Goal: Task Accomplishment & Management: Manage account settings

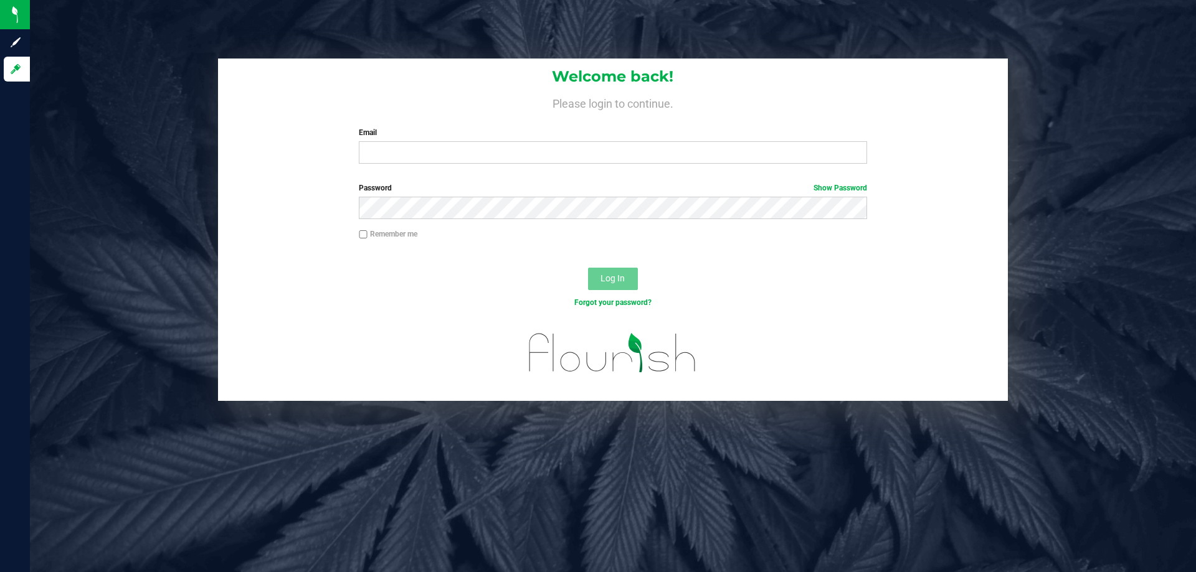
click at [258, 80] on h1 "Welcome back!" at bounding box center [613, 77] width 790 height 16
click at [733, 156] on input "Email" at bounding box center [613, 152] width 508 height 22
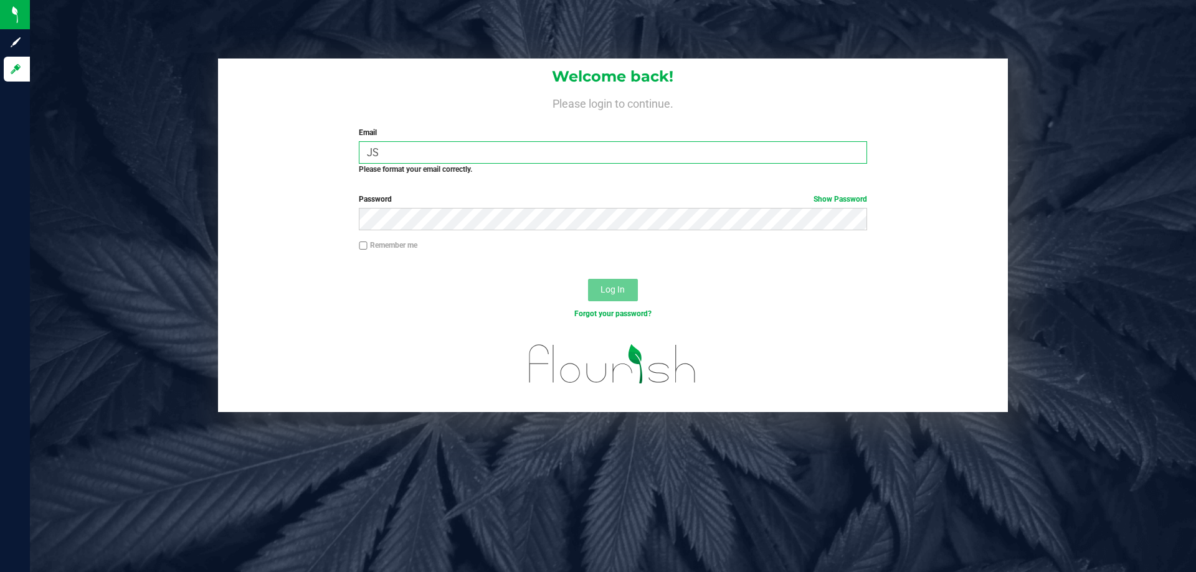
type input "J"
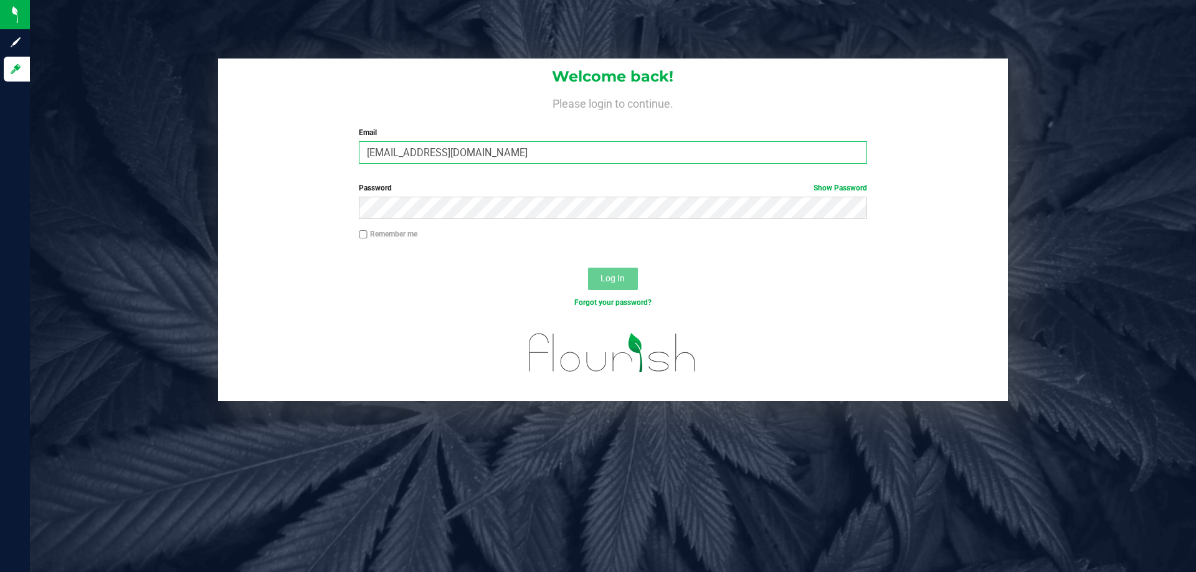
type input "[EMAIL_ADDRESS][DOMAIN_NAME]"
click at [588, 268] on button "Log In" at bounding box center [613, 279] width 50 height 22
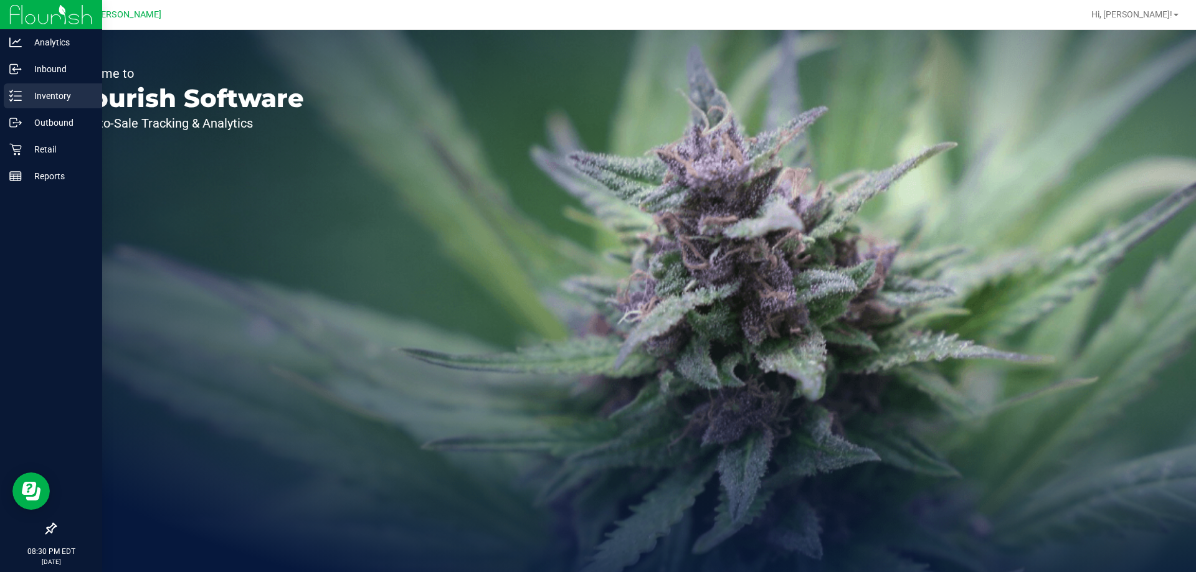
click at [20, 91] on icon at bounding box center [15, 96] width 12 height 12
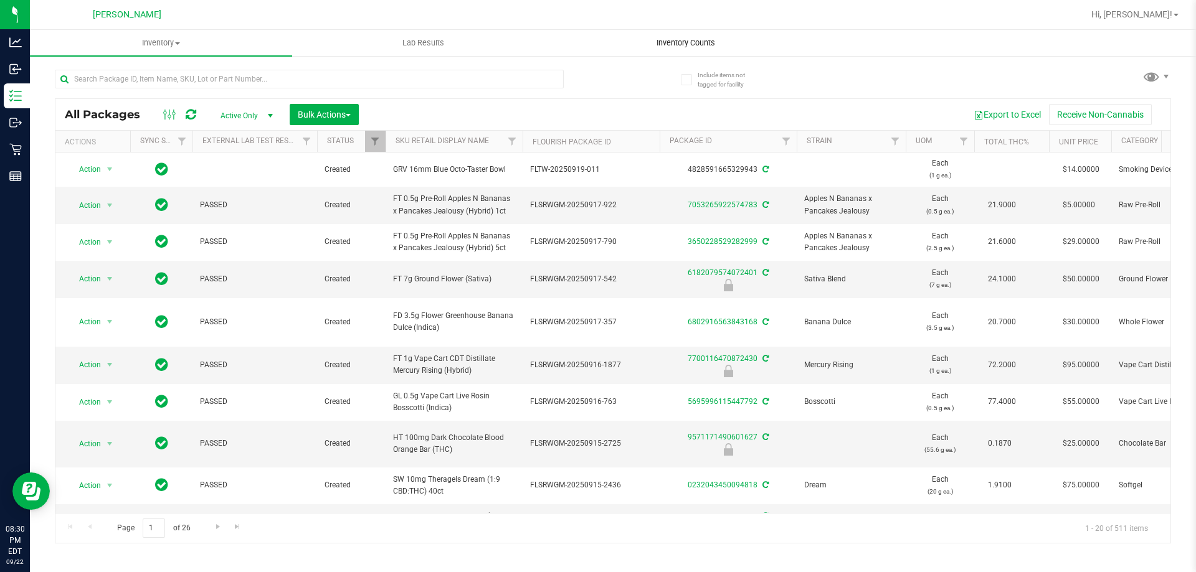
click at [691, 35] on uib-tab-heading "Inventory Counts" at bounding box center [685, 43] width 261 height 25
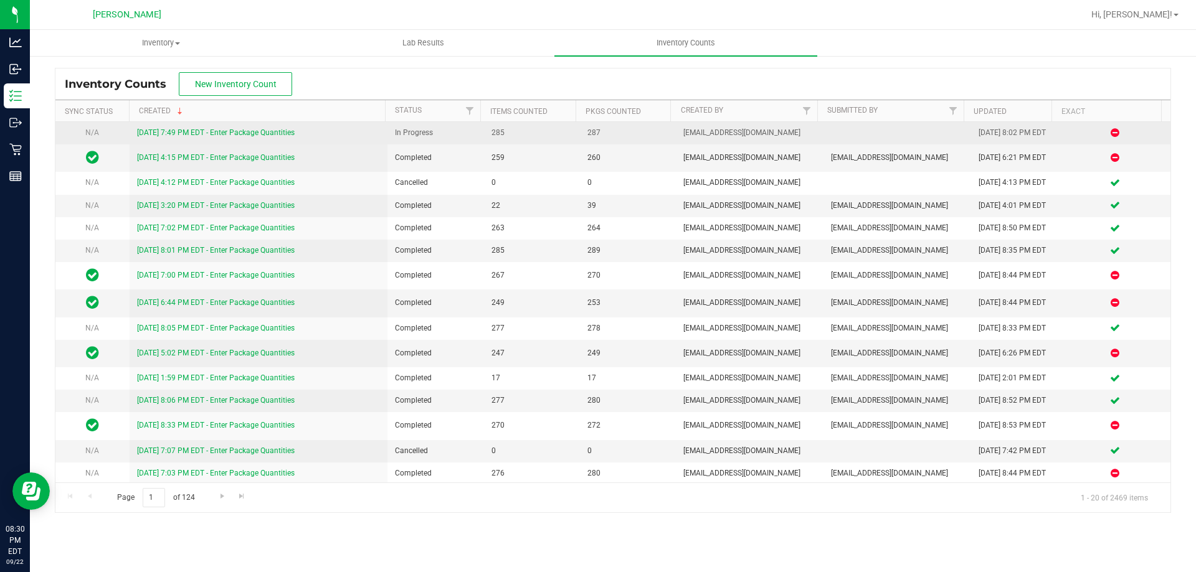
click at [220, 133] on link "[DATE] 7:49 PM EDT - Enter Package Quantities" at bounding box center [216, 132] width 158 height 9
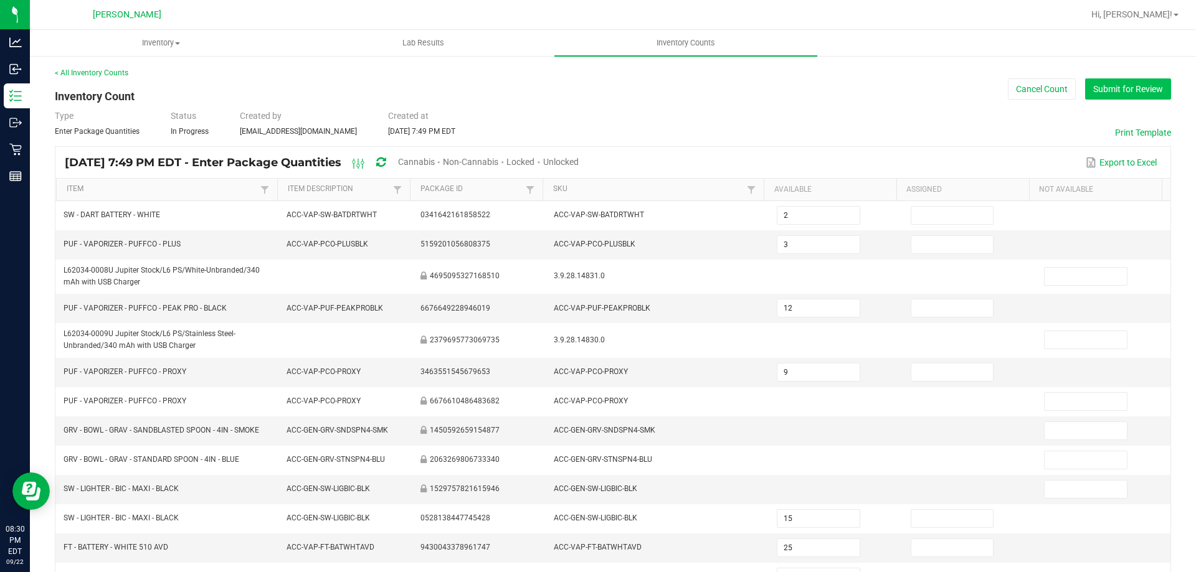
click at [1108, 97] on button "Submit for Review" at bounding box center [1128, 88] width 86 height 21
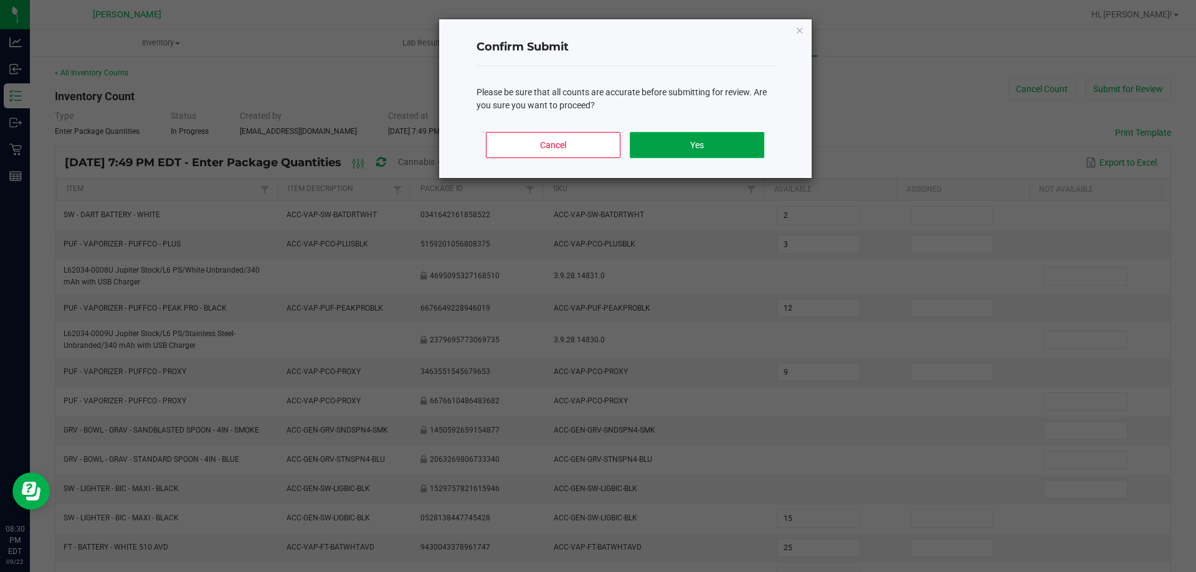
click at [698, 149] on button "Yes" at bounding box center [697, 145] width 134 height 26
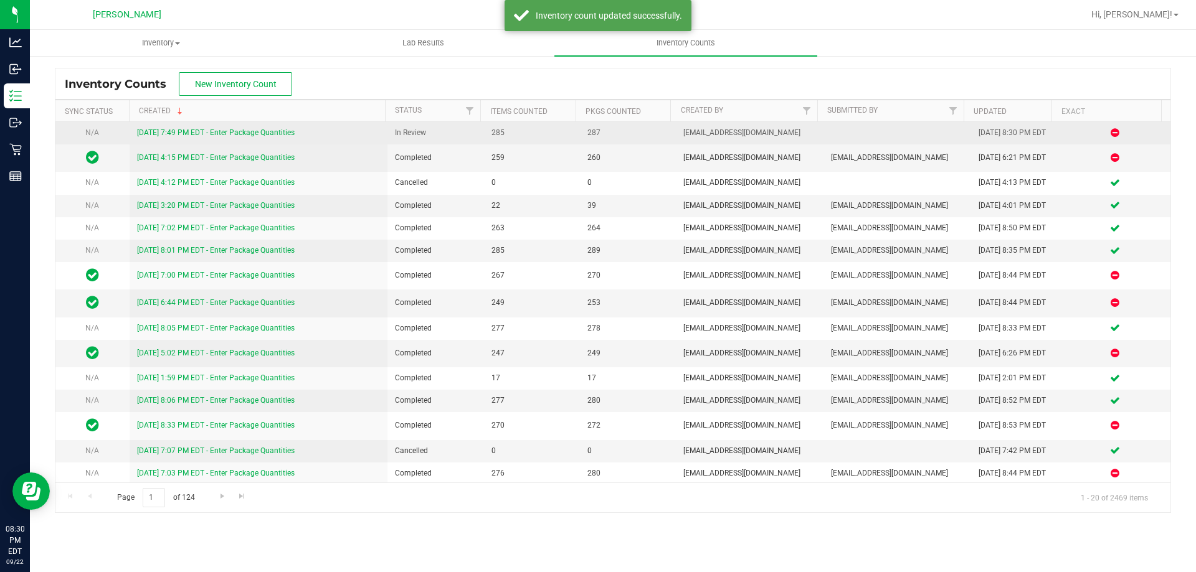
click at [165, 132] on link "[DATE] 7:49 PM EDT - Enter Package Quantities" at bounding box center [216, 132] width 158 height 9
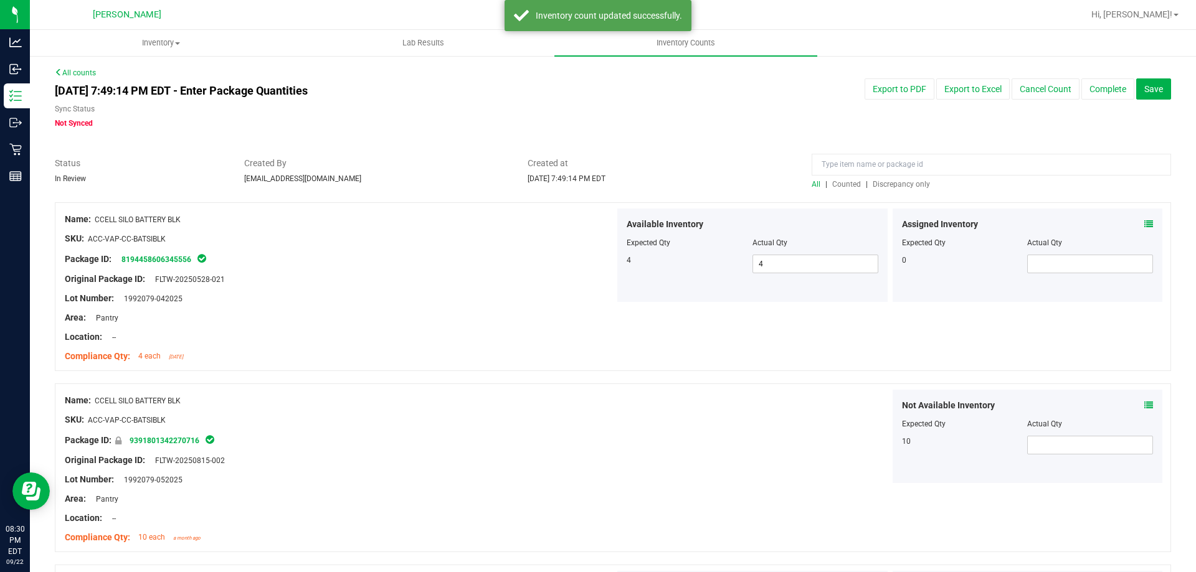
click at [891, 184] on span "Discrepancy only" at bounding box center [900, 184] width 57 height 9
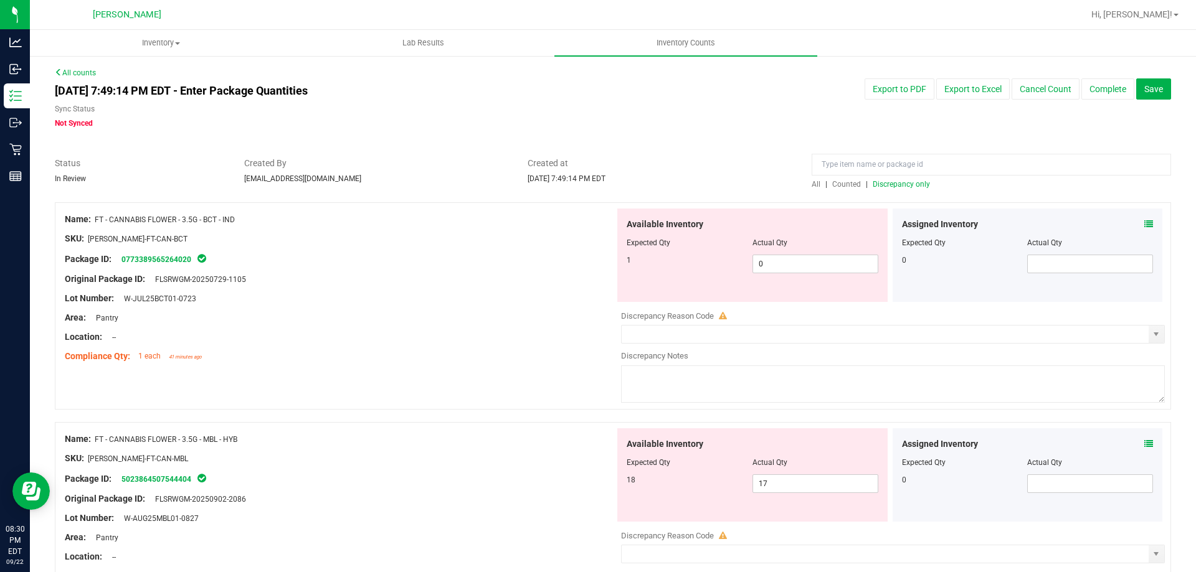
click at [1144, 226] on icon at bounding box center [1148, 224] width 9 height 9
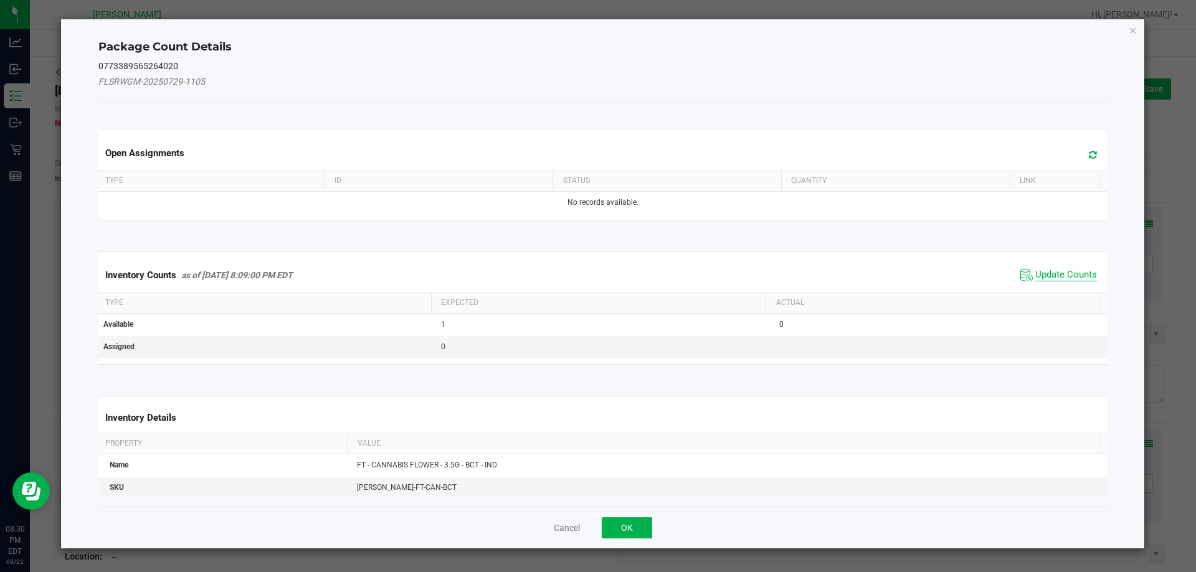
click at [1055, 276] on span "Update Counts" at bounding box center [1066, 275] width 62 height 12
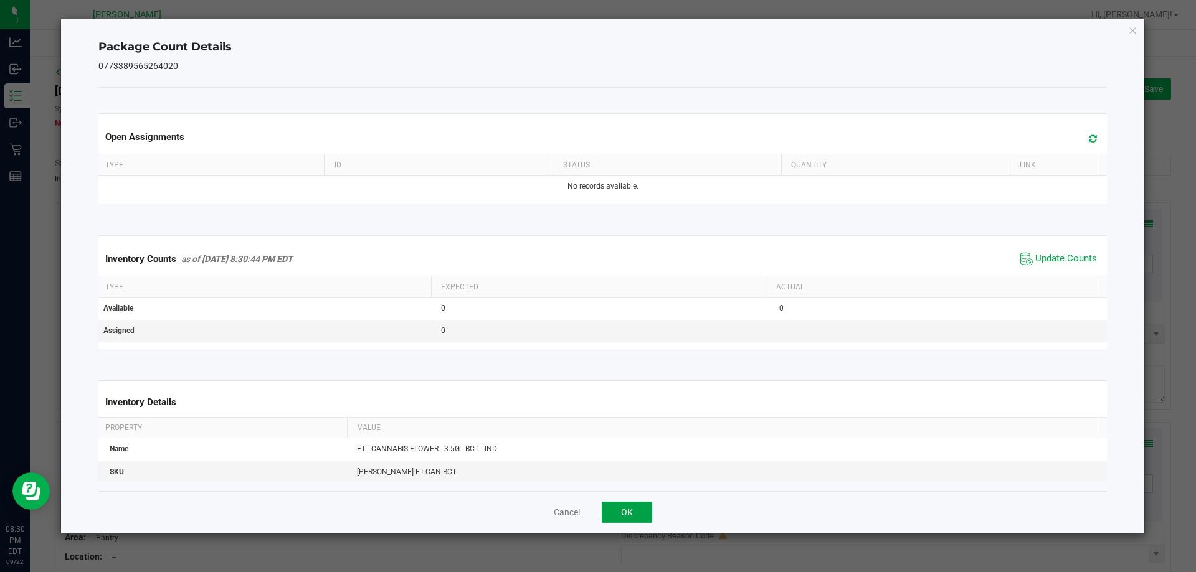
click at [645, 514] on button "OK" at bounding box center [627, 512] width 50 height 21
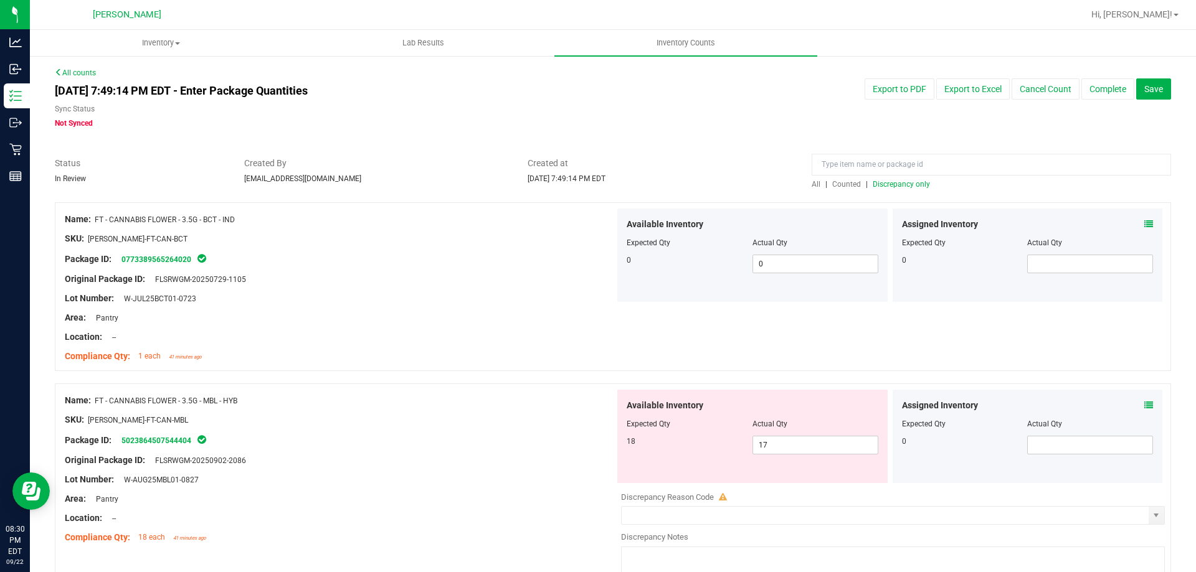
click at [1144, 408] on icon at bounding box center [1148, 405] width 9 height 9
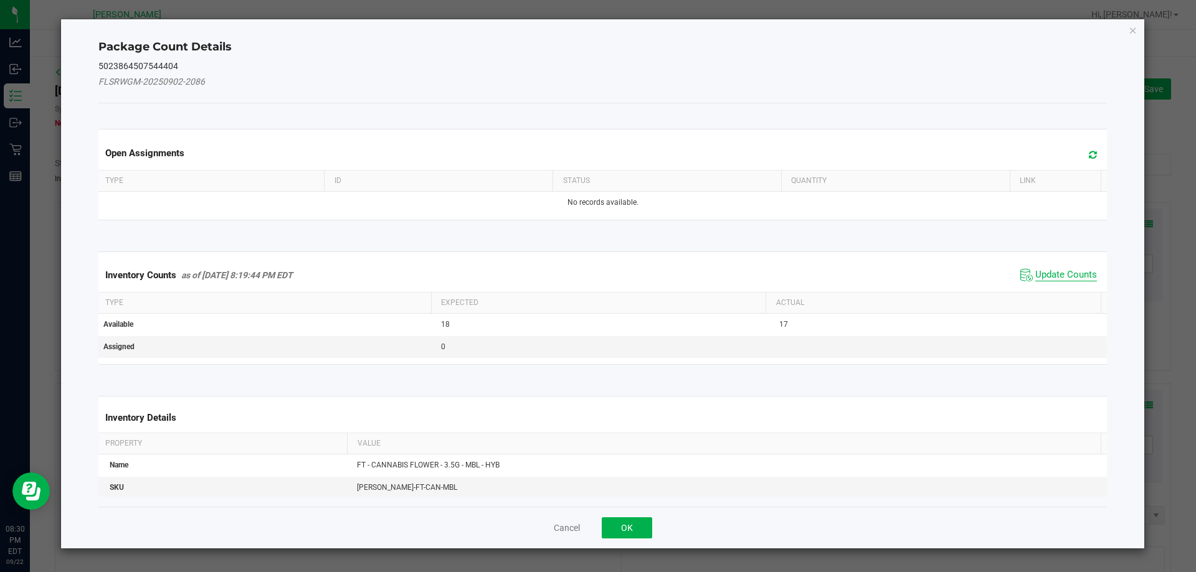
click at [1050, 270] on span "Update Counts" at bounding box center [1066, 275] width 62 height 12
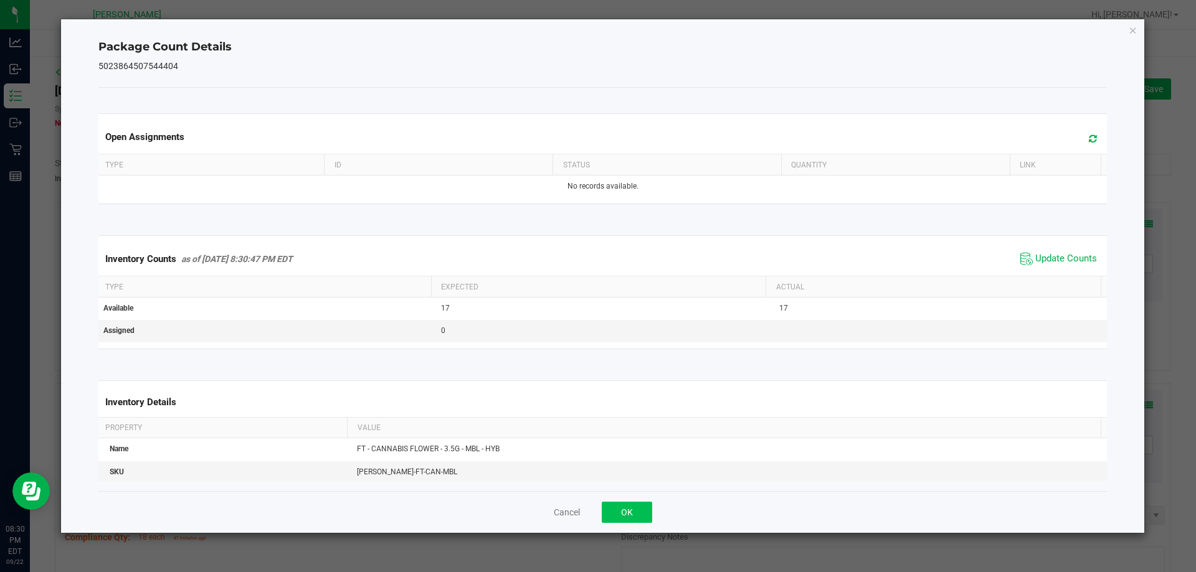
click at [651, 517] on div "Cancel OK" at bounding box center [602, 512] width 1009 height 42
click at [643, 514] on button "OK" at bounding box center [627, 512] width 50 height 21
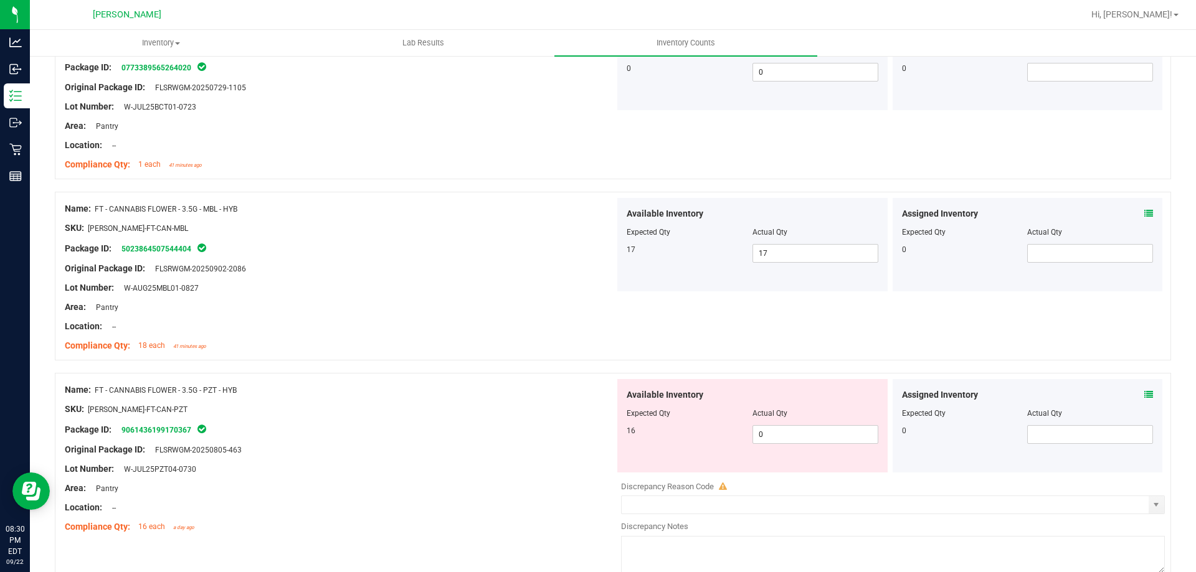
scroll to position [311, 0]
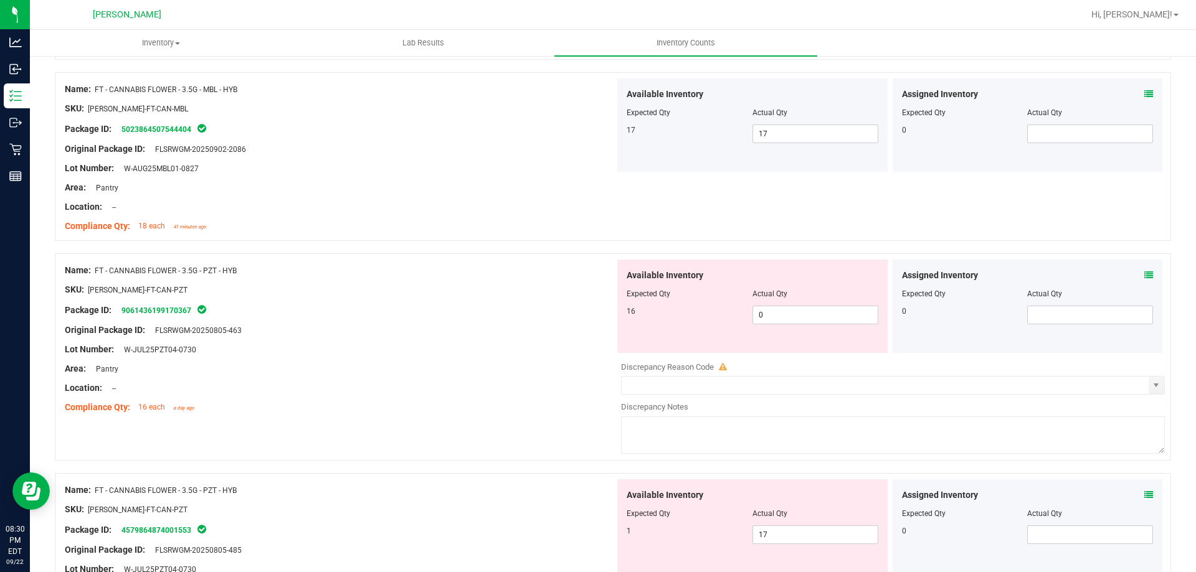
click at [1144, 276] on icon at bounding box center [1148, 275] width 9 height 9
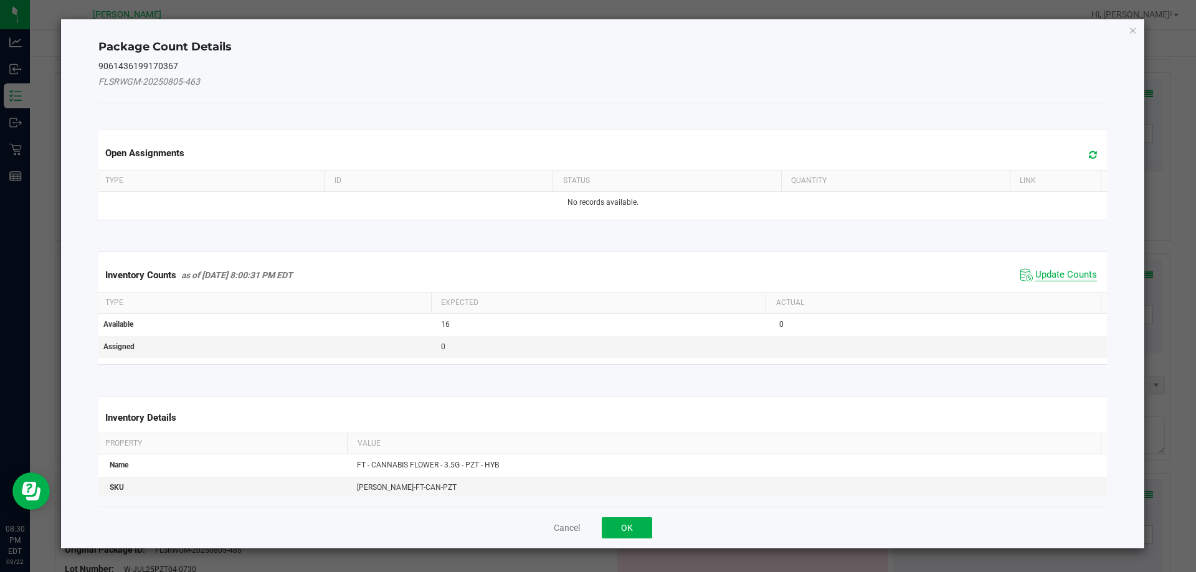
click at [1057, 270] on span "Update Counts" at bounding box center [1066, 275] width 62 height 12
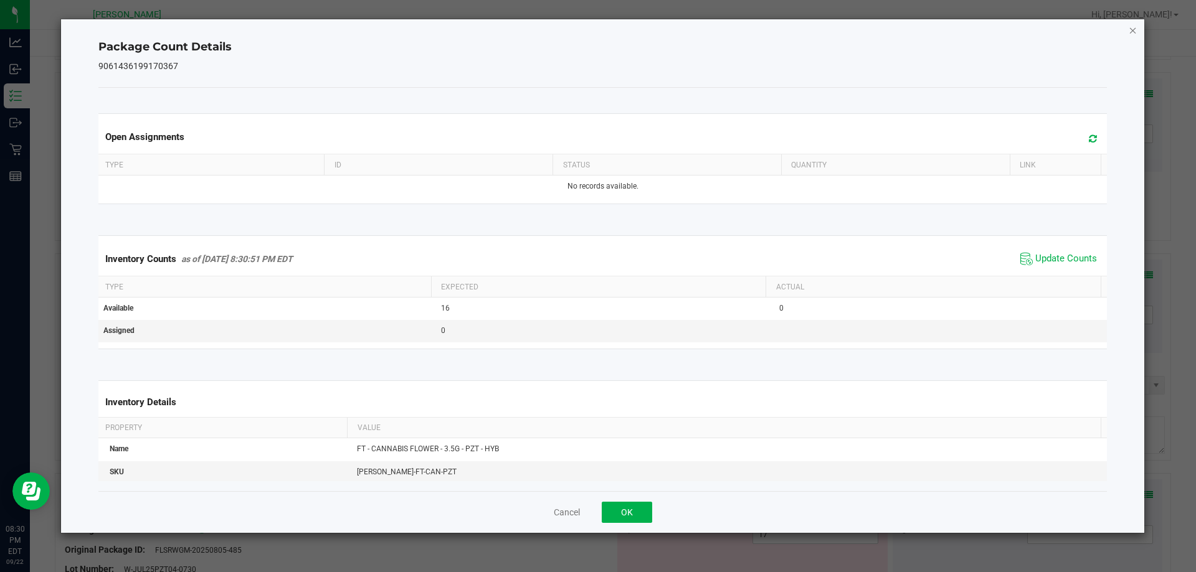
click at [1134, 35] on icon "Close" at bounding box center [1132, 29] width 9 height 15
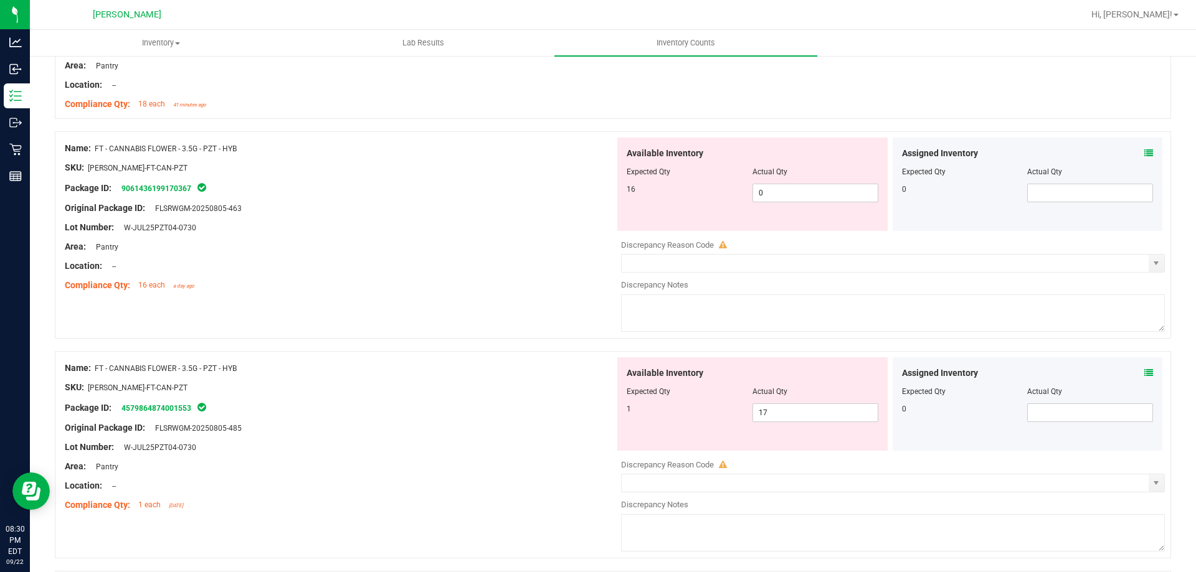
scroll to position [436, 0]
click at [791, 181] on span "0 0" at bounding box center [815, 190] width 126 height 19
click at [791, 187] on span "0 0" at bounding box center [815, 190] width 126 height 19
type input "16"
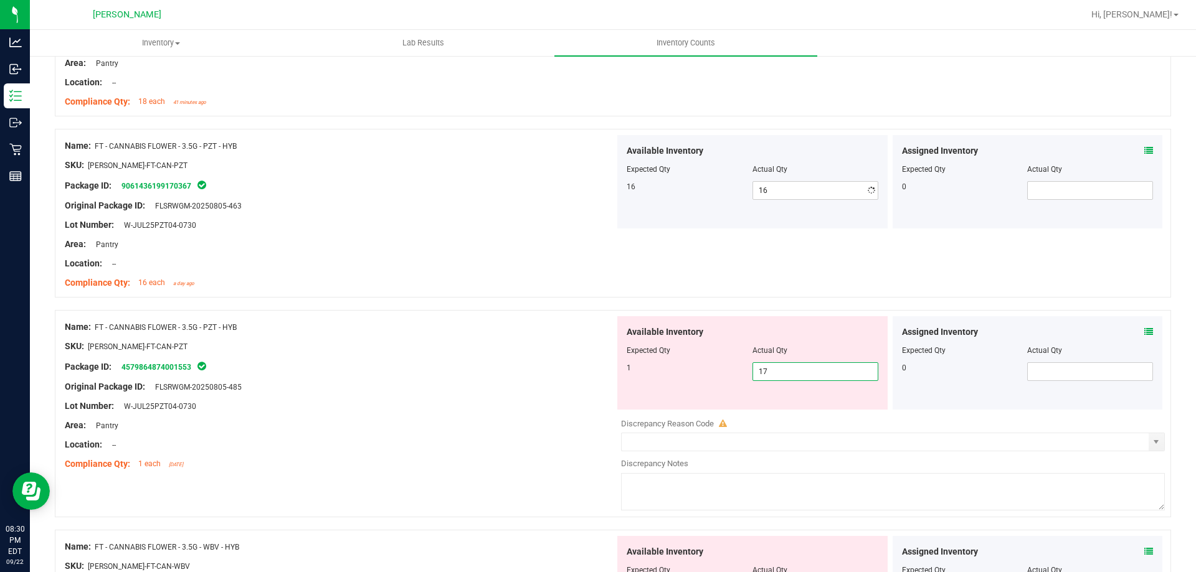
click at [800, 409] on div "Available Inventory Expected Qty Actual Qty 1 17 17" at bounding box center [752, 362] width 270 height 93
type input "1"
click at [516, 252] on div at bounding box center [340, 254] width 550 height 6
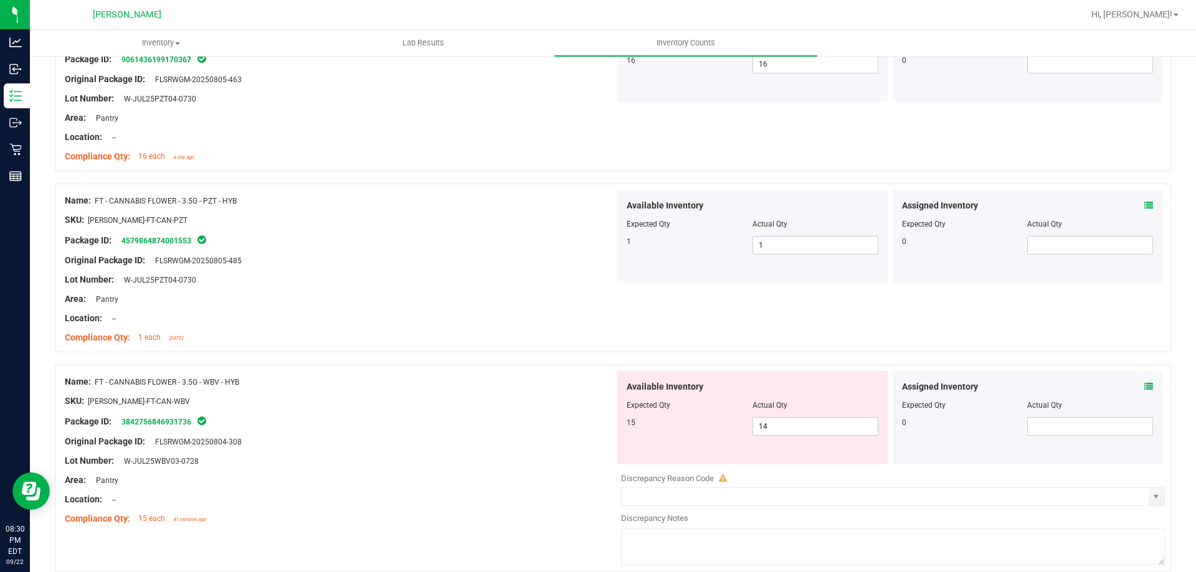
scroll to position [747, 0]
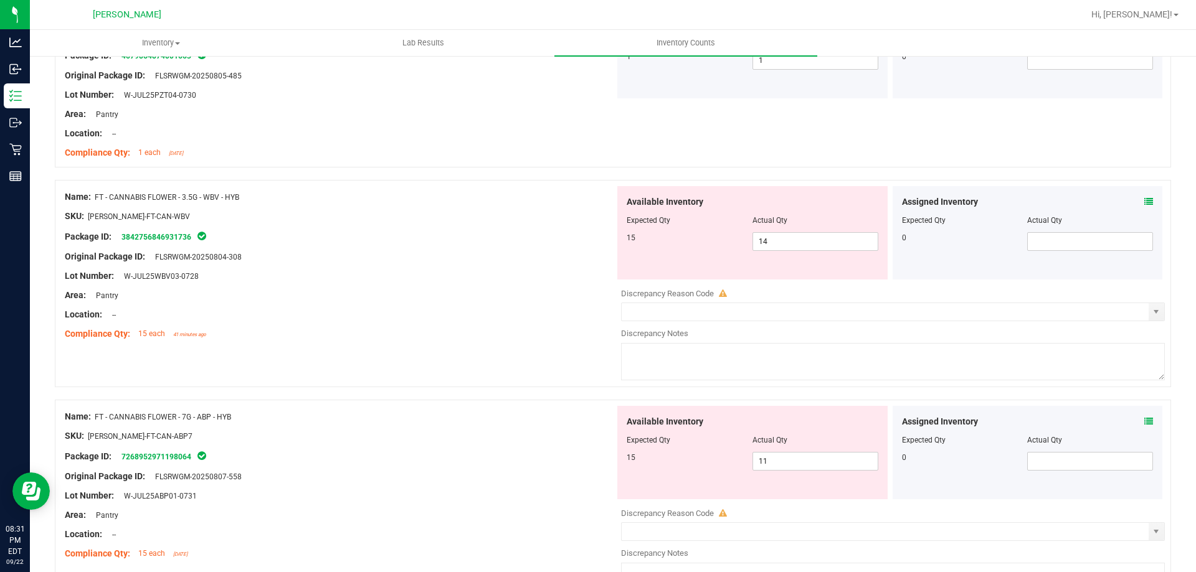
click at [1144, 199] on icon at bounding box center [1148, 201] width 9 height 9
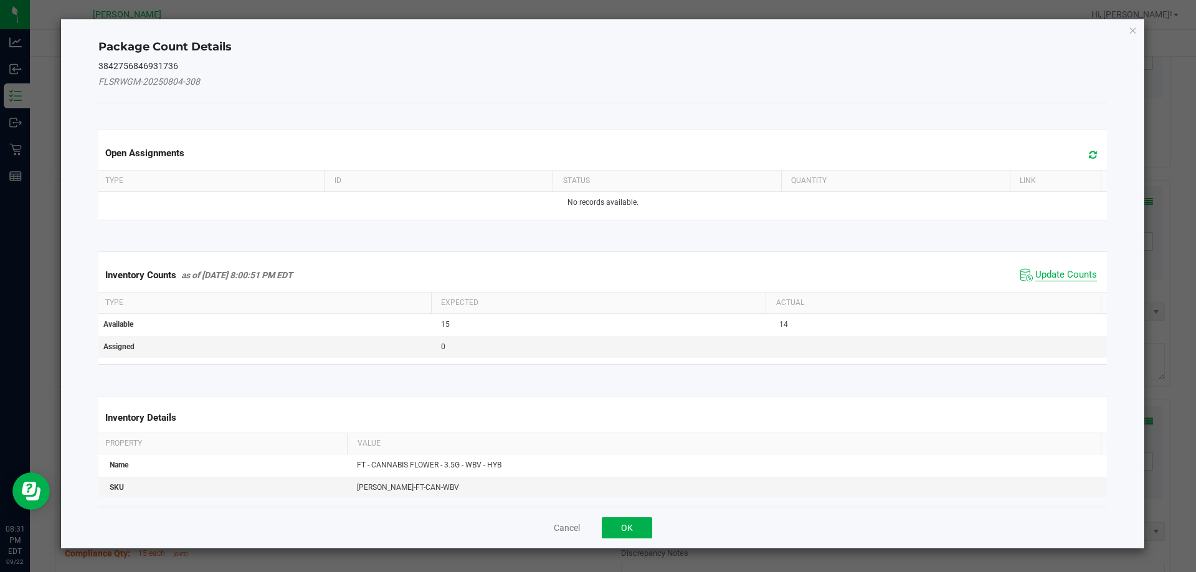
click at [1054, 272] on span "Update Counts" at bounding box center [1066, 275] width 62 height 12
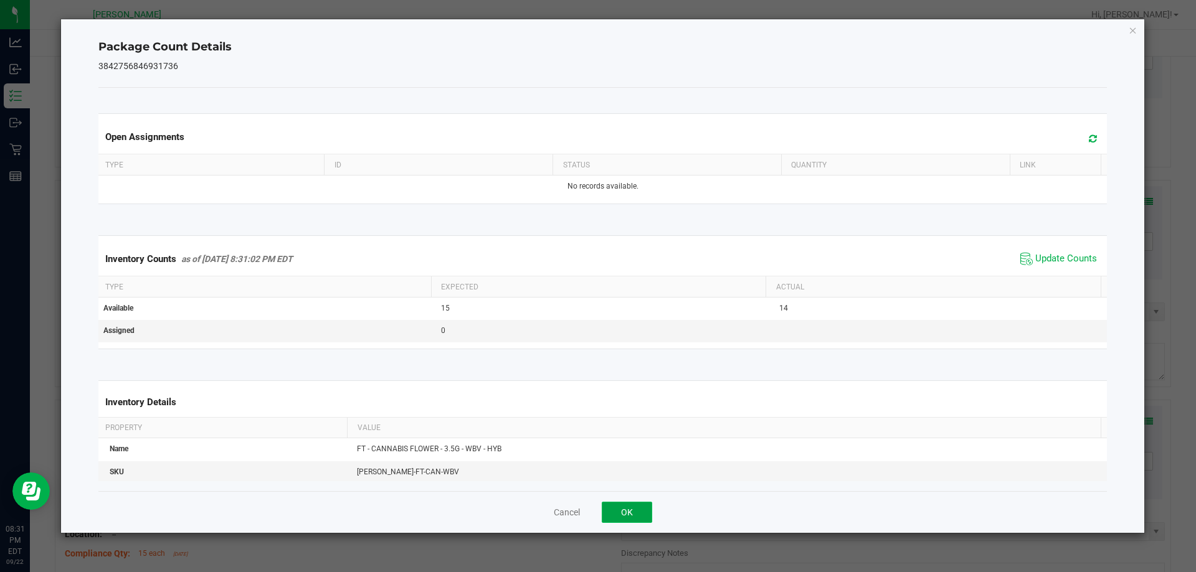
click at [632, 508] on button "OK" at bounding box center [627, 512] width 50 height 21
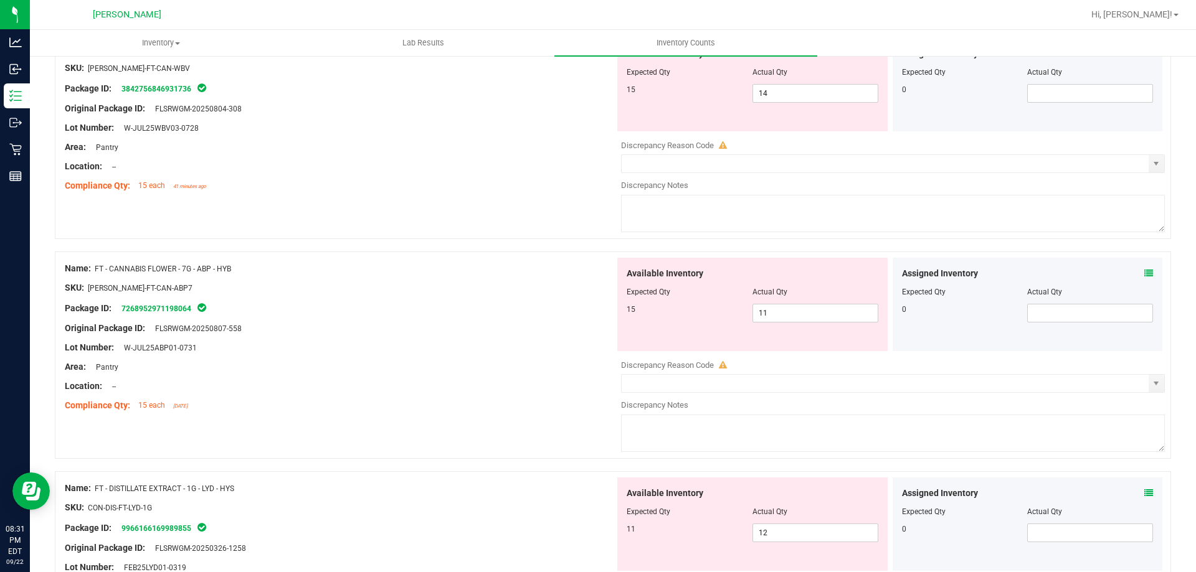
scroll to position [934, 0]
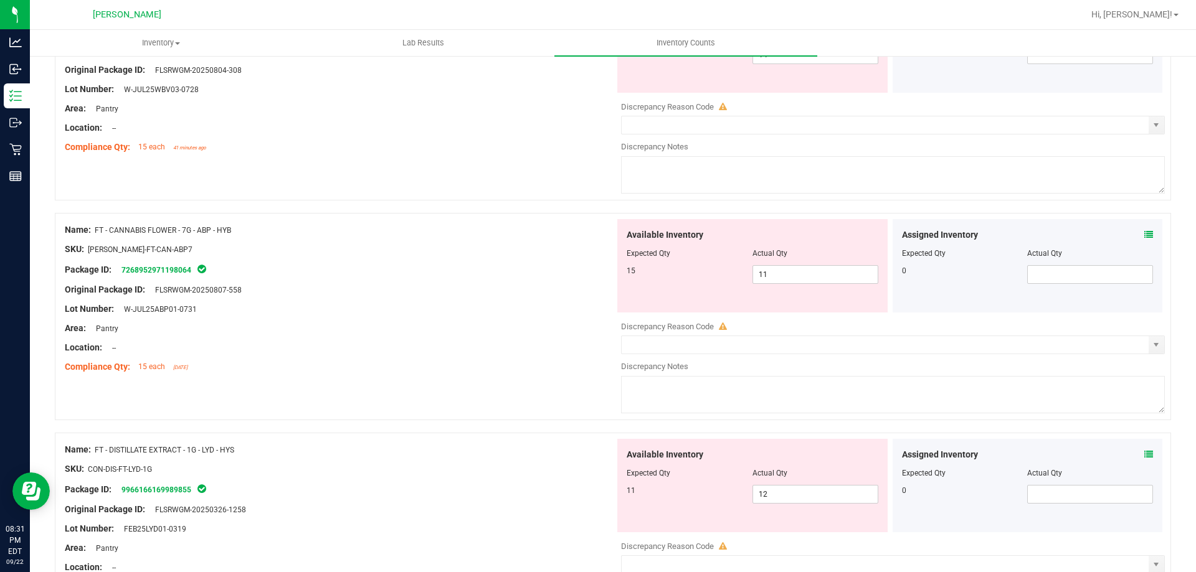
click at [1144, 237] on icon at bounding box center [1148, 234] width 9 height 9
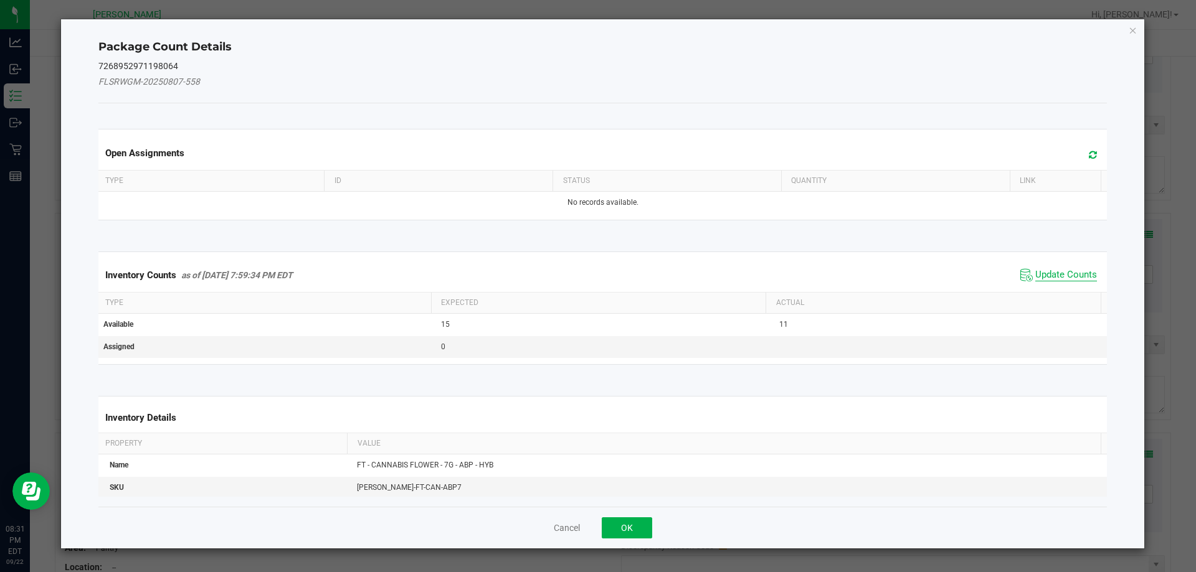
click at [1072, 271] on span "Update Counts" at bounding box center [1066, 275] width 62 height 12
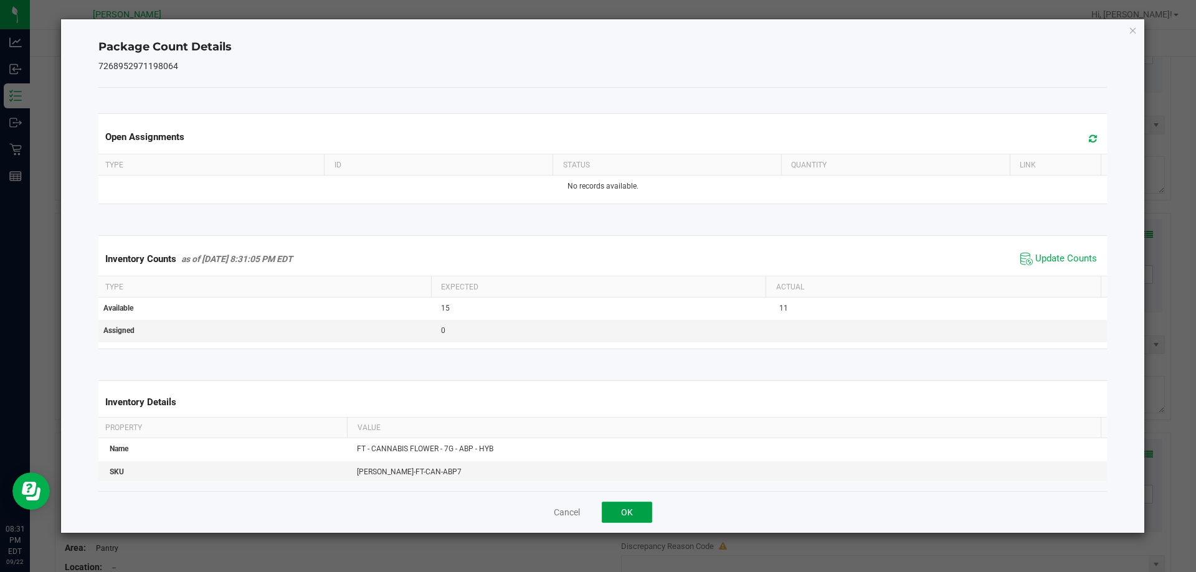
drag, startPoint x: 638, startPoint y: 503, endPoint x: 668, endPoint y: 414, distance: 93.9
click at [638, 504] on button "OK" at bounding box center [627, 512] width 50 height 21
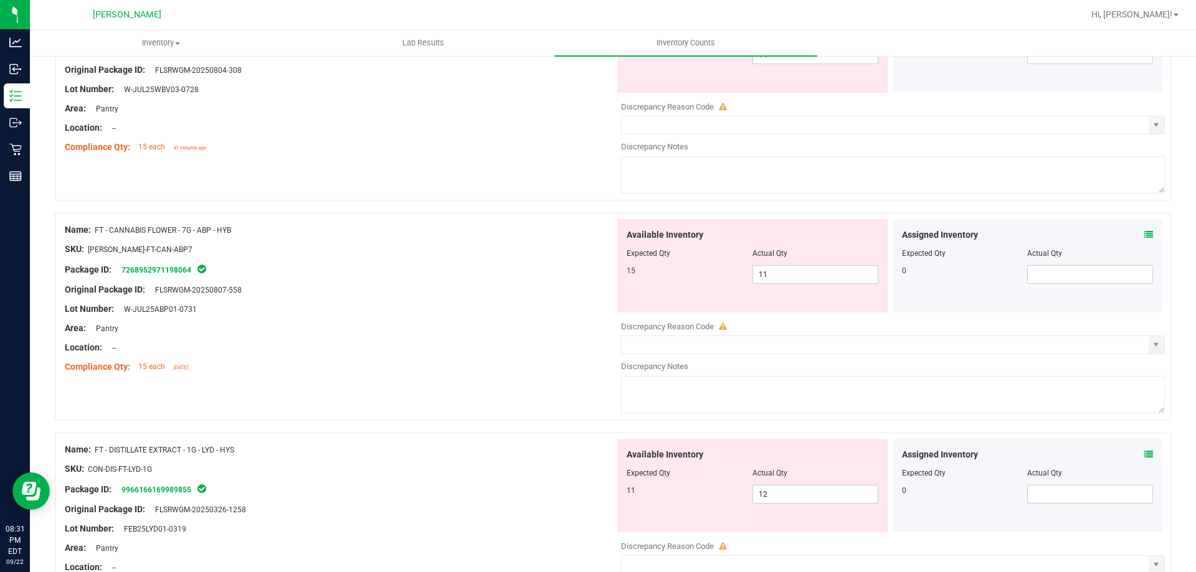
scroll to position [1121, 0]
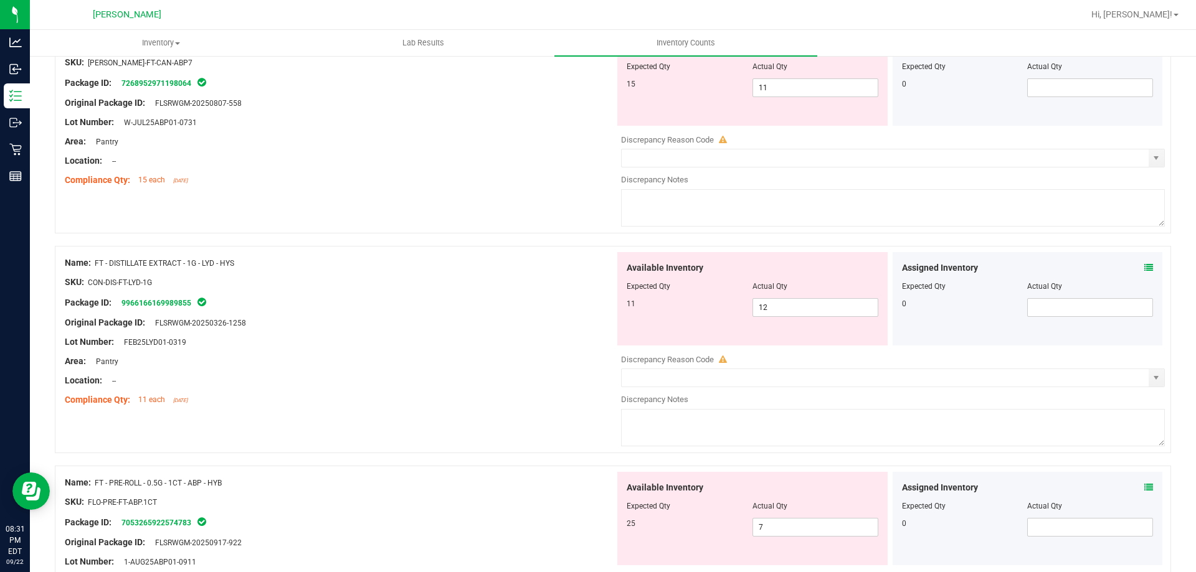
click at [1144, 265] on icon at bounding box center [1148, 267] width 9 height 9
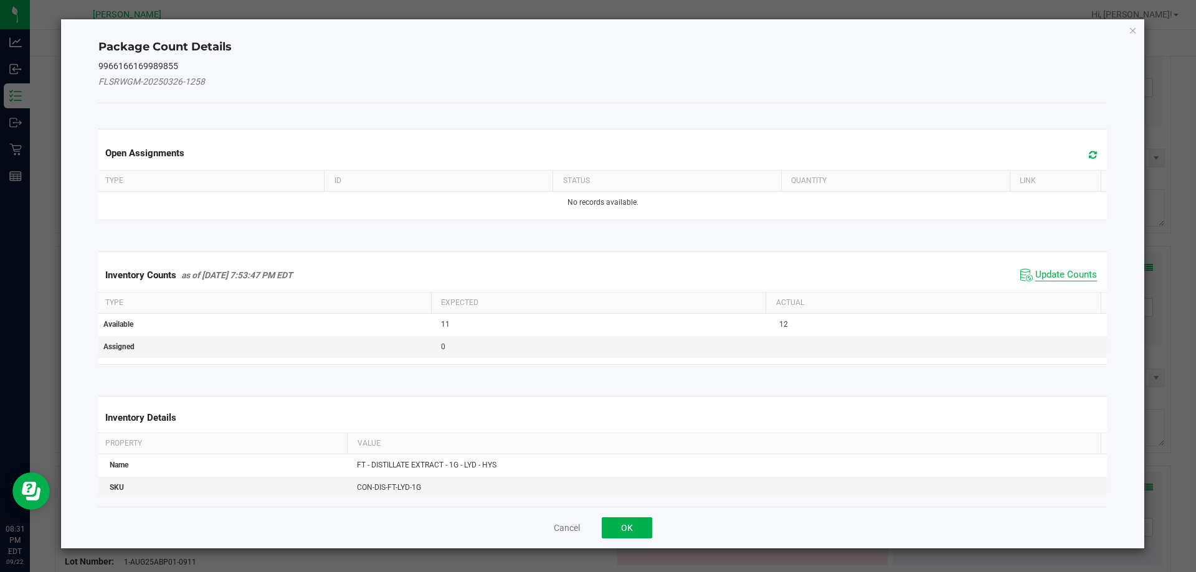
click at [1038, 273] on span "Update Counts" at bounding box center [1066, 275] width 62 height 12
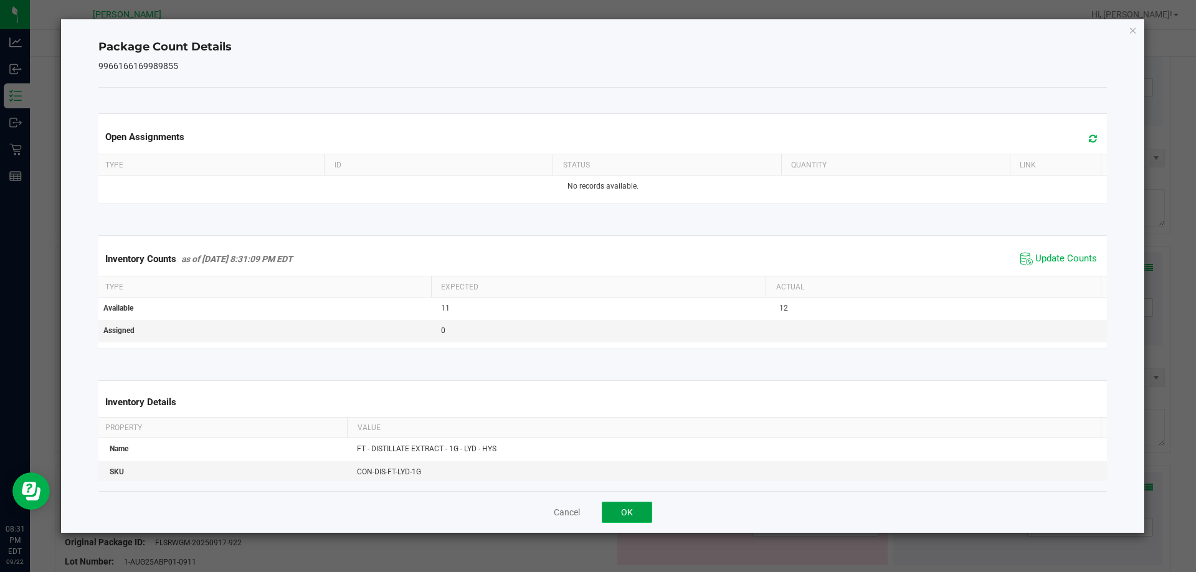
click at [643, 511] on button "OK" at bounding box center [627, 512] width 50 height 21
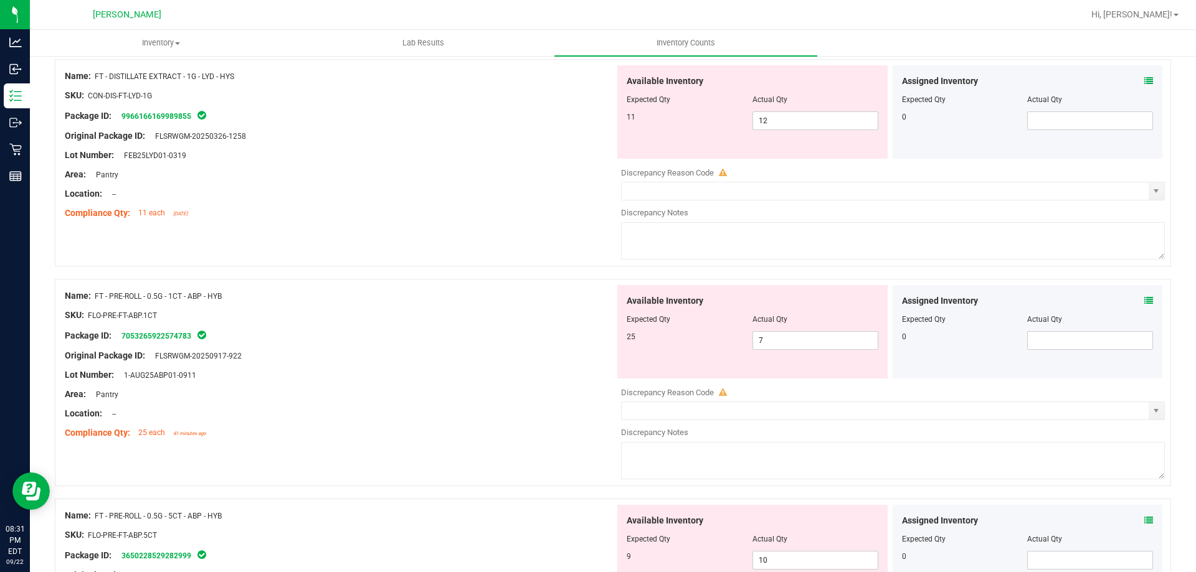
scroll to position [1370, 0]
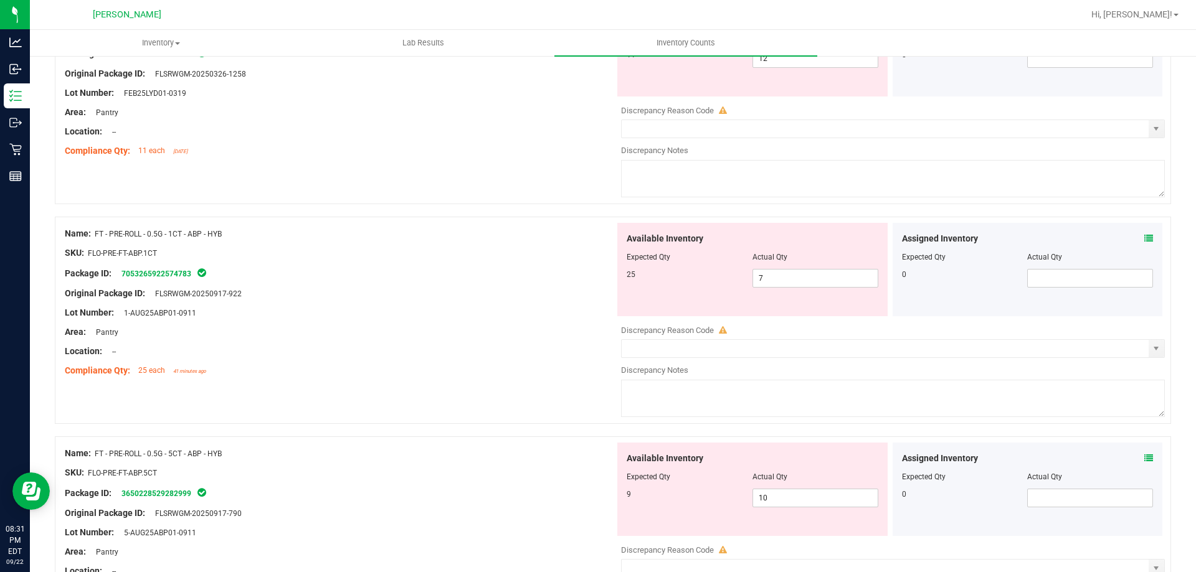
click at [1144, 239] on icon at bounding box center [1148, 238] width 9 height 9
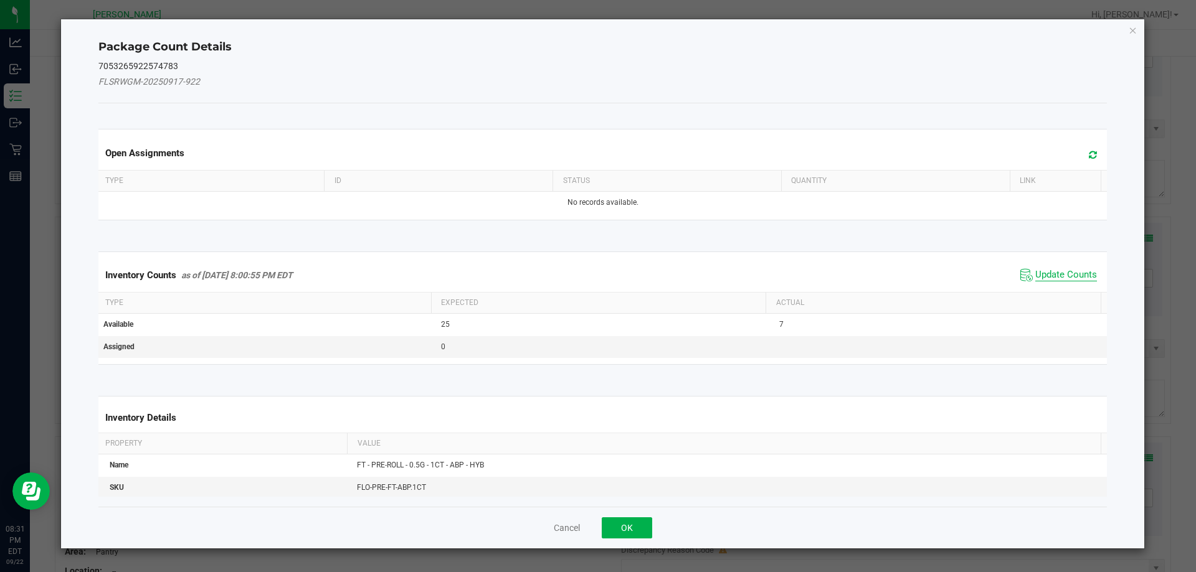
click at [1072, 269] on span "Update Counts" at bounding box center [1066, 275] width 62 height 12
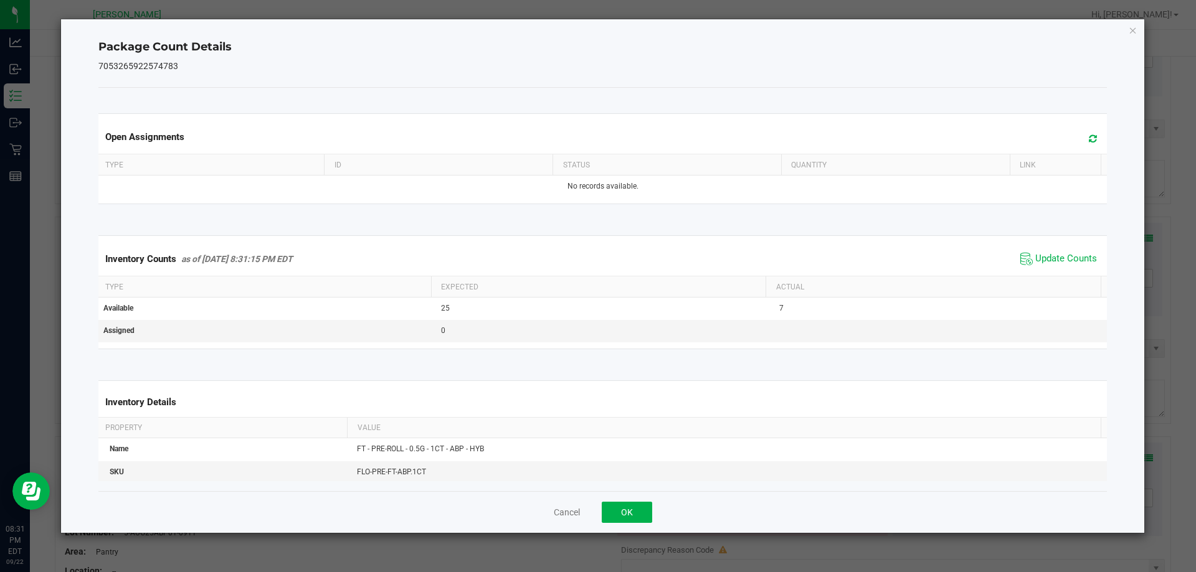
click at [1126, 30] on div "Package Count Details 7053265922574783 Open Assignments Type ID Status Quantity…" at bounding box center [603, 276] width 1084 height 514
click at [1131, 31] on icon "Close" at bounding box center [1132, 29] width 9 height 15
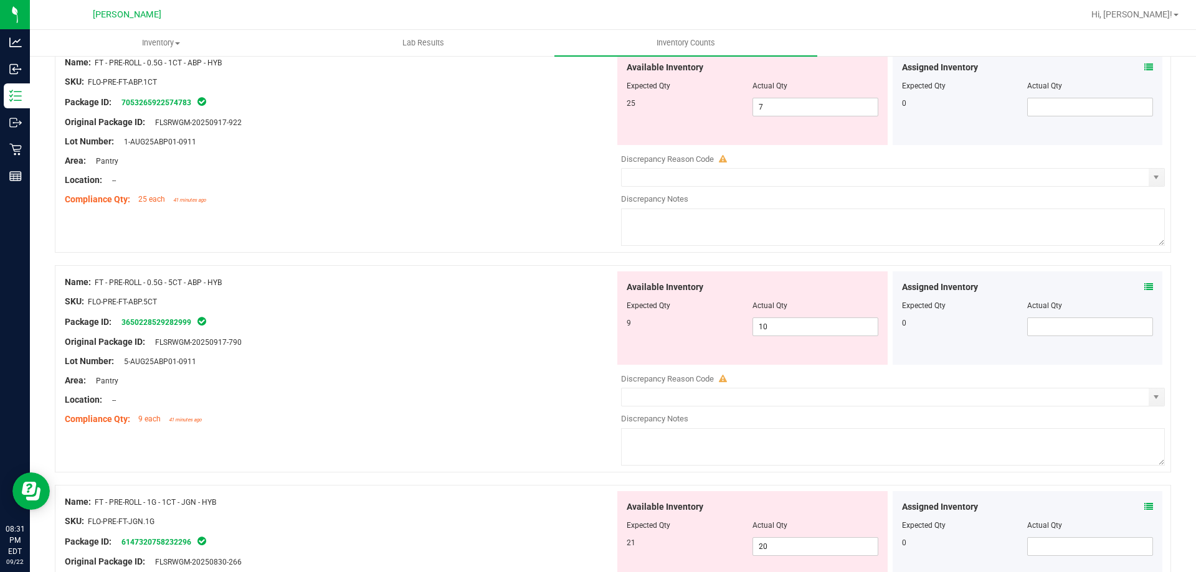
scroll to position [1557, 0]
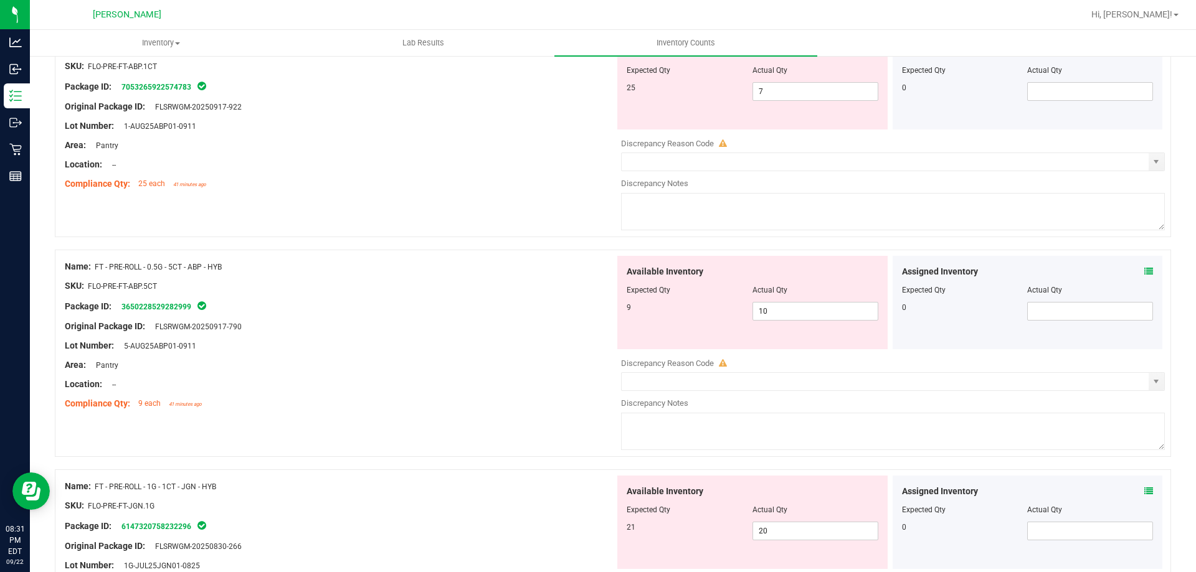
click at [1145, 275] on div "Assigned Inventory Expected Qty Actual Qty 0" at bounding box center [1027, 302] width 270 height 93
click at [1144, 268] on icon at bounding box center [1148, 271] width 9 height 9
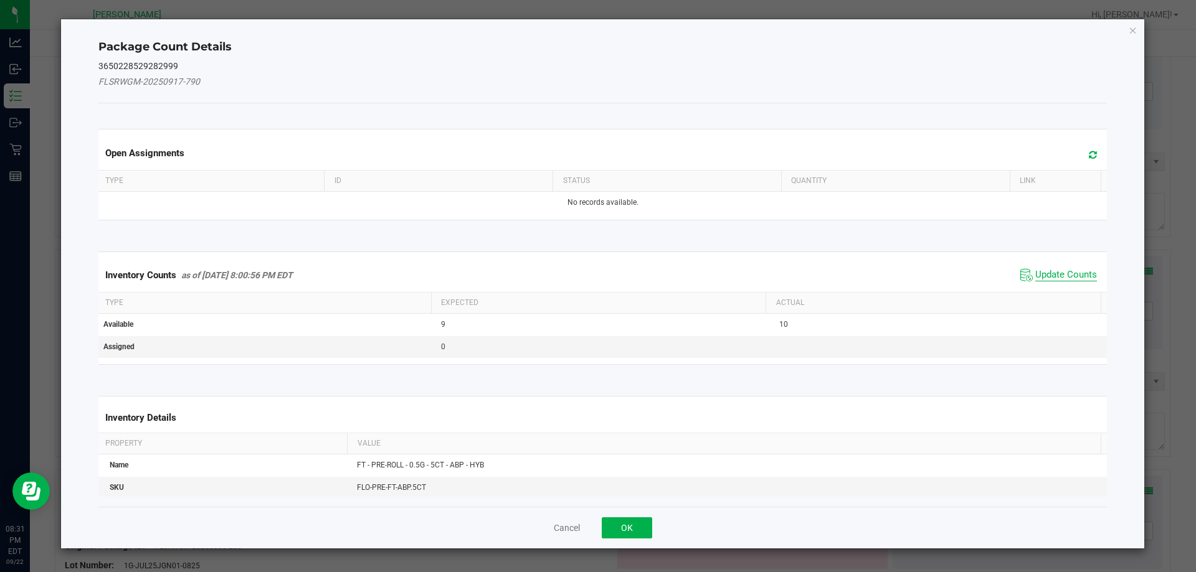
click at [1057, 278] on span "Update Counts" at bounding box center [1066, 275] width 62 height 12
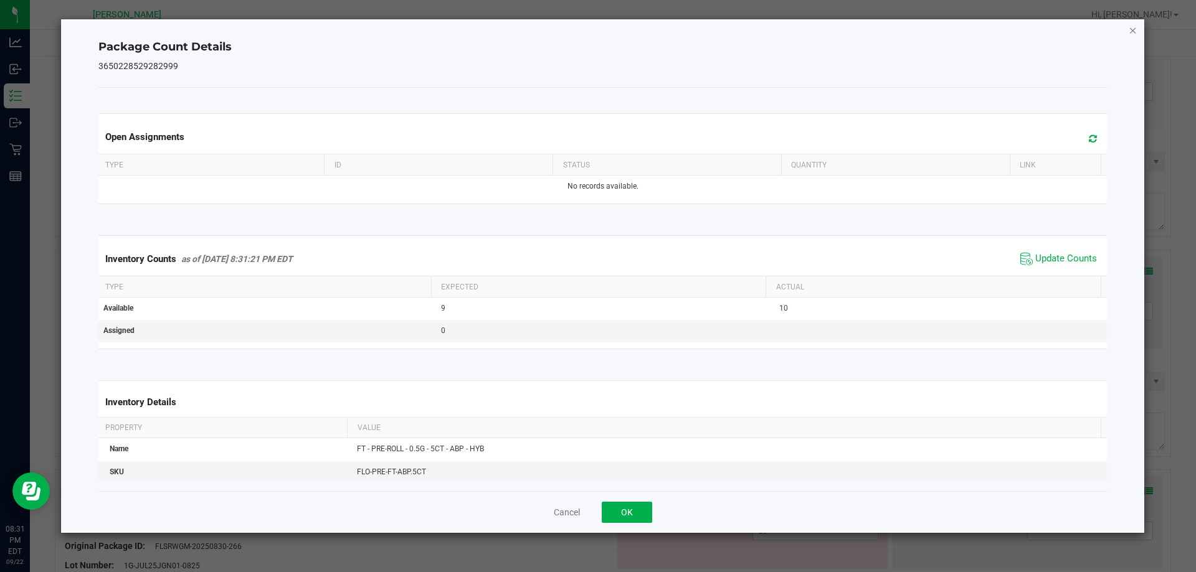
click at [1130, 31] on icon "Close" at bounding box center [1132, 29] width 9 height 15
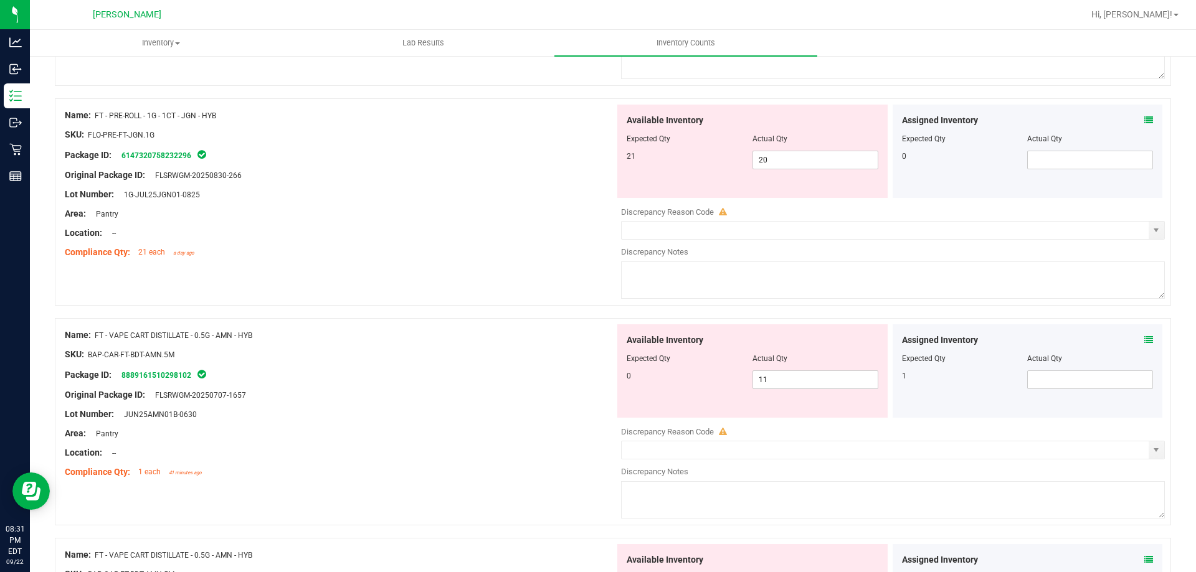
scroll to position [1930, 0]
click at [1144, 118] on icon at bounding box center [1148, 117] width 9 height 9
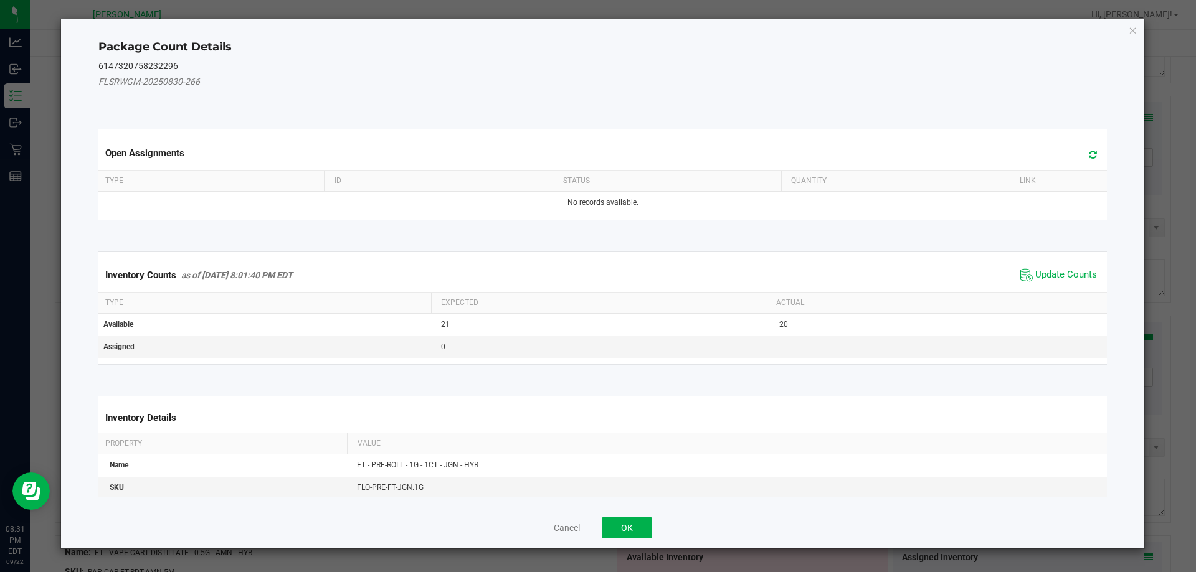
click at [1047, 273] on span "Update Counts" at bounding box center [1066, 275] width 62 height 12
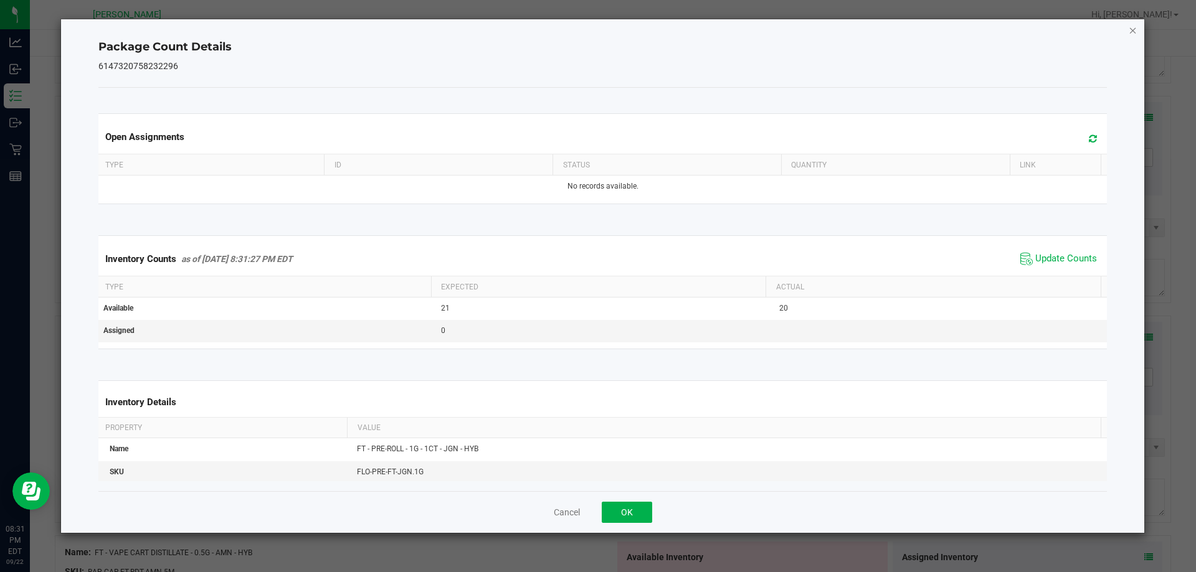
click at [1134, 31] on icon "Close" at bounding box center [1132, 29] width 9 height 15
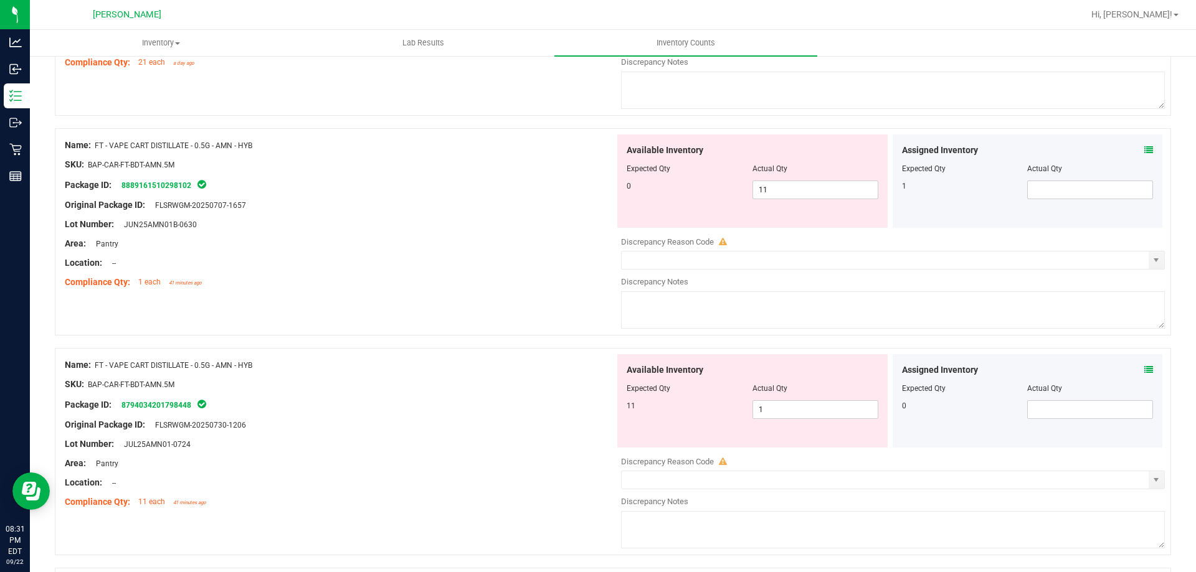
scroll to position [2117, 0]
click at [1072, 186] on span at bounding box center [1090, 190] width 126 height 19
type input "1"
click at [800, 175] on div at bounding box center [752, 178] width 252 height 6
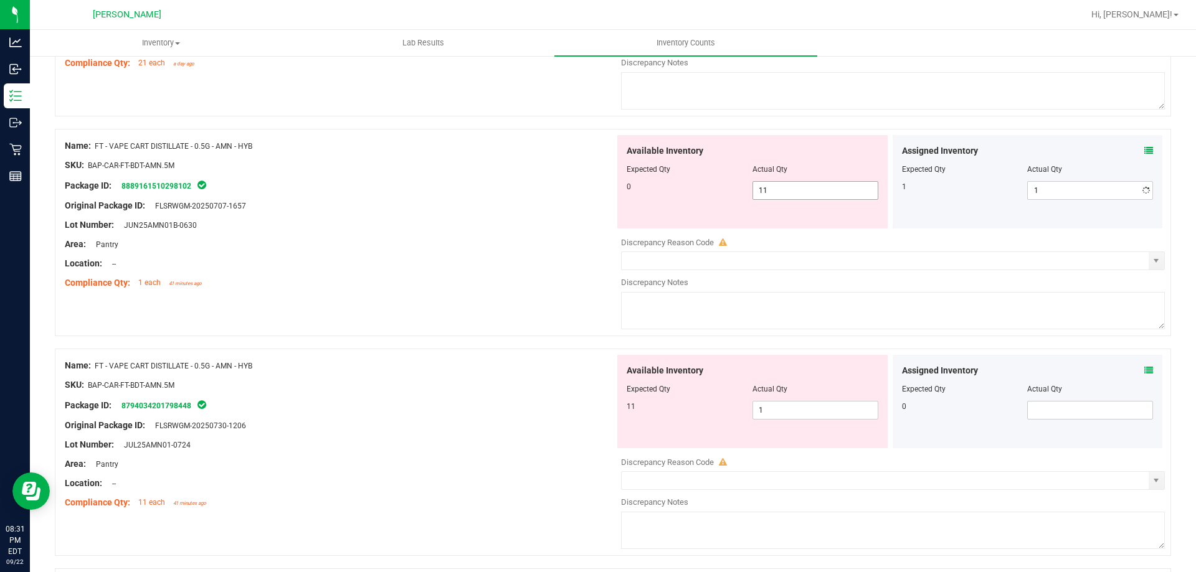
click at [798, 186] on span "11 11" at bounding box center [815, 190] width 126 height 19
type input "1"
click at [791, 408] on div "Available Inventory Expected Qty Actual Qty 11 1 1" at bounding box center [752, 401] width 270 height 93
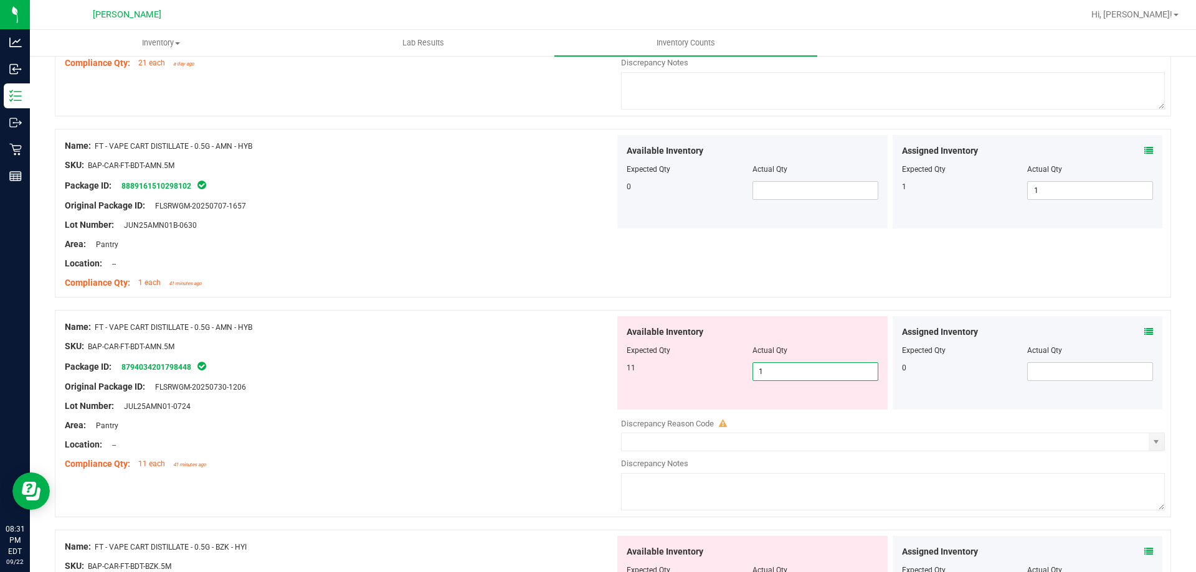
type input "11"
click at [597, 243] on div "Area: Pantry" at bounding box center [340, 244] width 550 height 13
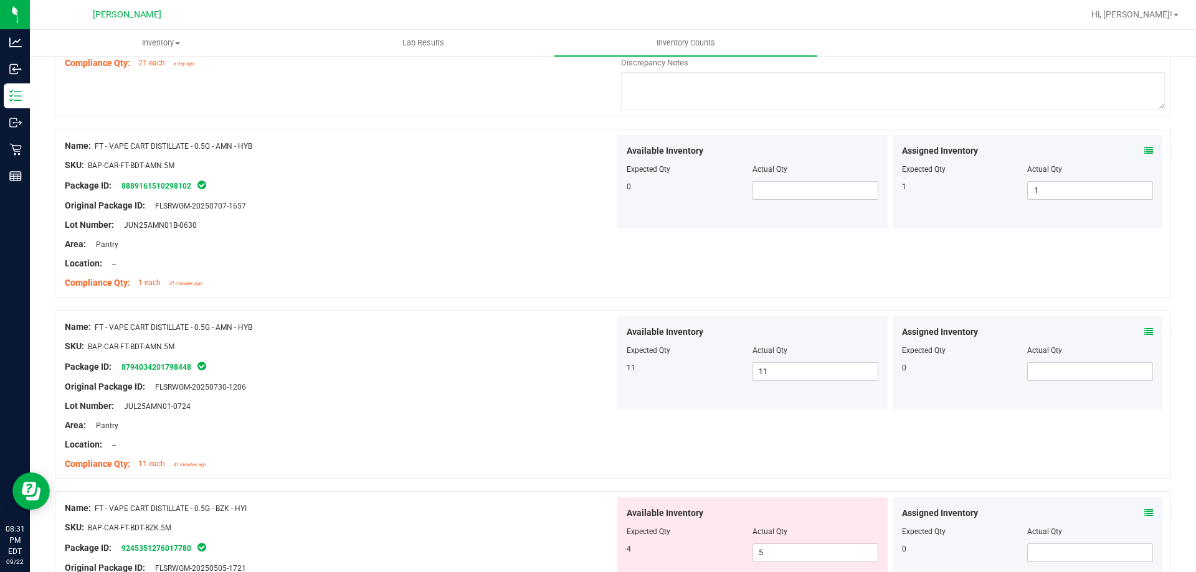
scroll to position [2366, 0]
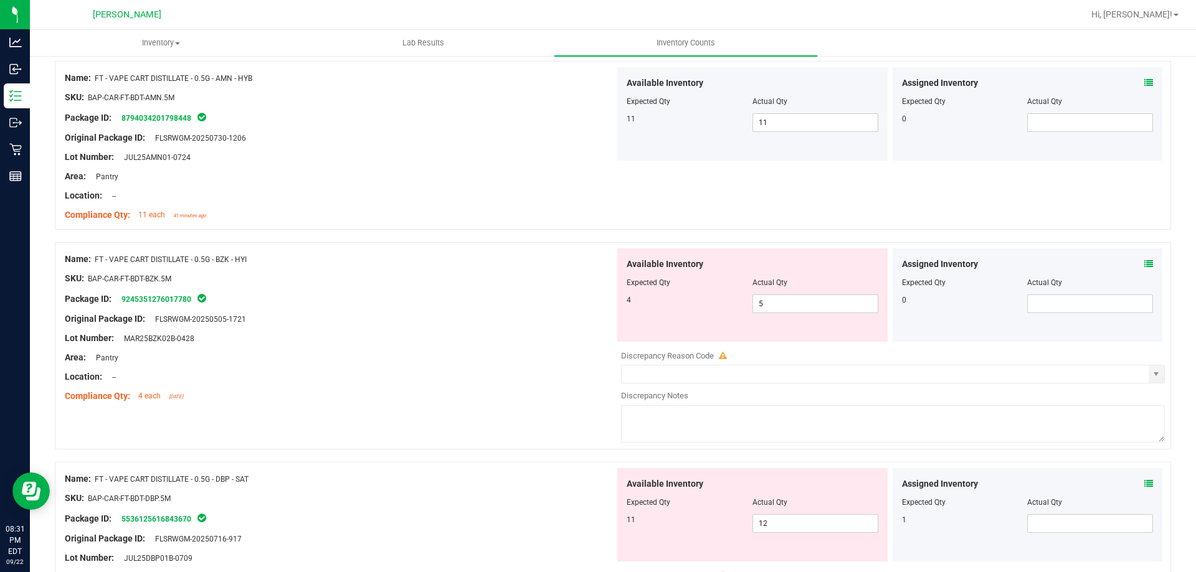
click at [1144, 264] on icon at bounding box center [1148, 264] width 9 height 9
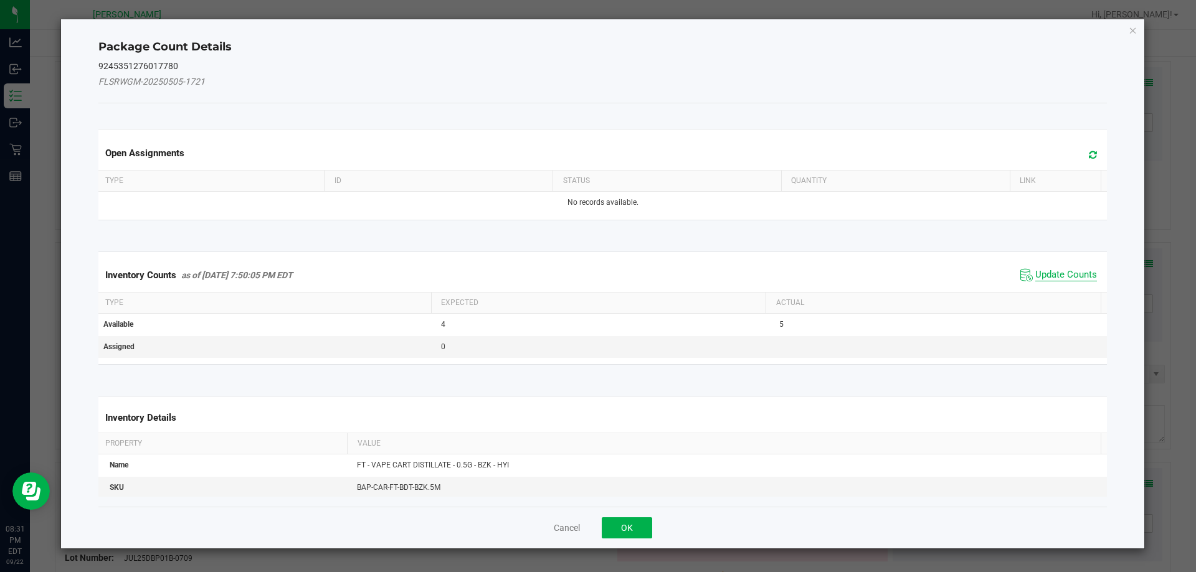
click at [1058, 276] on span "Update Counts" at bounding box center [1066, 275] width 62 height 12
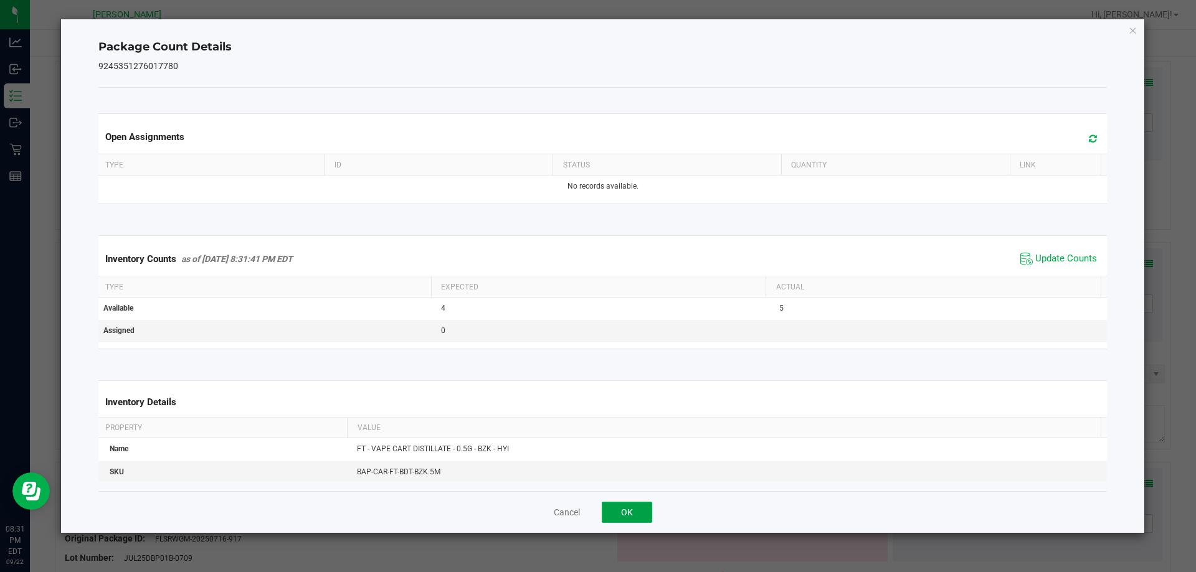
drag, startPoint x: 626, startPoint y: 519, endPoint x: 638, endPoint y: 460, distance: 60.3
click at [626, 517] on button "OK" at bounding box center [627, 512] width 50 height 21
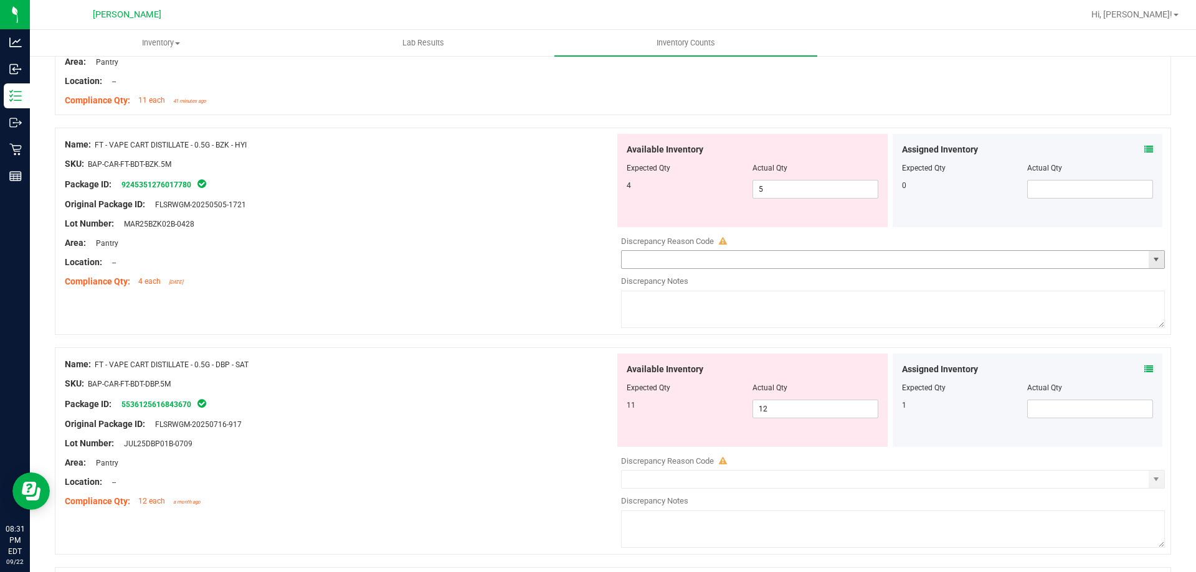
scroll to position [2615, 0]
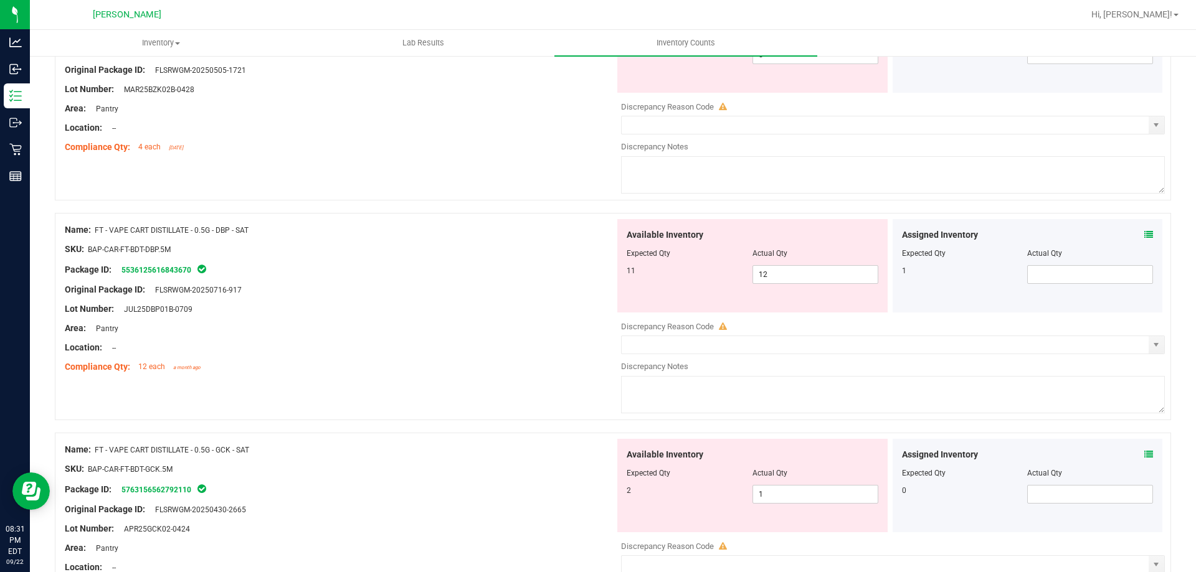
click at [1144, 234] on icon at bounding box center [1148, 234] width 9 height 9
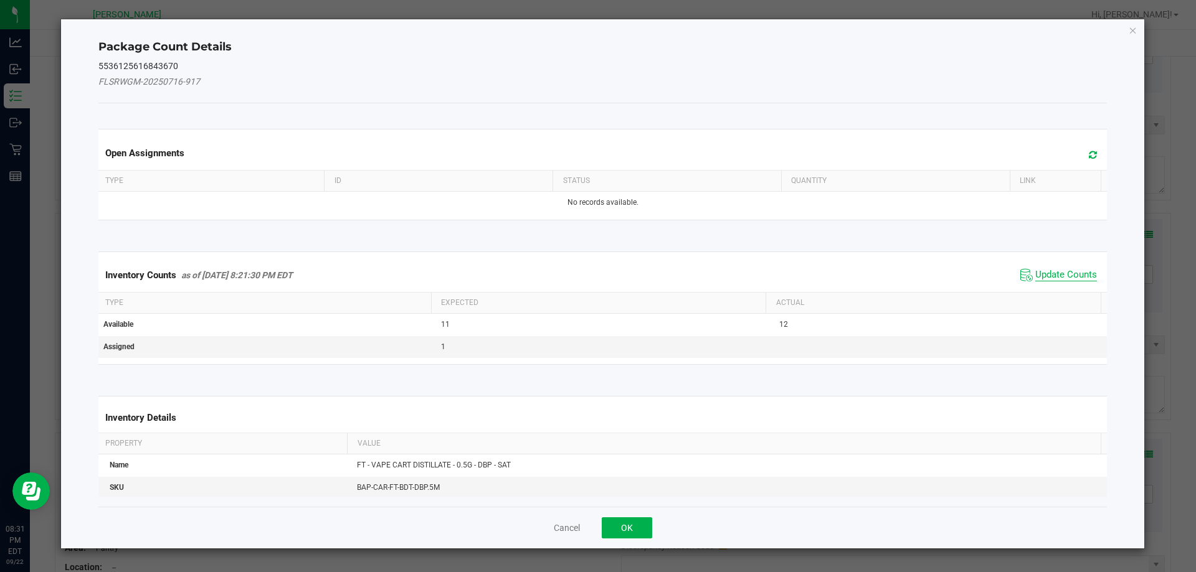
click at [1039, 274] on span "Update Counts" at bounding box center [1066, 275] width 62 height 12
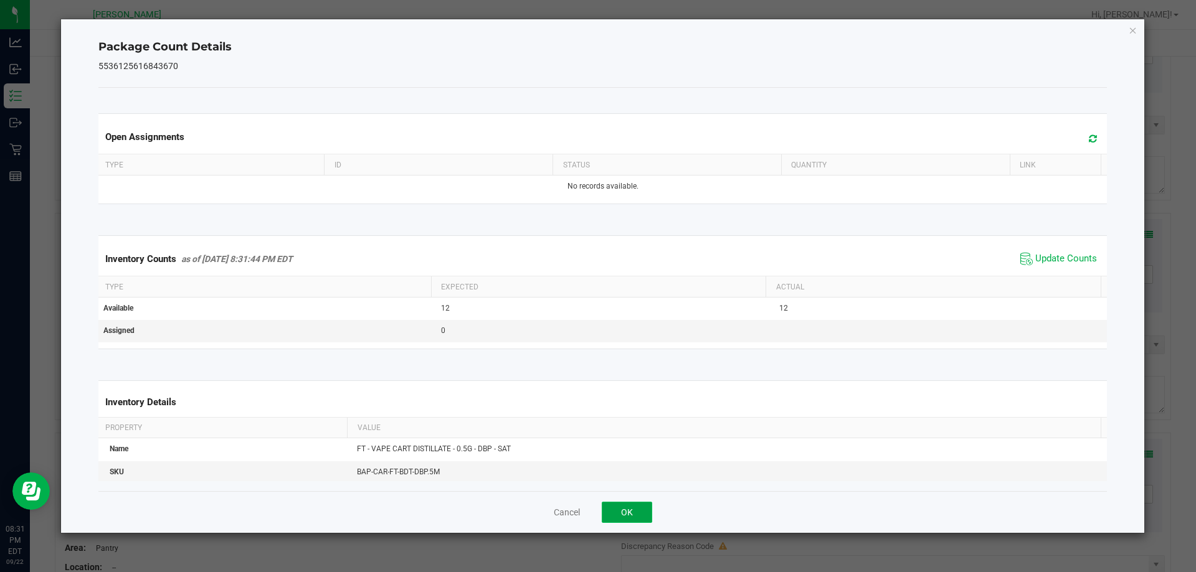
click at [621, 512] on button "OK" at bounding box center [627, 512] width 50 height 21
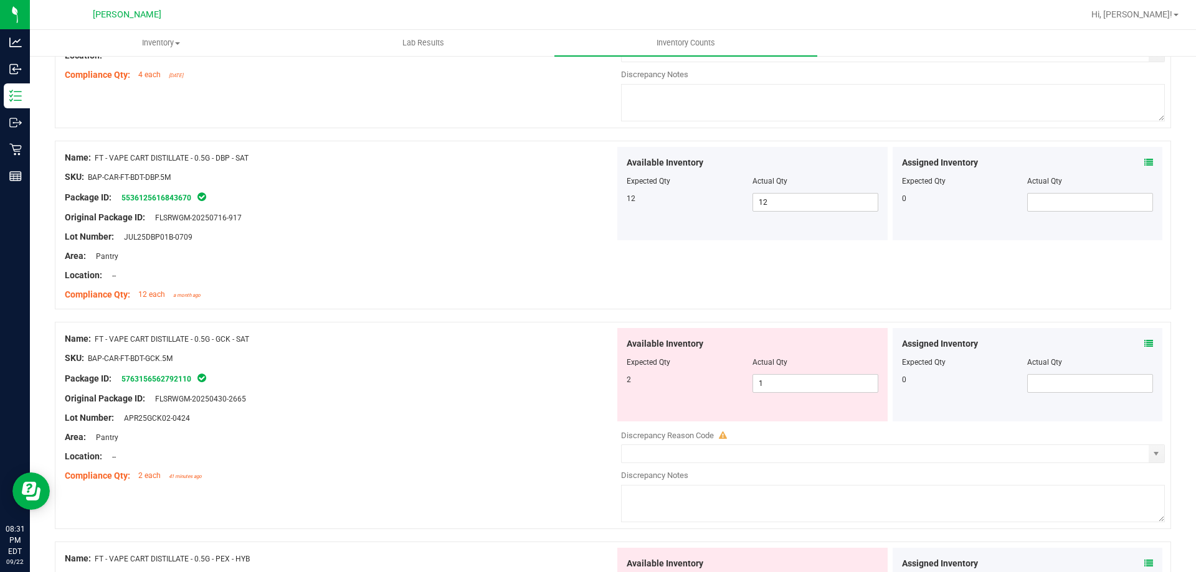
scroll to position [2802, 0]
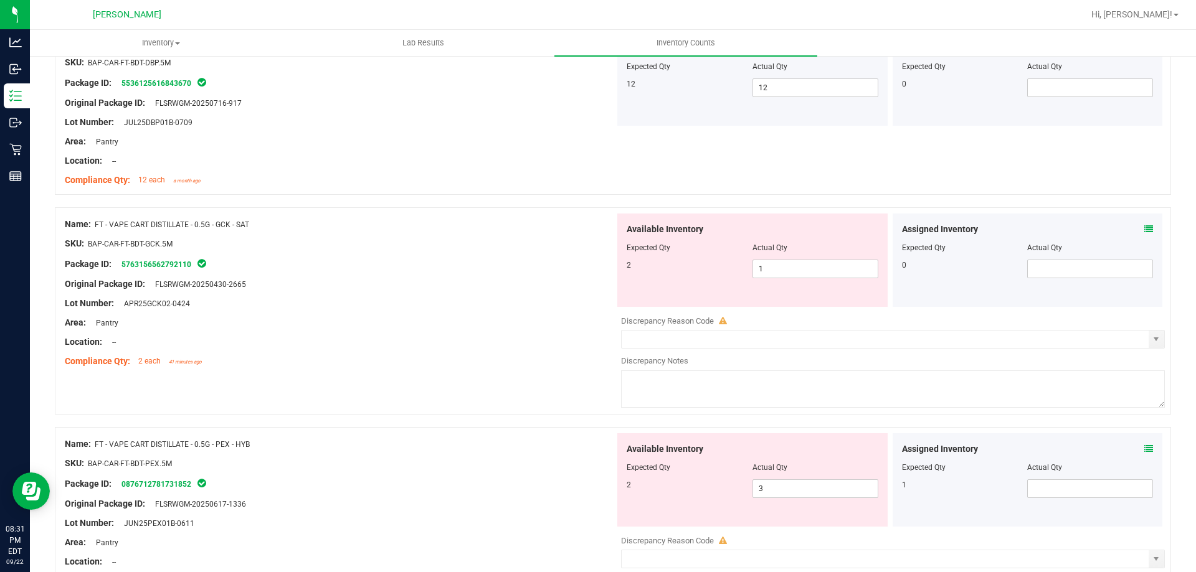
click at [1144, 230] on icon at bounding box center [1148, 229] width 9 height 9
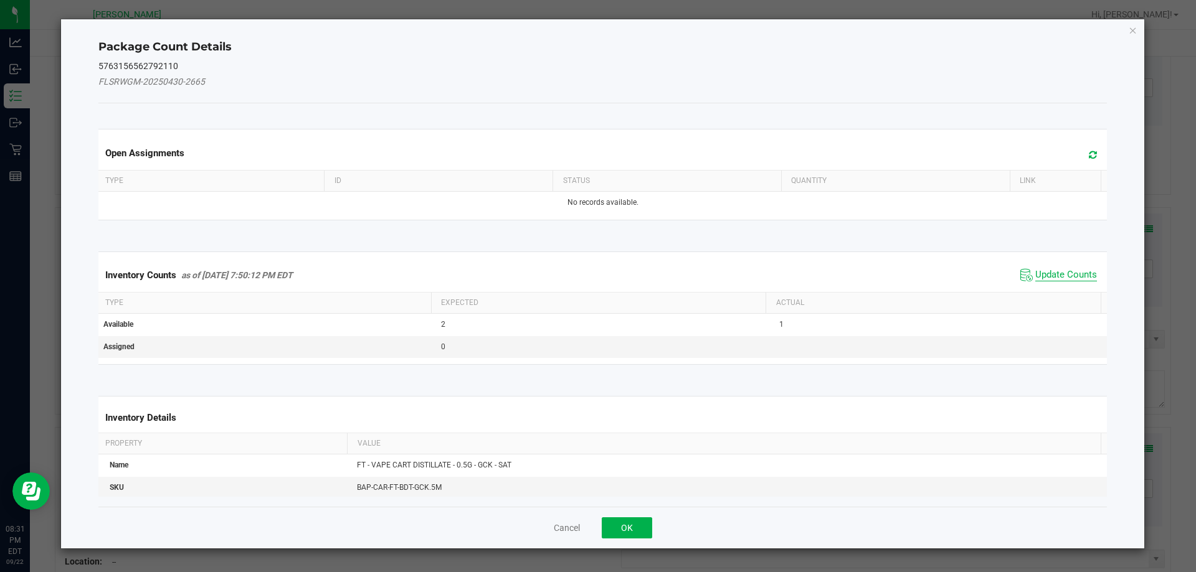
click at [1071, 278] on span "Update Counts" at bounding box center [1066, 275] width 62 height 12
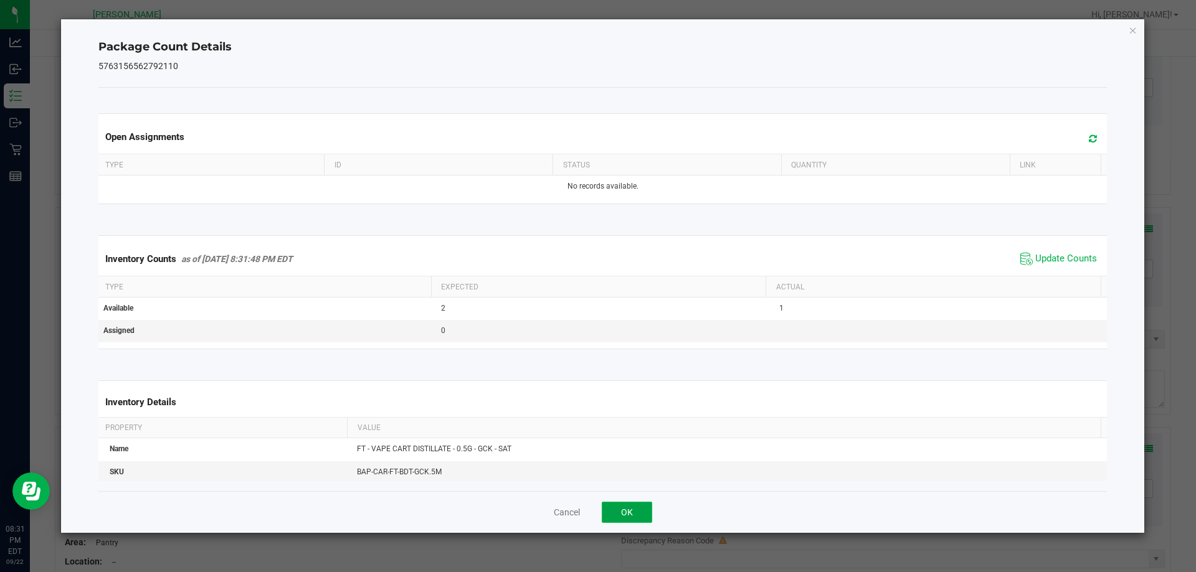
click at [634, 517] on button "OK" at bounding box center [627, 512] width 50 height 21
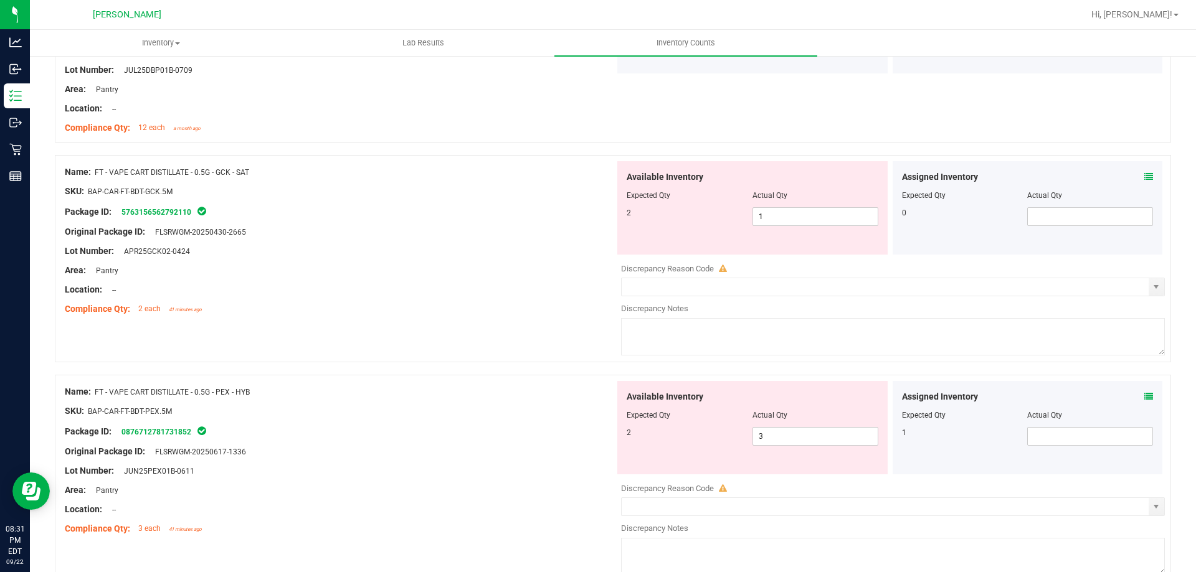
scroll to position [2927, 0]
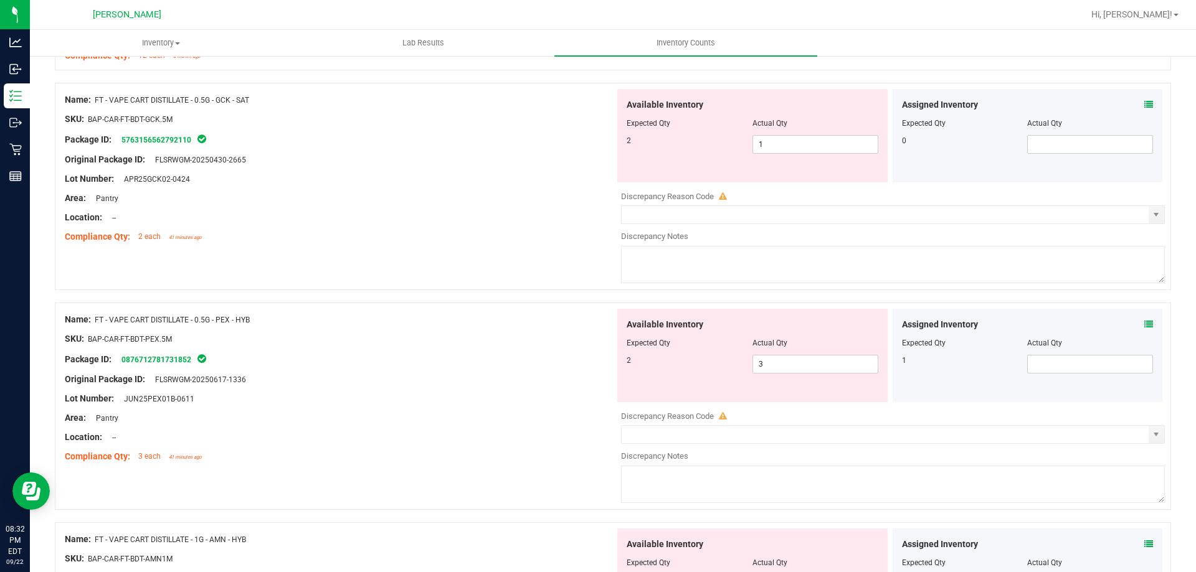
drag, startPoint x: 1153, startPoint y: 103, endPoint x: 1143, endPoint y: 100, distance: 9.7
click at [1152, 103] on div "Assigned Inventory Expected Qty Actual Qty 0" at bounding box center [1027, 135] width 275 height 93
click at [1143, 100] on div "Assigned Inventory Expected Qty Actual Qty 0" at bounding box center [1027, 135] width 270 height 93
click at [1144, 100] on icon at bounding box center [1148, 104] width 9 height 9
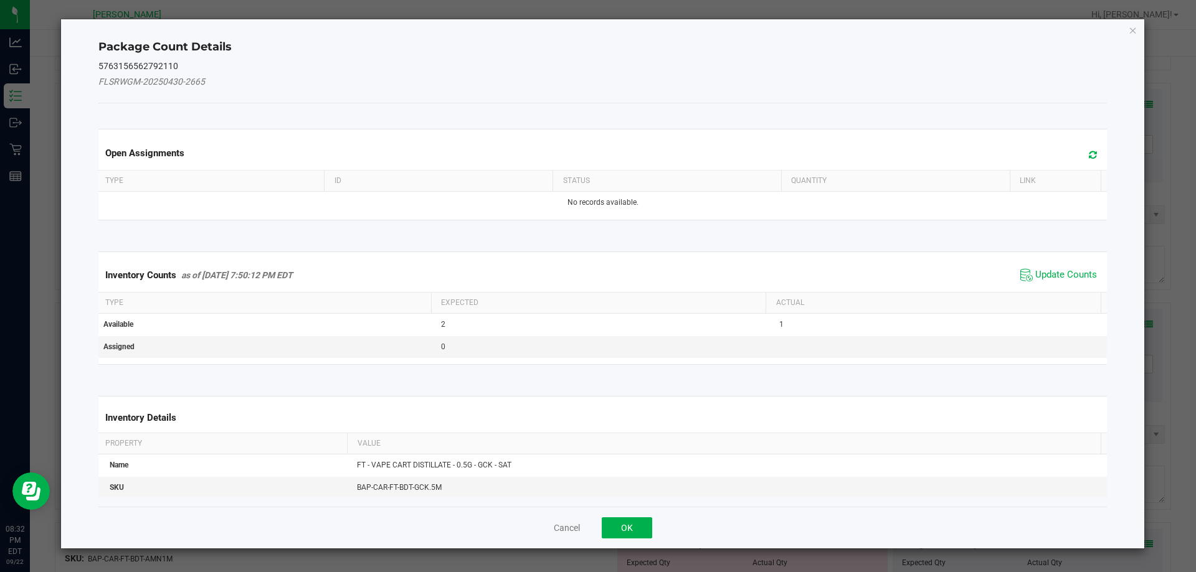
click at [1045, 282] on span "Update Counts" at bounding box center [1058, 275] width 83 height 19
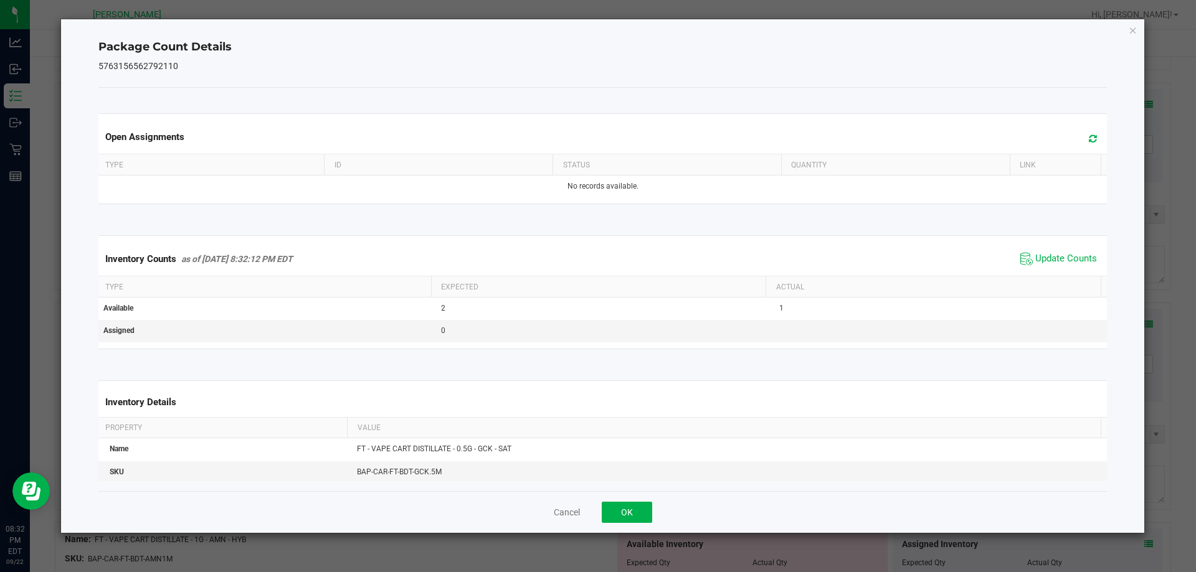
click at [1045, 276] on th "Actual" at bounding box center [932, 286] width 335 height 21
click at [1054, 265] on span "Update Counts" at bounding box center [1066, 259] width 62 height 12
click at [643, 506] on button "OK" at bounding box center [627, 512] width 50 height 21
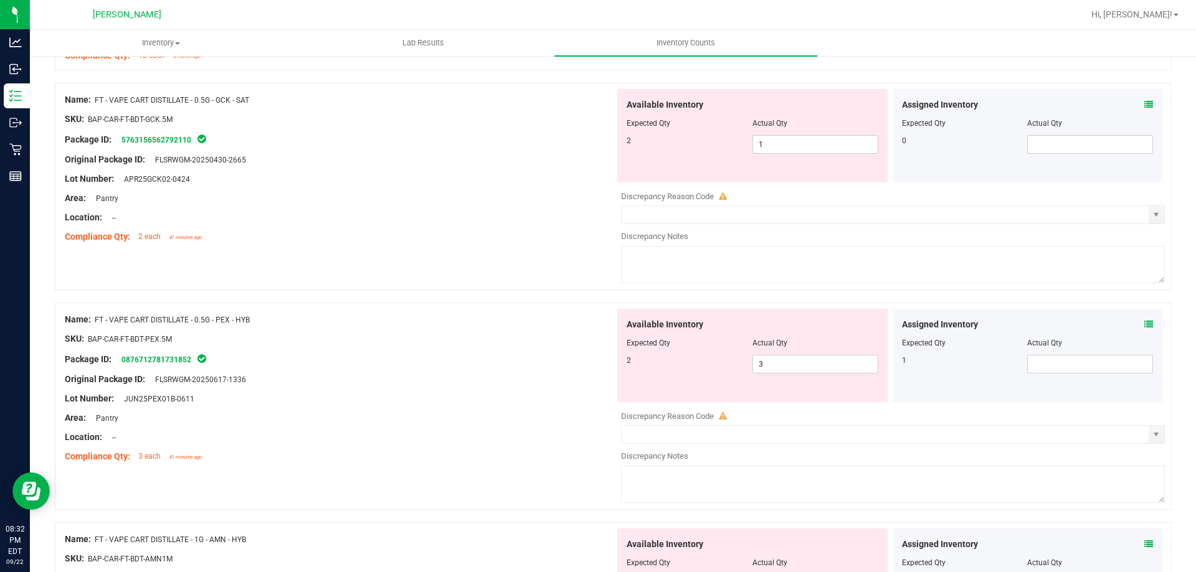
scroll to position [3114, 0]
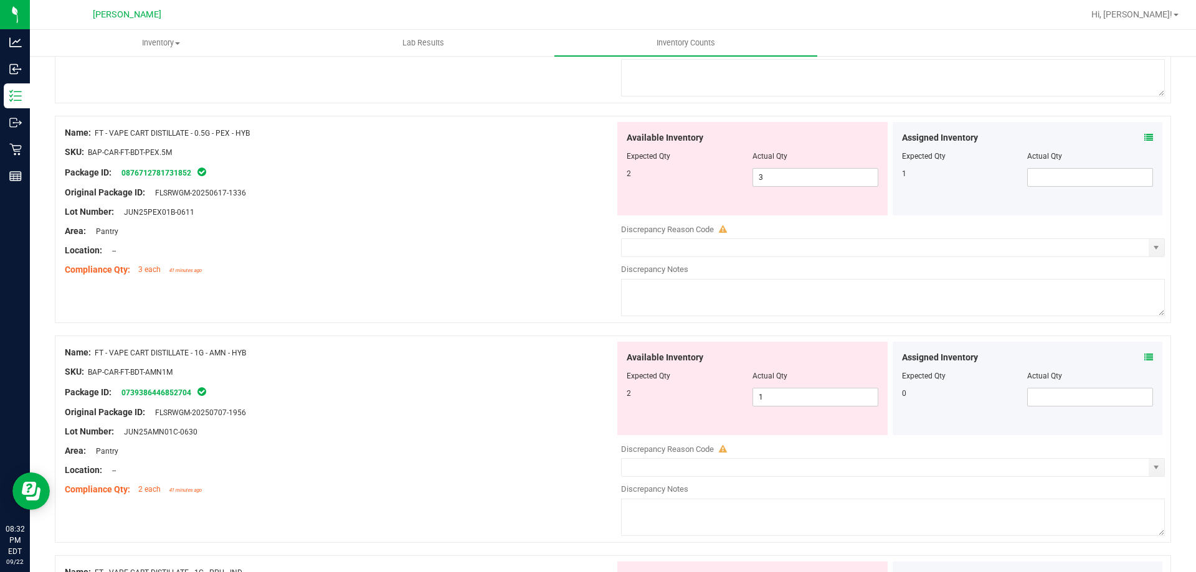
click at [1144, 135] on icon at bounding box center [1148, 137] width 9 height 9
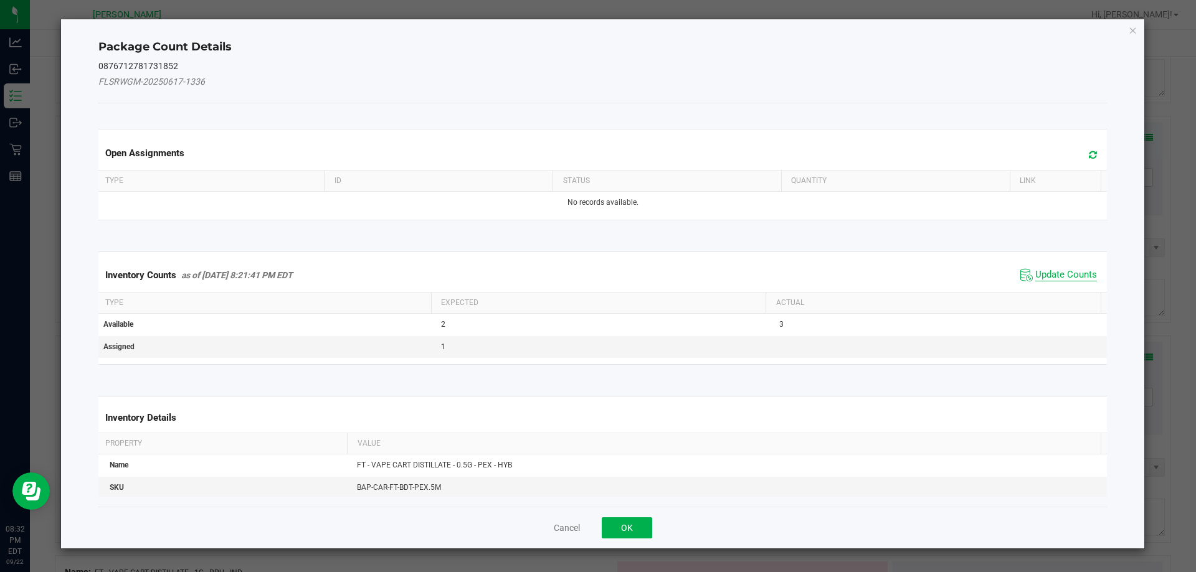
click at [1040, 273] on span "Update Counts" at bounding box center [1066, 275] width 62 height 12
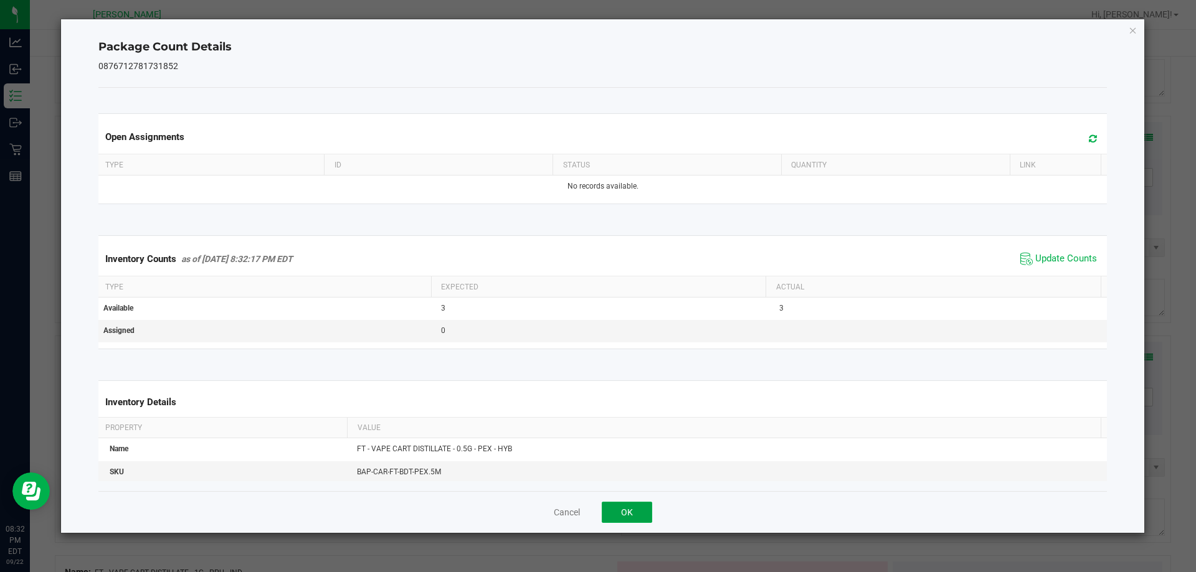
drag, startPoint x: 627, startPoint y: 509, endPoint x: 625, endPoint y: 414, distance: 94.7
click at [626, 509] on button "OK" at bounding box center [627, 512] width 50 height 21
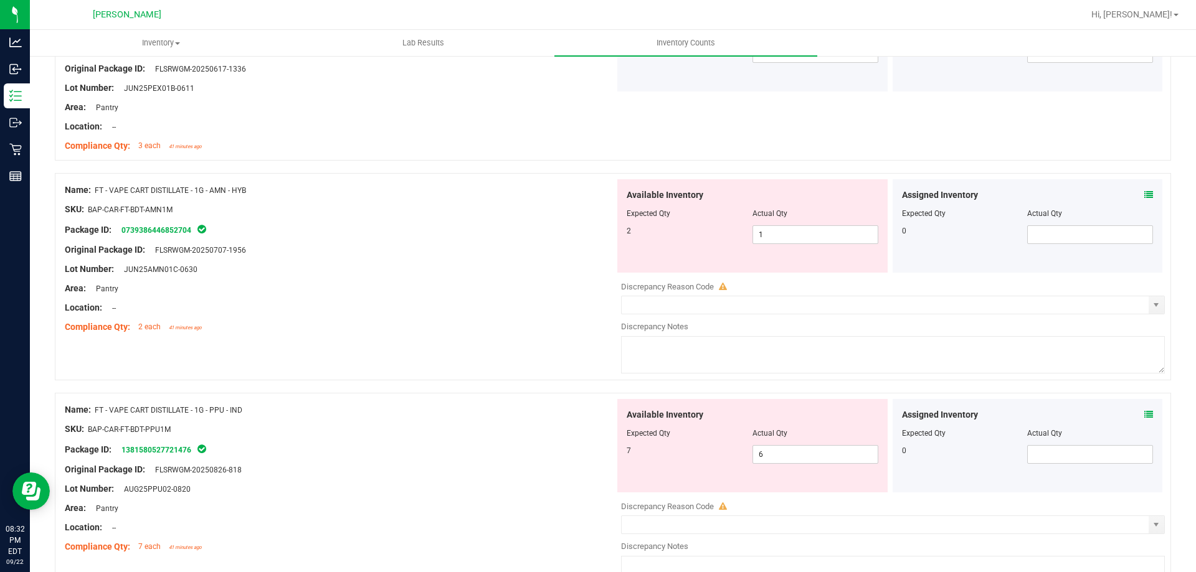
scroll to position [3238, 0]
click at [1144, 194] on icon at bounding box center [1148, 194] width 9 height 9
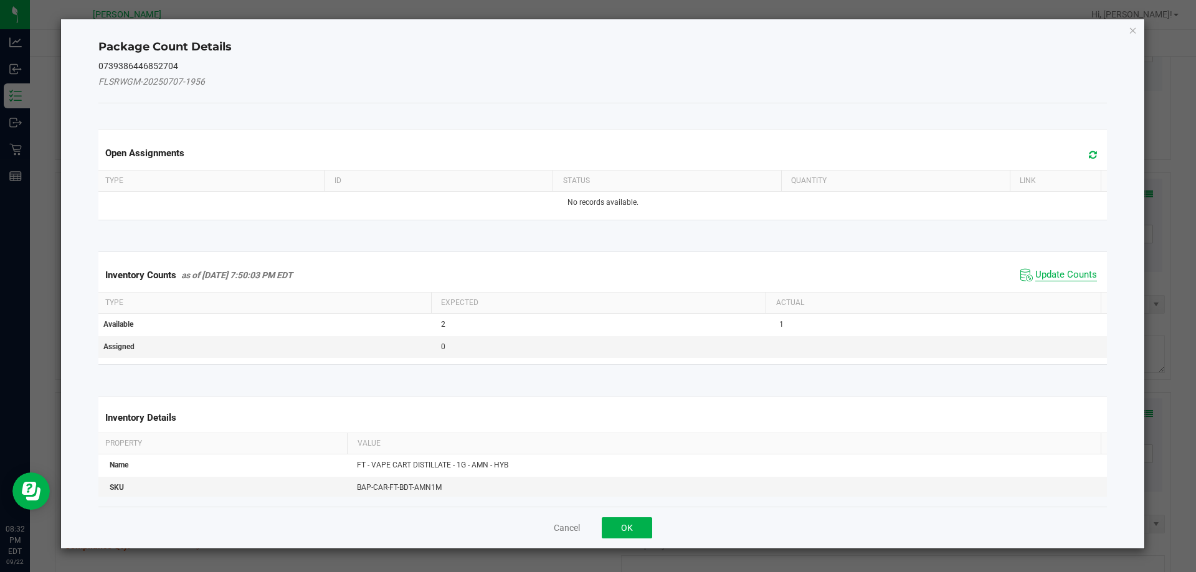
click at [1052, 273] on span "Update Counts" at bounding box center [1066, 275] width 62 height 12
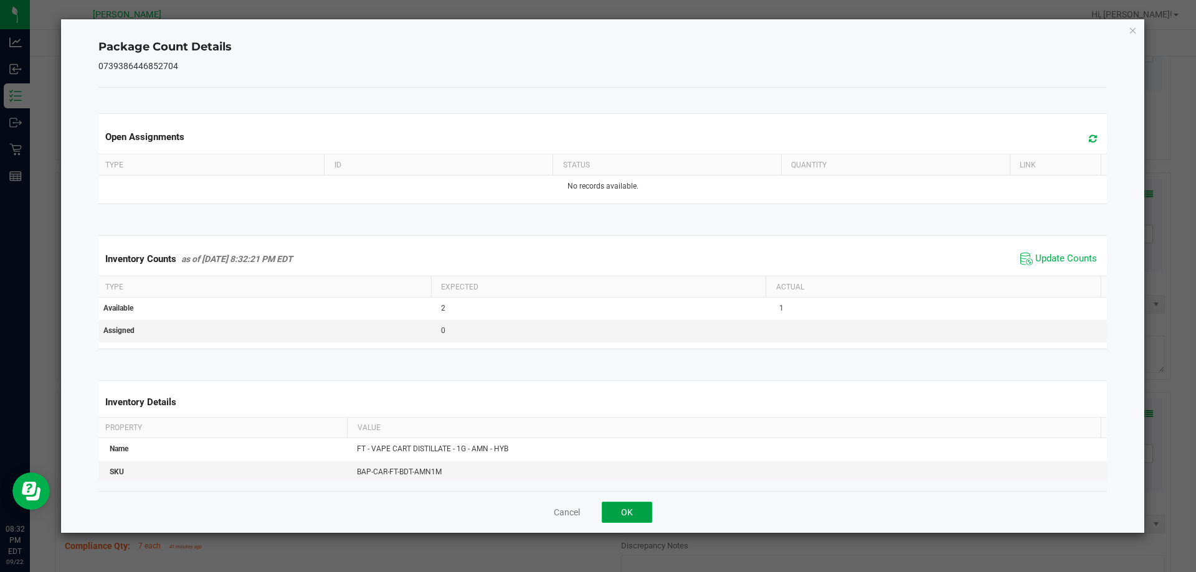
click at [643, 512] on button "OK" at bounding box center [627, 512] width 50 height 21
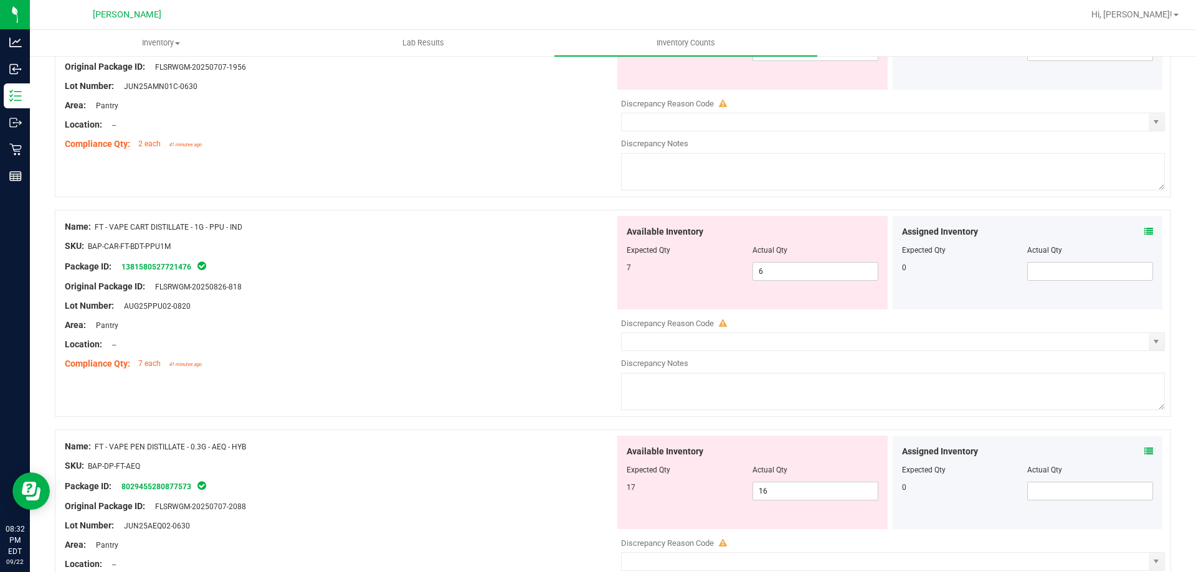
scroll to position [3425, 0]
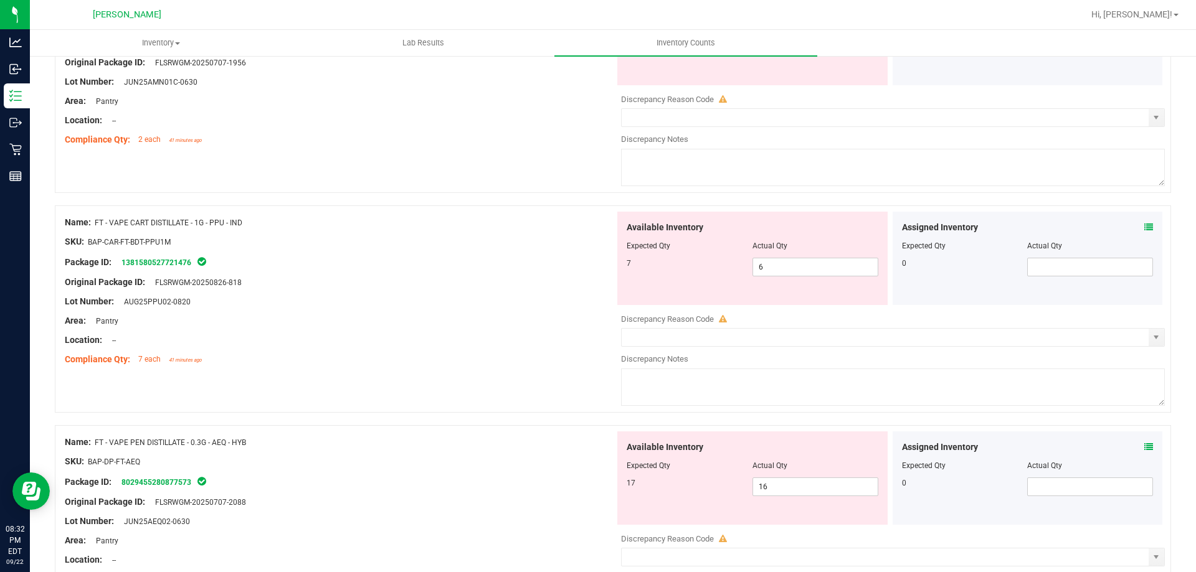
click at [1144, 226] on icon at bounding box center [1148, 227] width 9 height 9
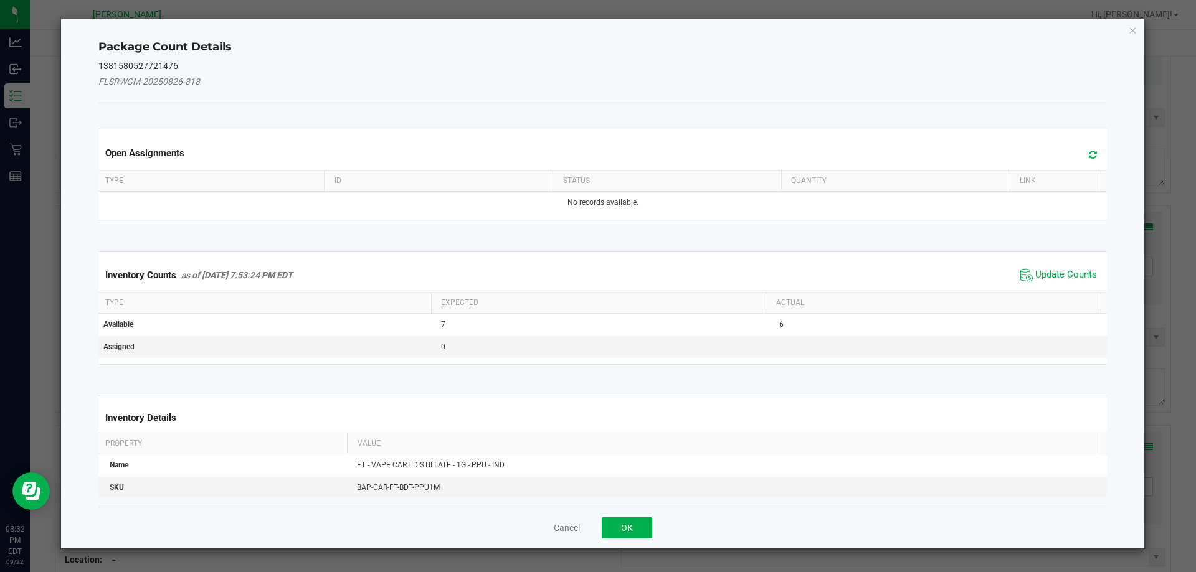
click at [1045, 267] on span "Update Counts" at bounding box center [1058, 275] width 83 height 19
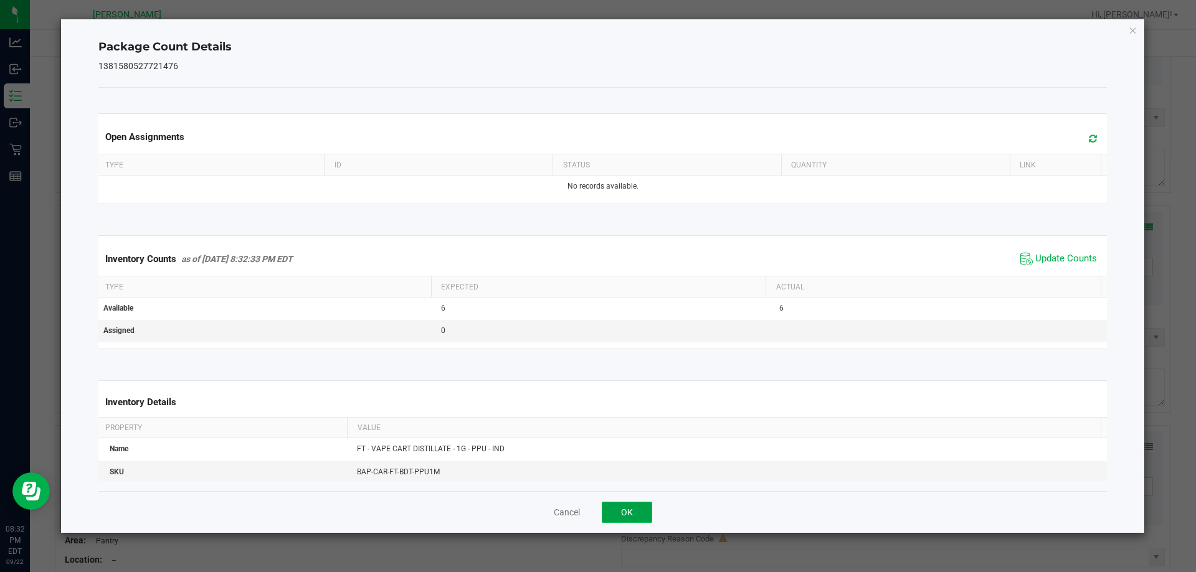
click at [622, 509] on button "OK" at bounding box center [627, 512] width 50 height 21
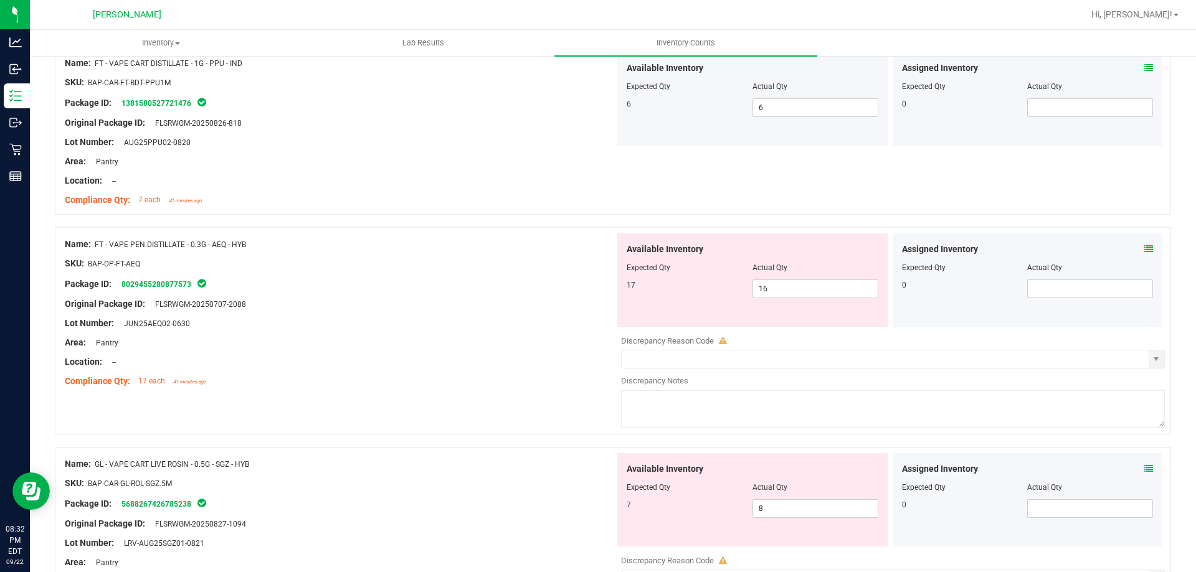
scroll to position [3612, 0]
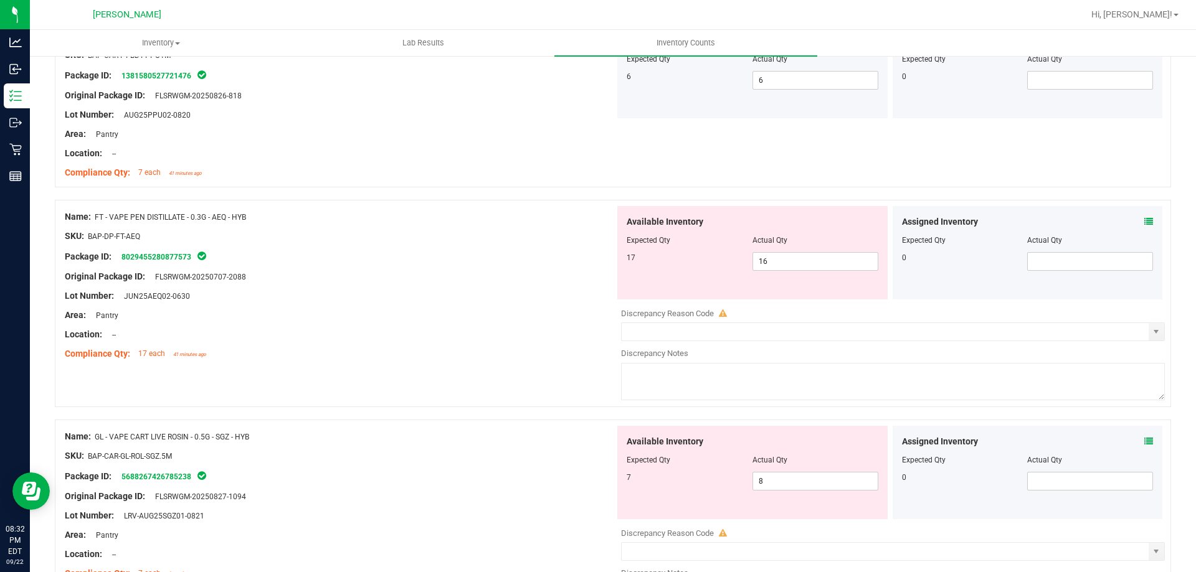
click at [1144, 224] on icon at bounding box center [1148, 221] width 9 height 9
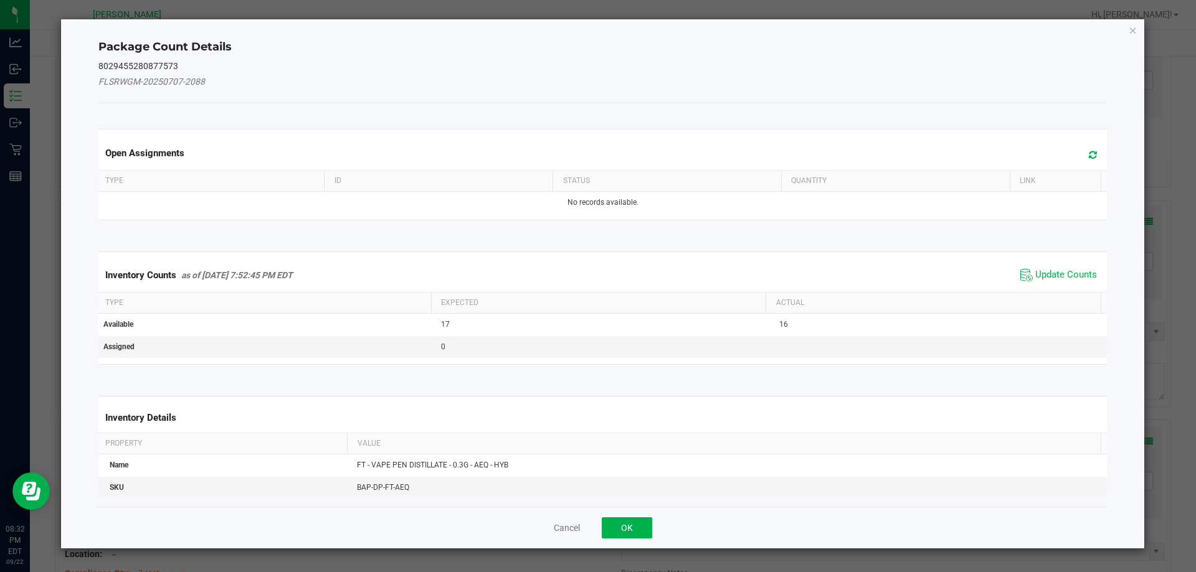
click at [1067, 281] on span "Update Counts" at bounding box center [1058, 275] width 83 height 19
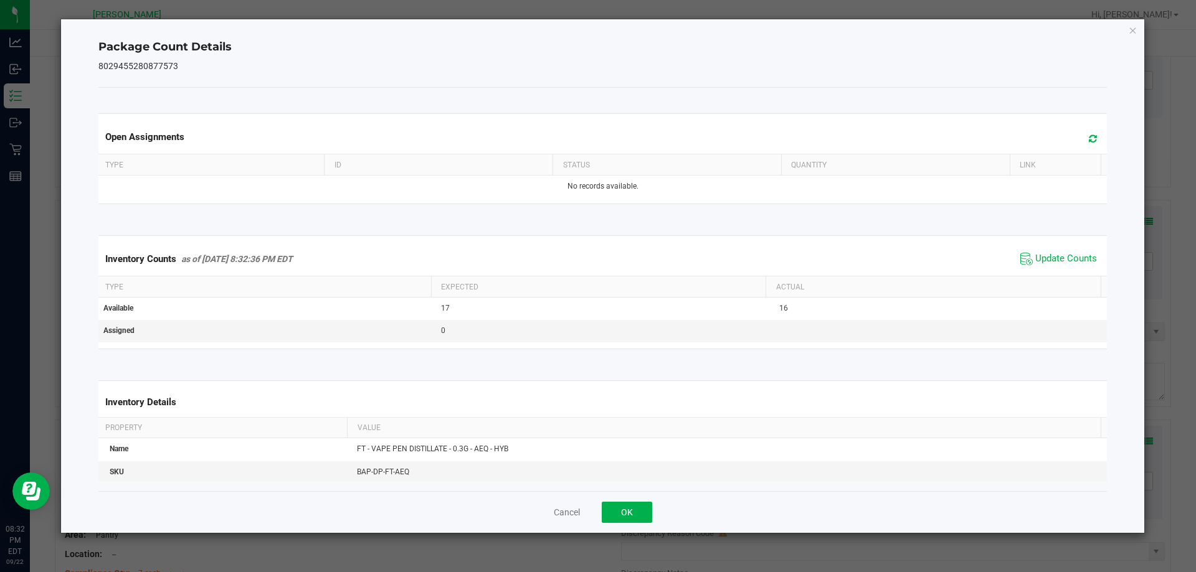
click at [1060, 274] on div "Inventory Counts as of [DATE] 8:32:36 PM EDT Update Counts" at bounding box center [603, 259] width 1014 height 34
click at [1059, 267] on span "Update Counts" at bounding box center [1058, 259] width 83 height 19
click at [1055, 259] on span "Update Counts" at bounding box center [1066, 259] width 62 height 12
click at [621, 495] on div "Cancel OK" at bounding box center [602, 512] width 1009 height 42
click at [623, 505] on button "OK" at bounding box center [627, 512] width 50 height 21
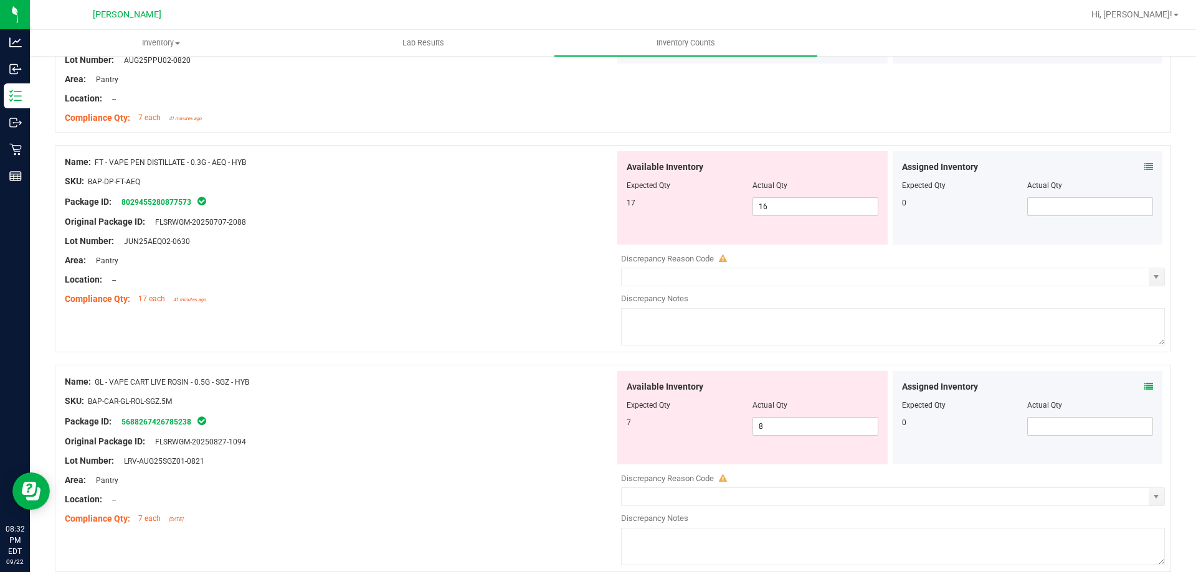
scroll to position [3721, 0]
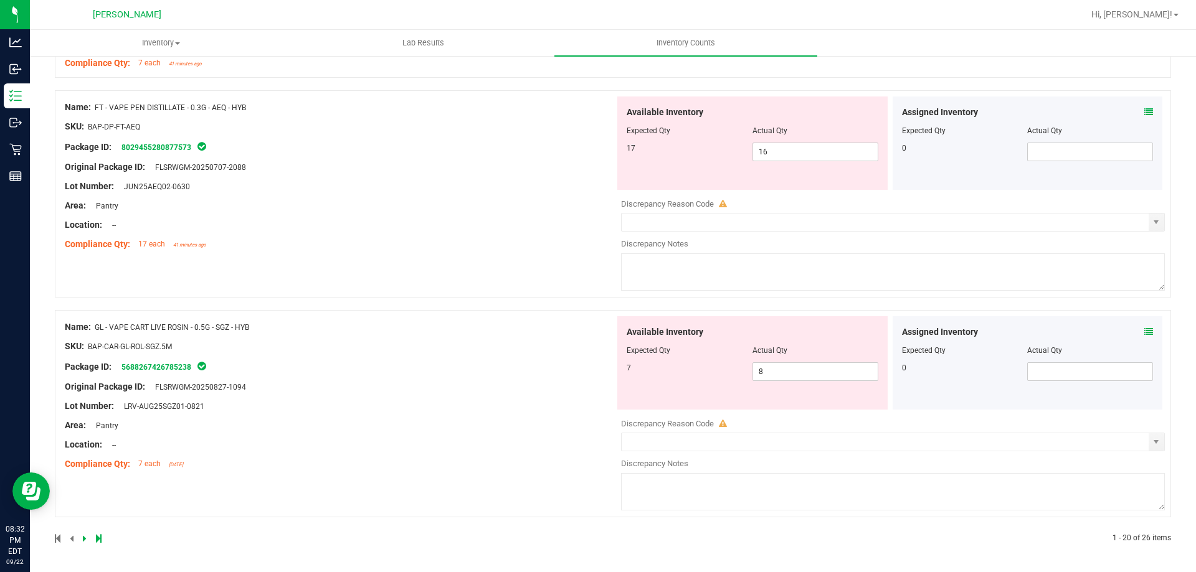
click at [1144, 331] on icon at bounding box center [1148, 332] width 9 height 9
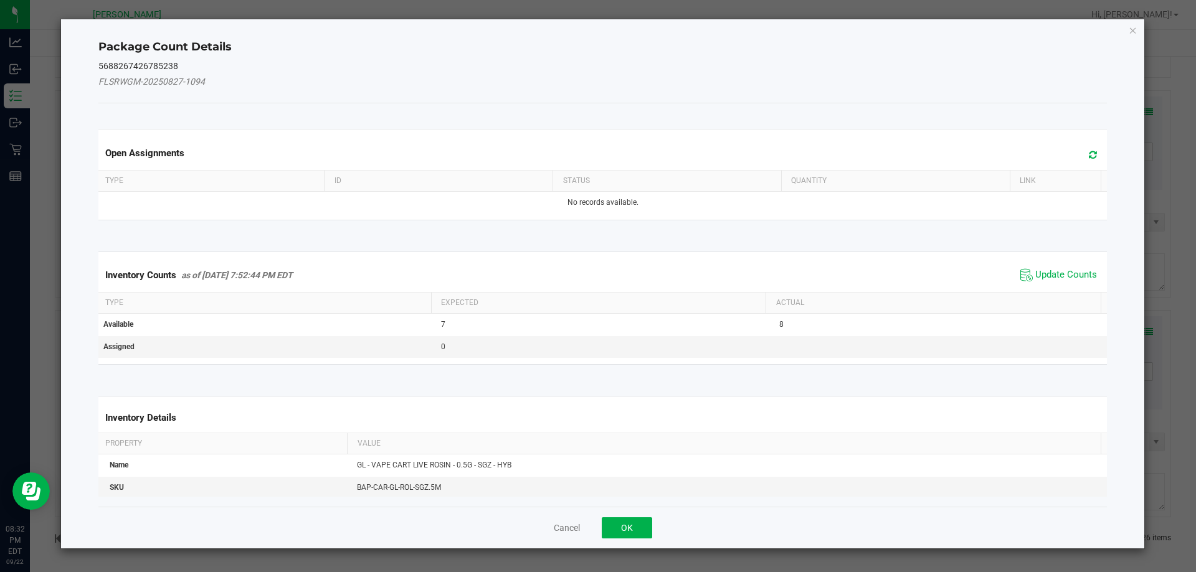
click at [1051, 283] on span "Update Counts" at bounding box center [1058, 275] width 83 height 19
click at [1049, 291] on th "Actual" at bounding box center [932, 301] width 335 height 21
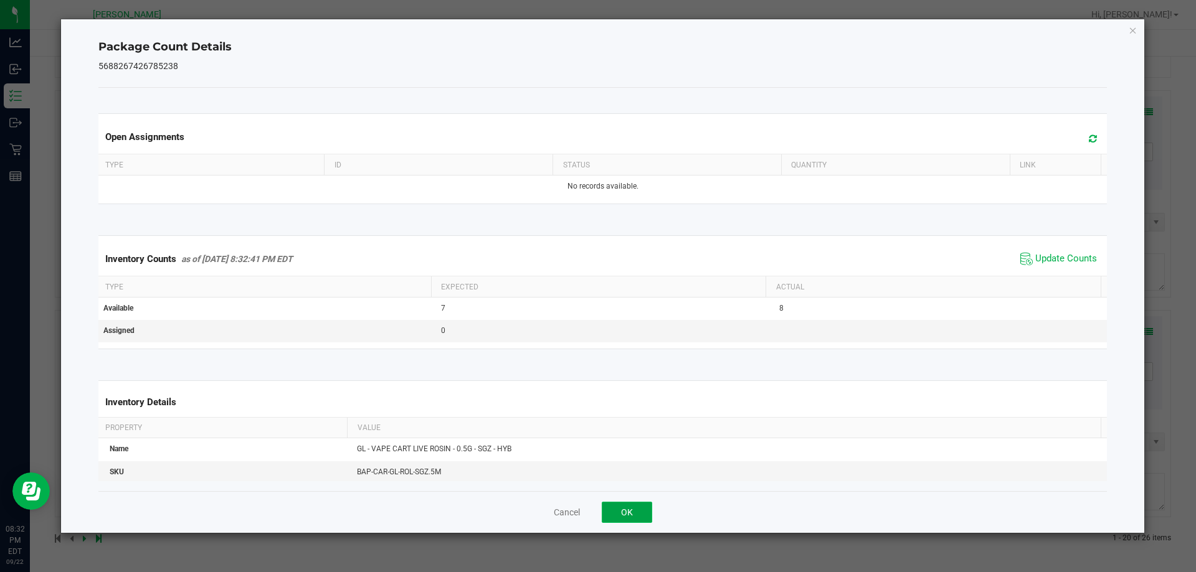
click at [649, 508] on button "OK" at bounding box center [627, 512] width 50 height 21
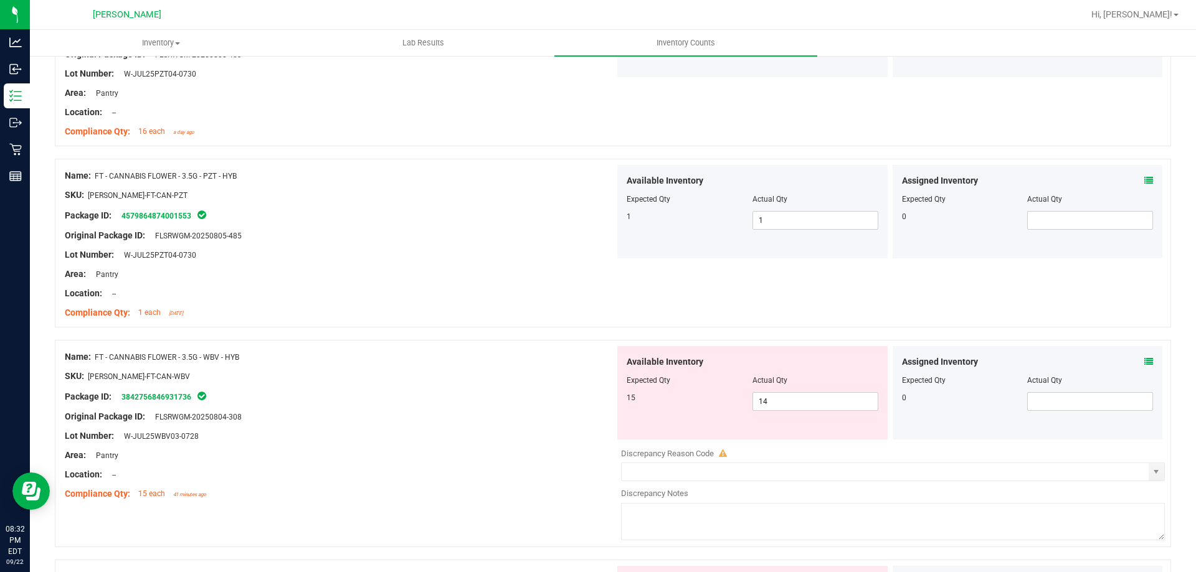
scroll to position [0, 0]
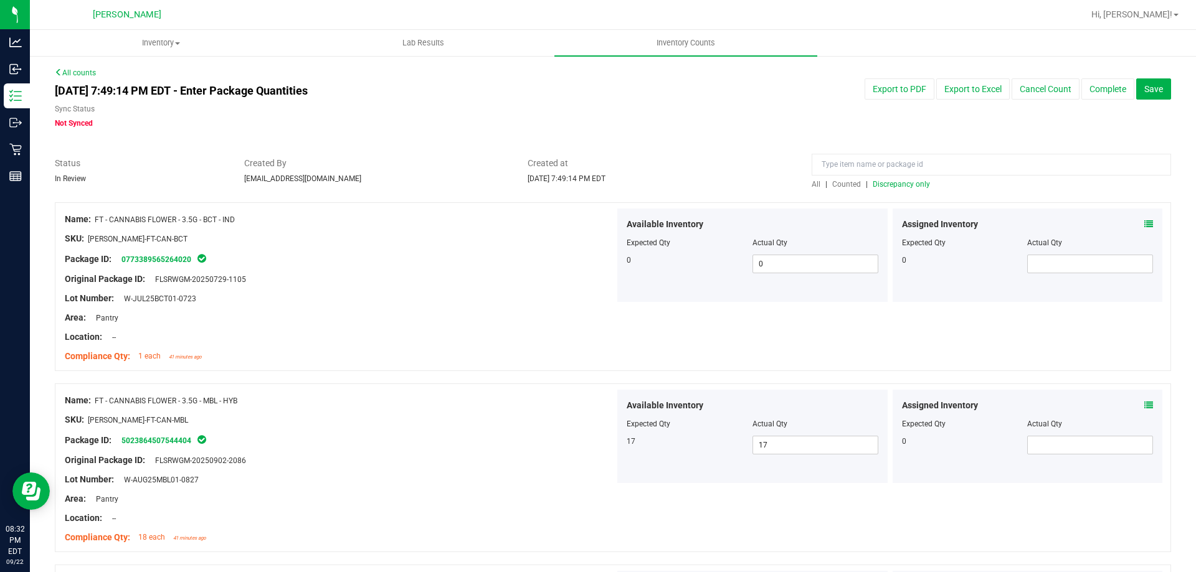
click at [882, 184] on span "Discrepancy only" at bounding box center [900, 184] width 57 height 9
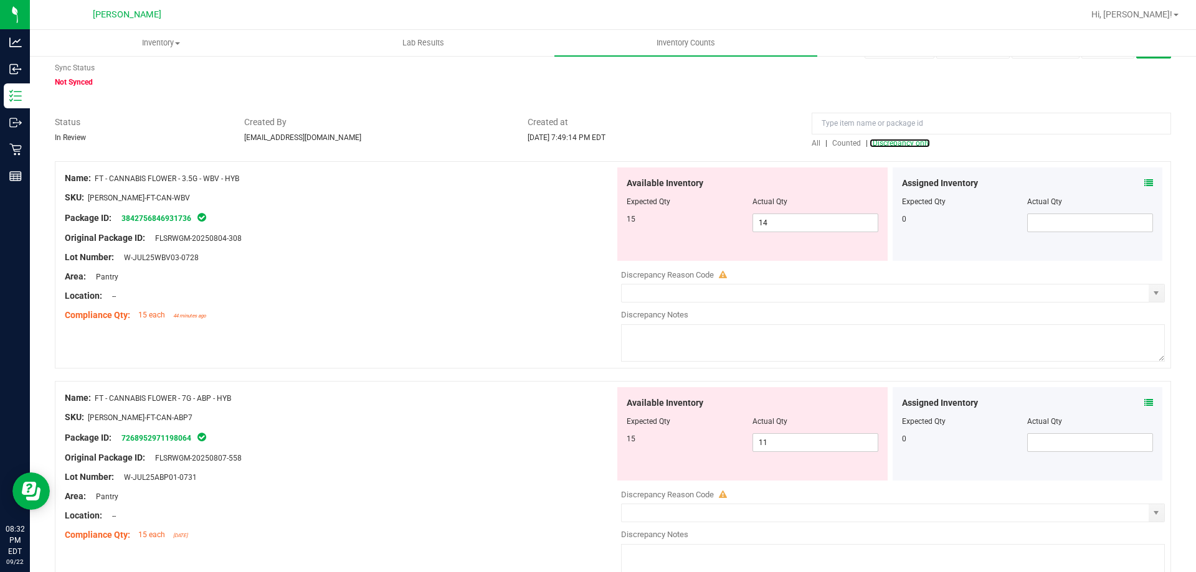
scroll to position [62, 0]
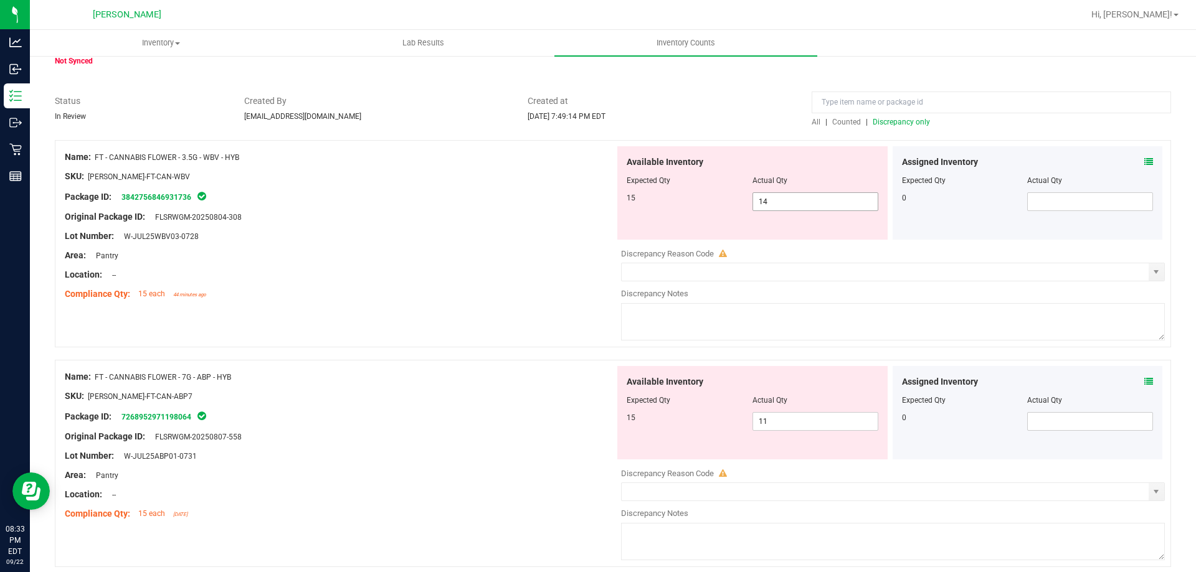
click at [779, 199] on span "14 14" at bounding box center [815, 201] width 126 height 19
type input "15"
click at [461, 280] on div "Location: --" at bounding box center [340, 274] width 550 height 13
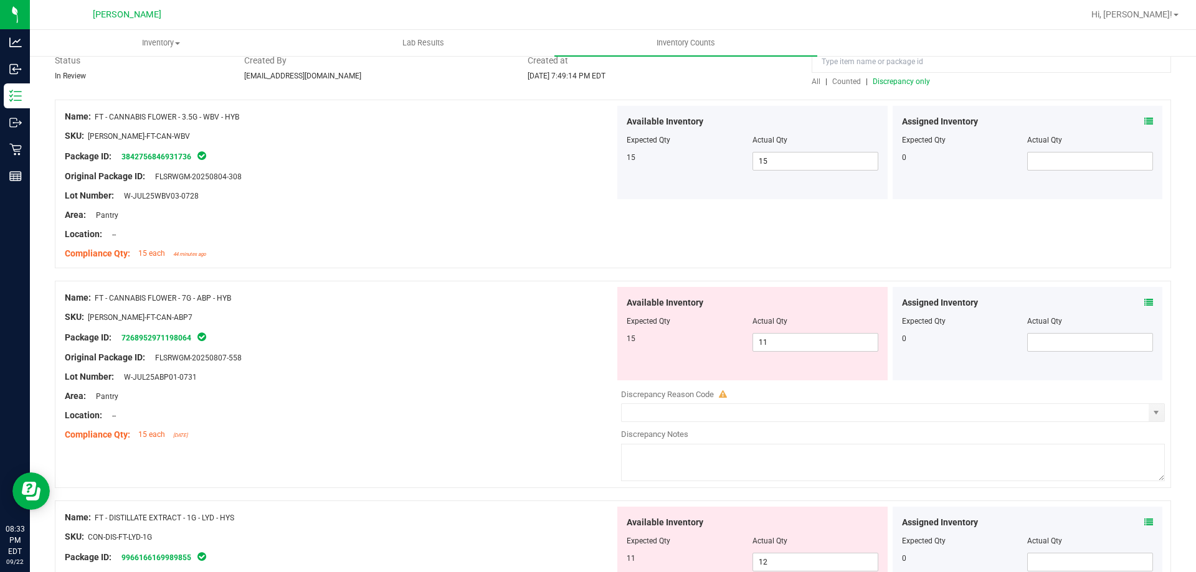
scroll to position [187, 0]
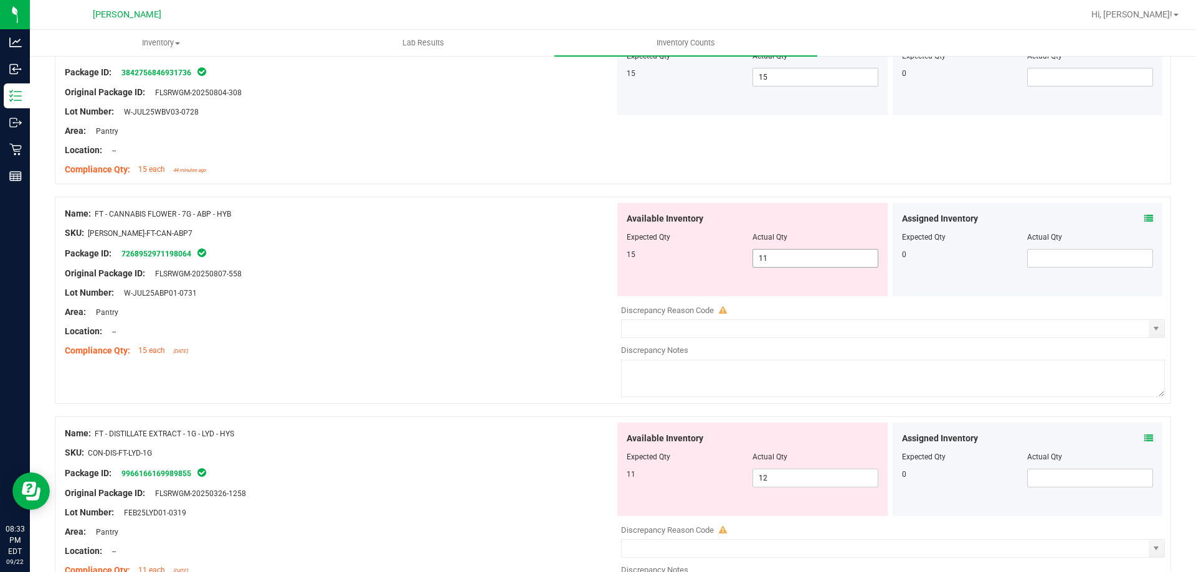
click at [791, 252] on span "11 11" at bounding box center [815, 258] width 126 height 19
type input "15"
click at [528, 230] on div "SKU: [PERSON_NAME]-FT-CAN-ABP7" at bounding box center [340, 233] width 550 height 13
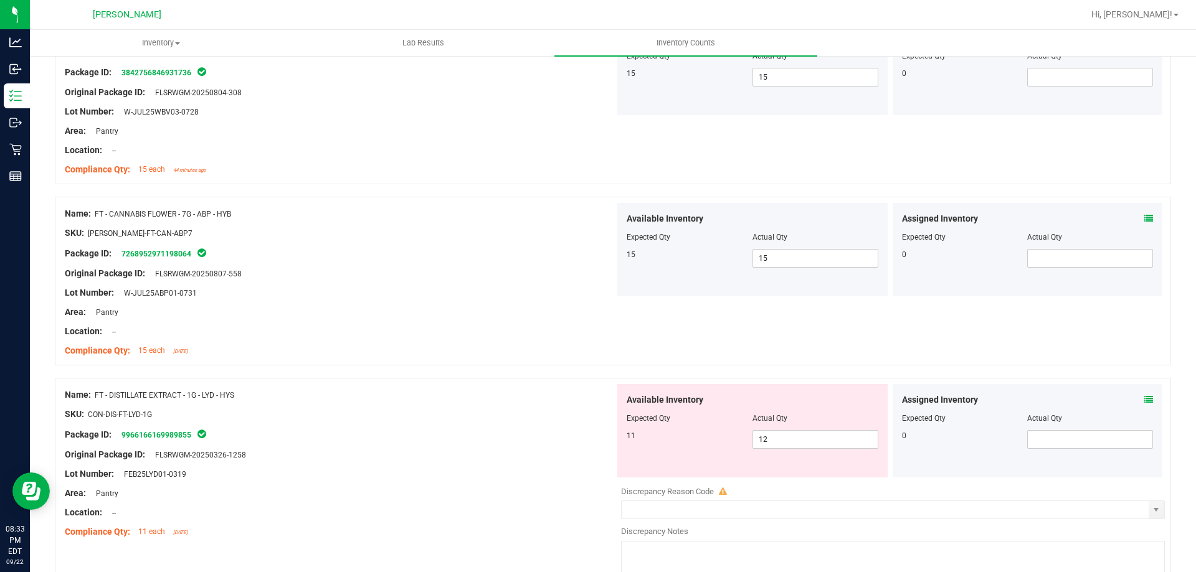
scroll to position [374, 0]
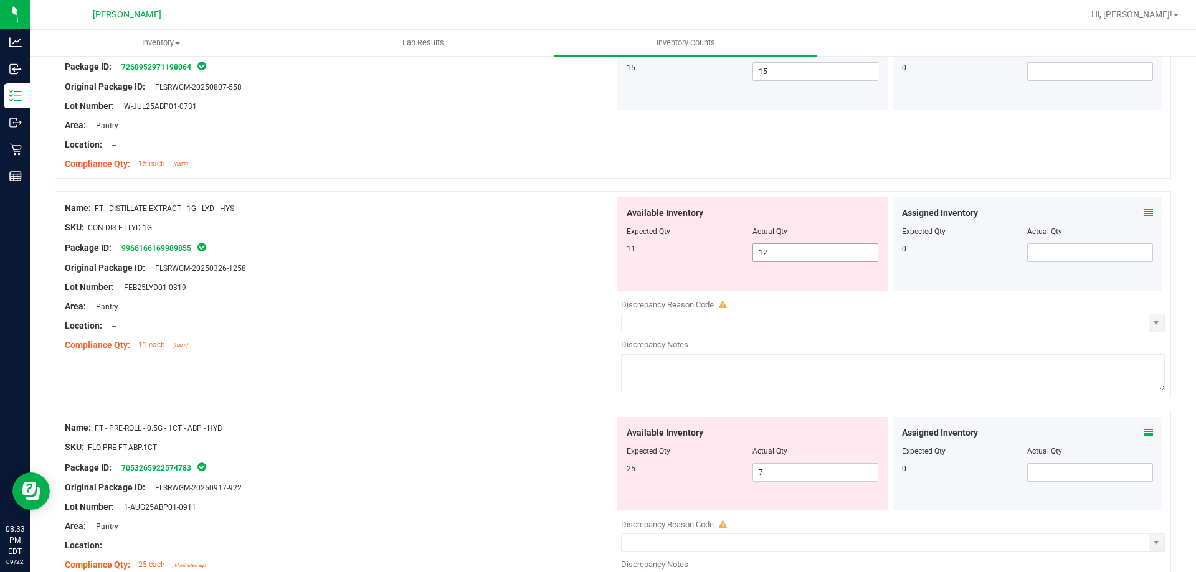
click at [782, 250] on span "12 12" at bounding box center [815, 252] width 126 height 19
type input "11"
click at [534, 260] on div at bounding box center [340, 258] width 550 height 6
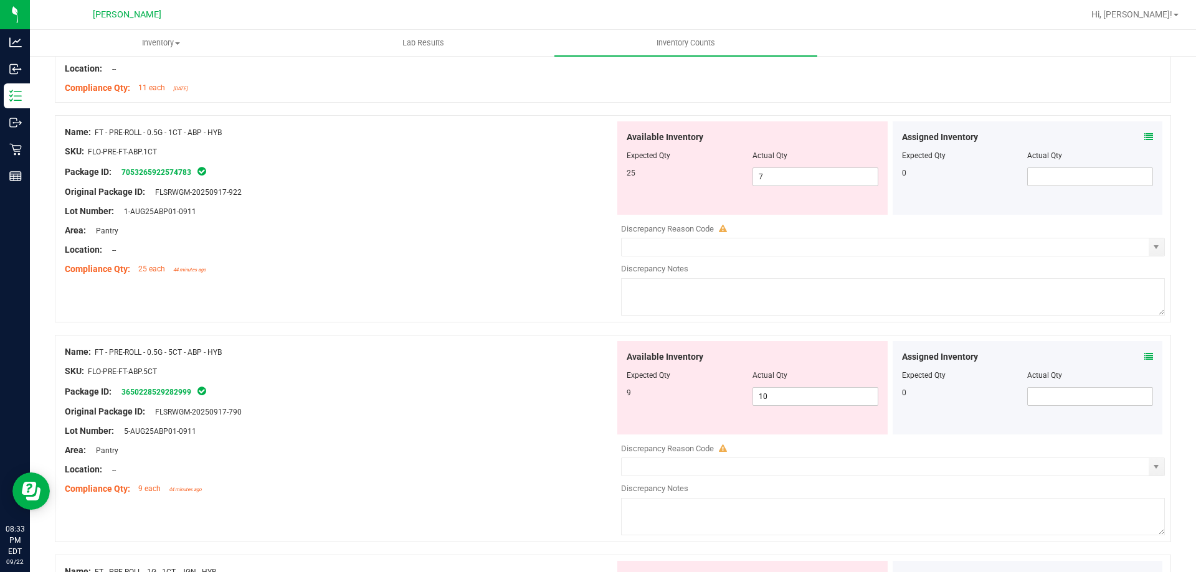
scroll to position [685, 0]
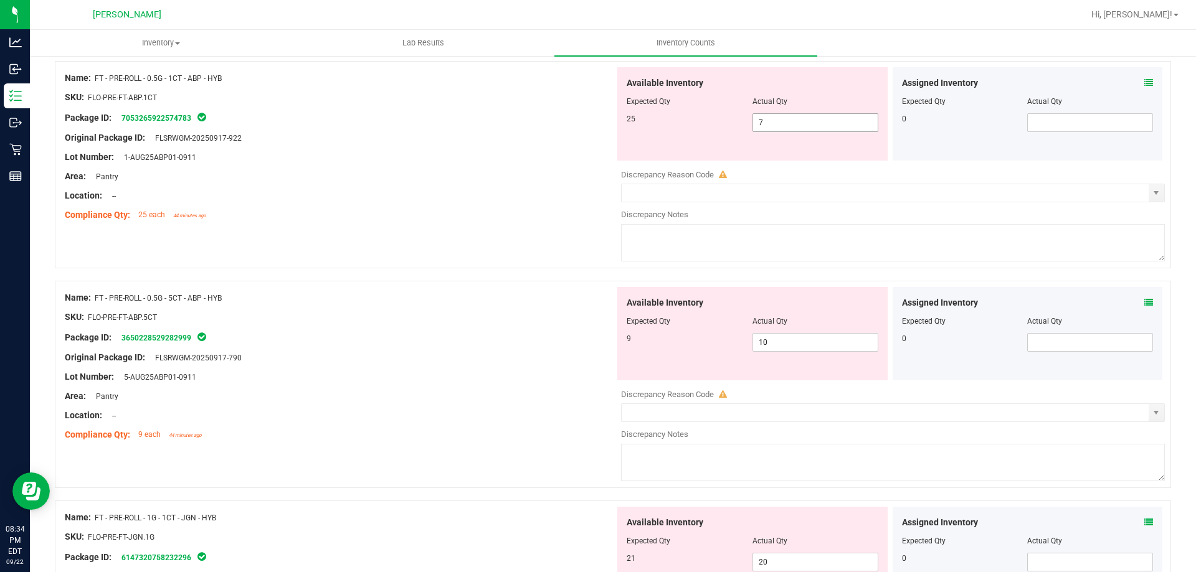
click at [805, 123] on span "7 7" at bounding box center [815, 122] width 126 height 19
type input "25"
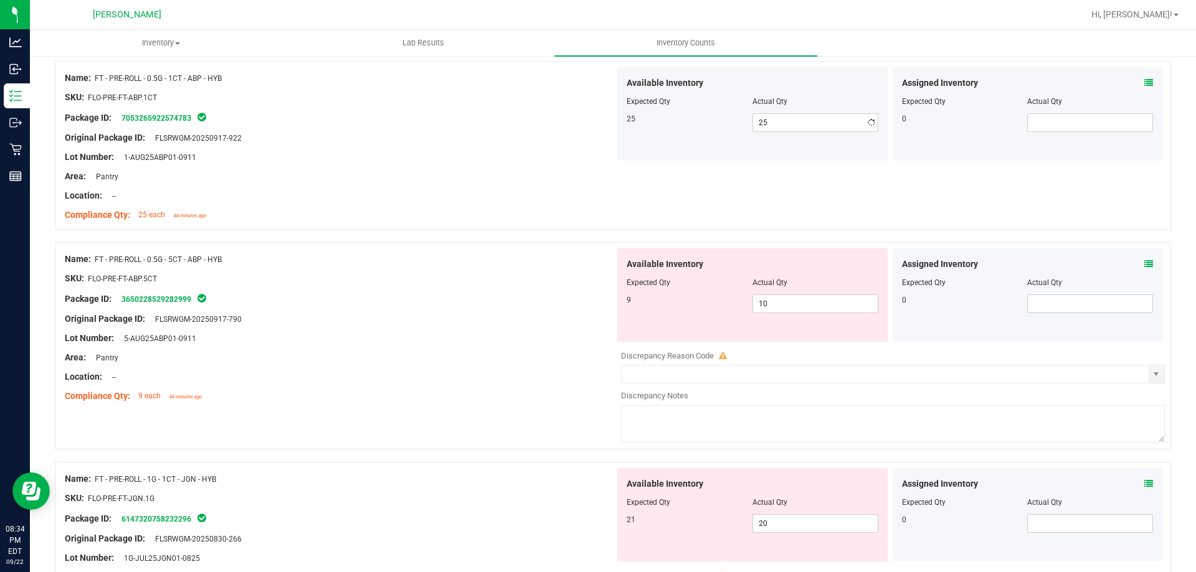
click at [546, 128] on div at bounding box center [340, 128] width 550 height 6
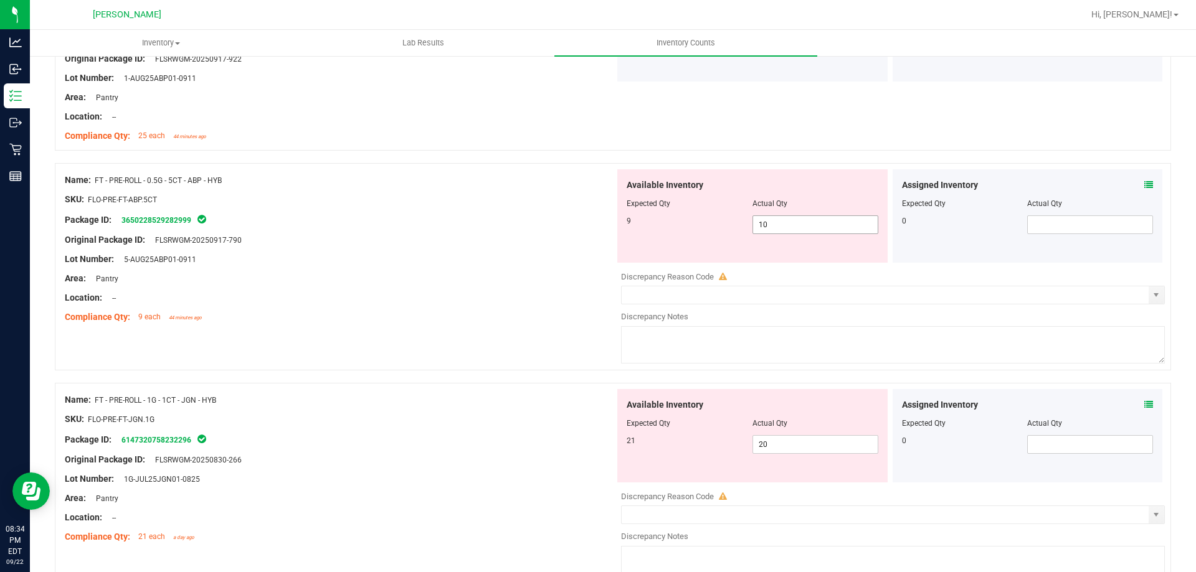
scroll to position [810, 0]
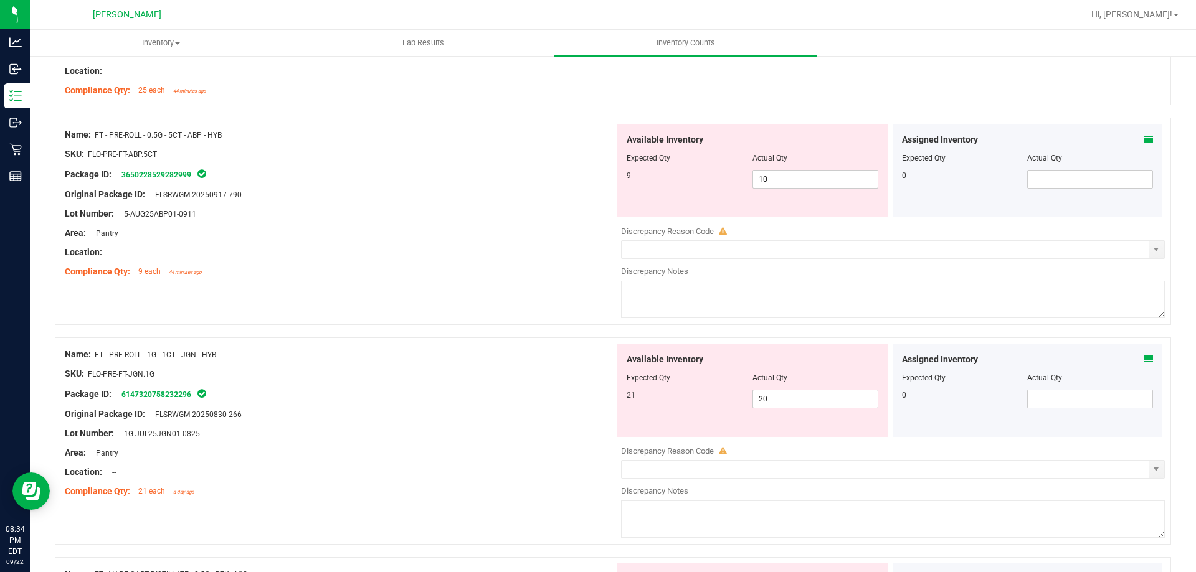
click at [1132, 139] on div "Assigned Inventory" at bounding box center [1028, 139] width 252 height 13
click at [770, 171] on span "10 10" at bounding box center [815, 179] width 126 height 19
type input "1"
type input "9"
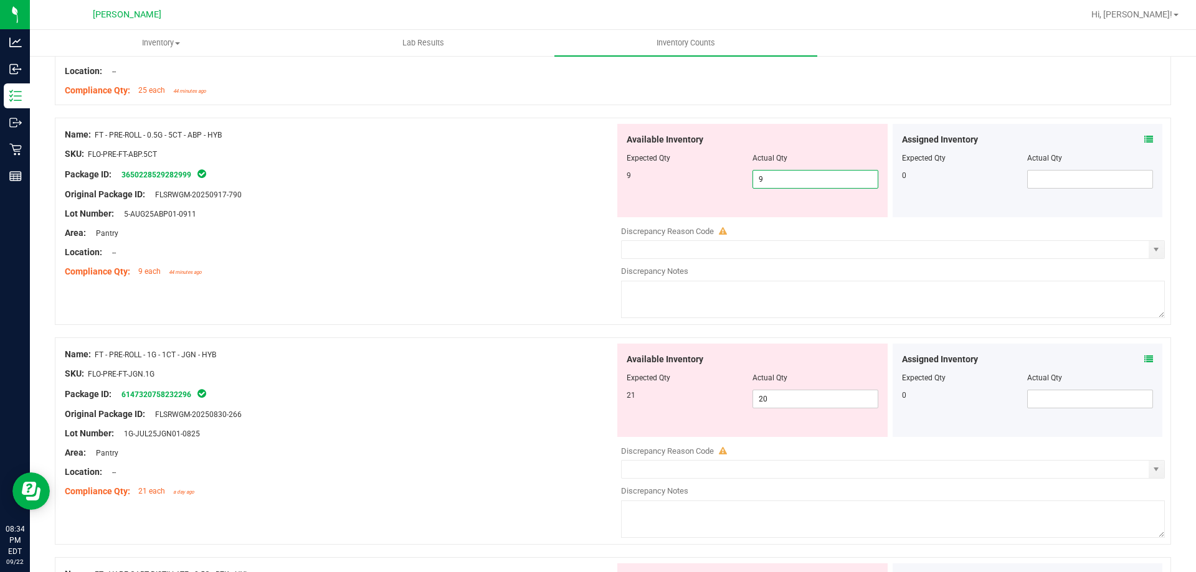
click at [437, 78] on div at bounding box center [340, 81] width 550 height 6
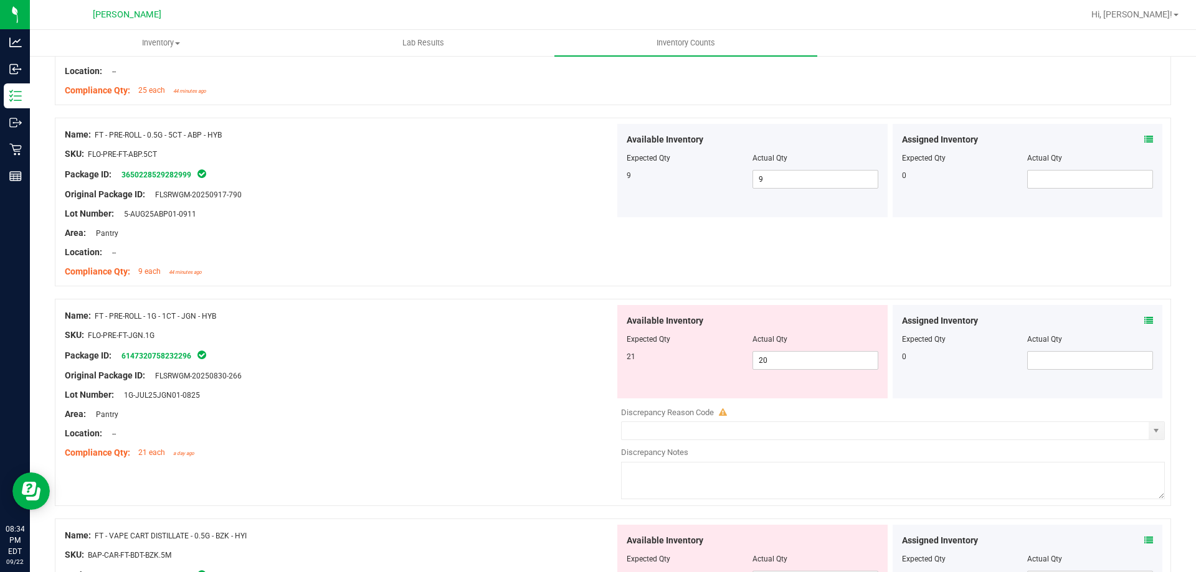
scroll to position [934, 0]
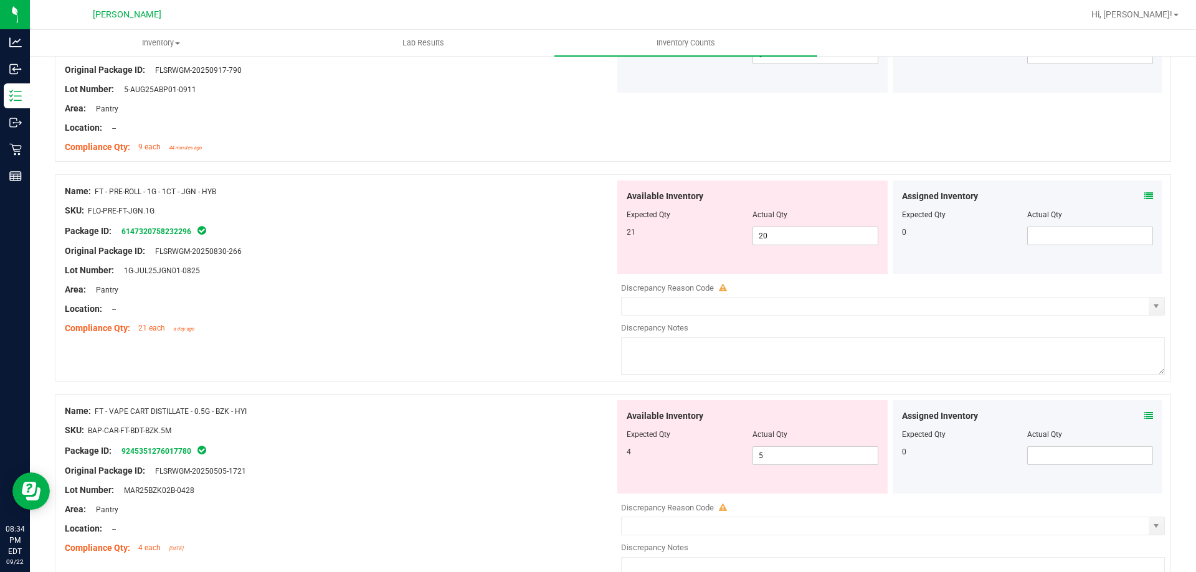
click at [1144, 197] on icon at bounding box center [1148, 196] width 9 height 9
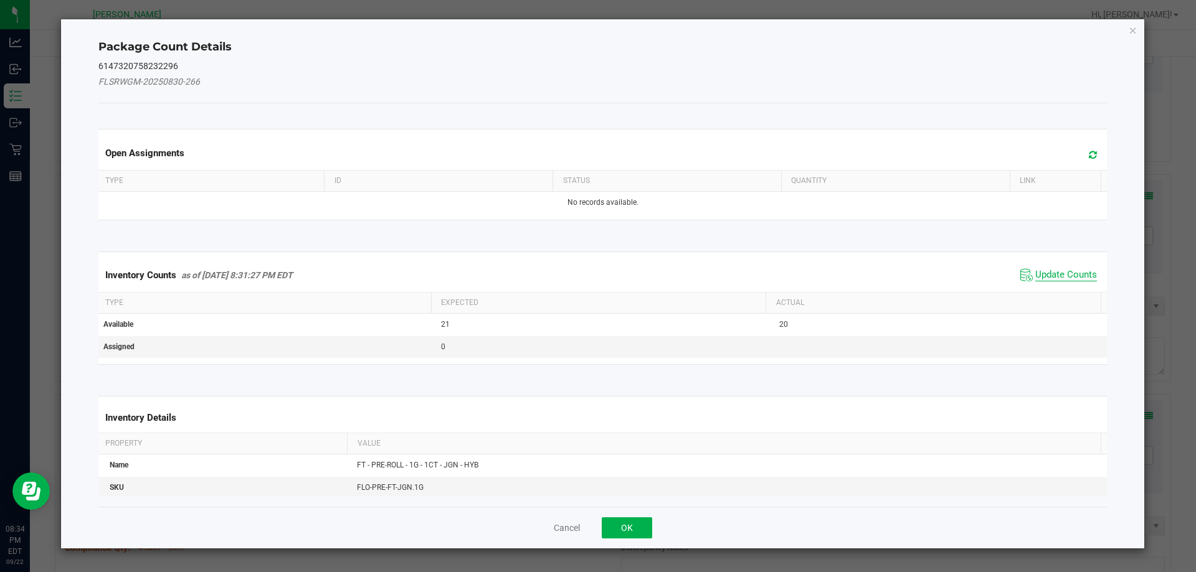
click at [1035, 274] on span "Update Counts" at bounding box center [1066, 275] width 62 height 12
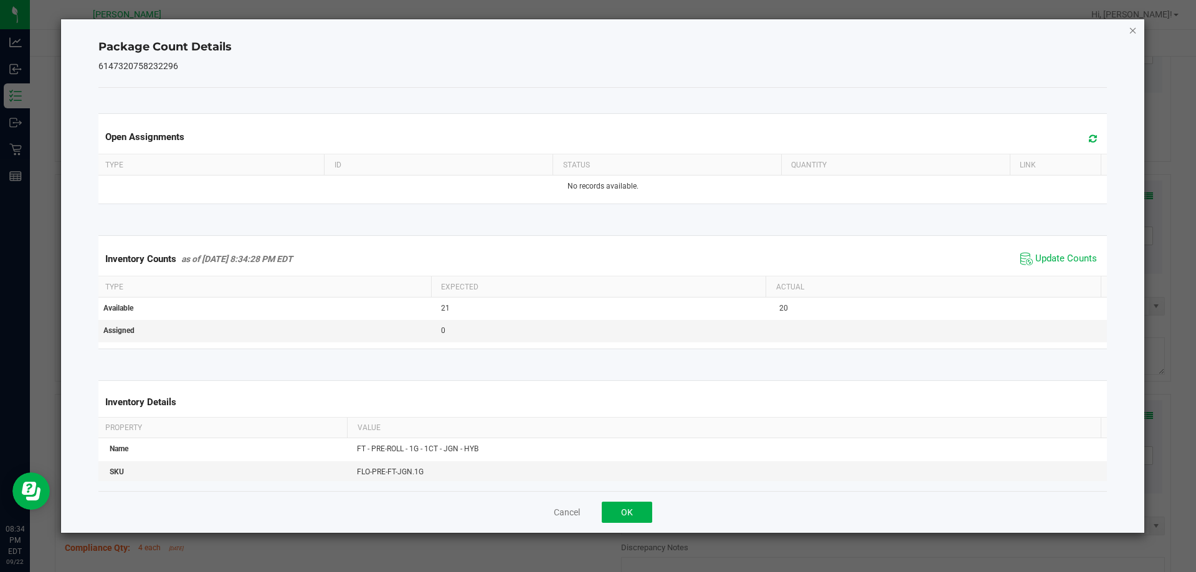
click at [1135, 27] on icon "Close" at bounding box center [1132, 29] width 9 height 15
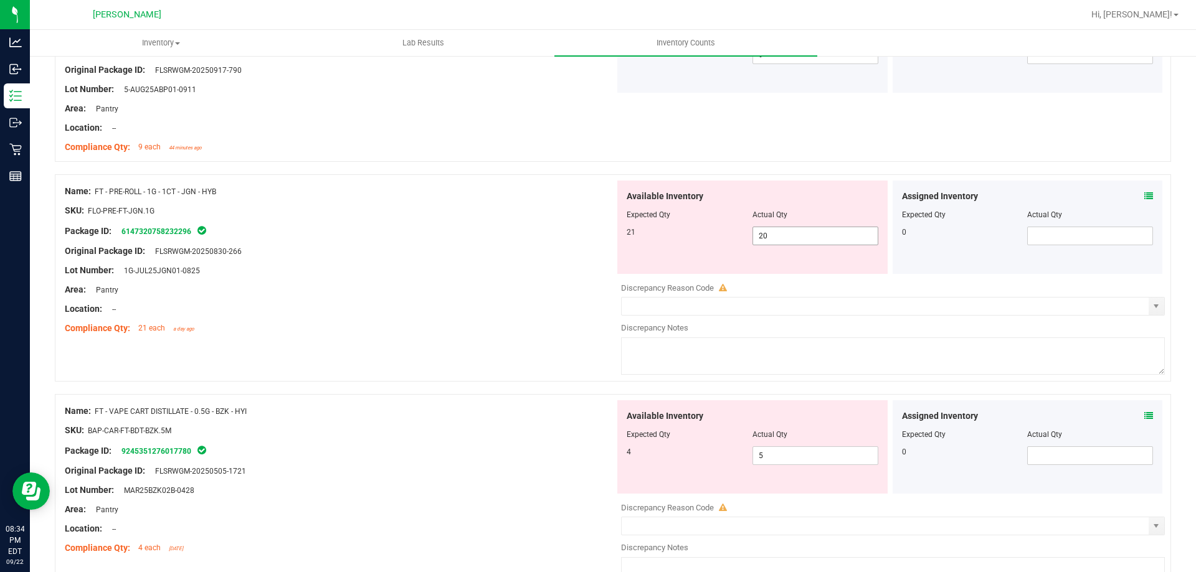
click at [769, 230] on span "20 20" at bounding box center [815, 236] width 126 height 19
type input "21"
click at [593, 206] on div "SKU: FLO-PRE-FT-JGN.1G" at bounding box center [340, 210] width 550 height 13
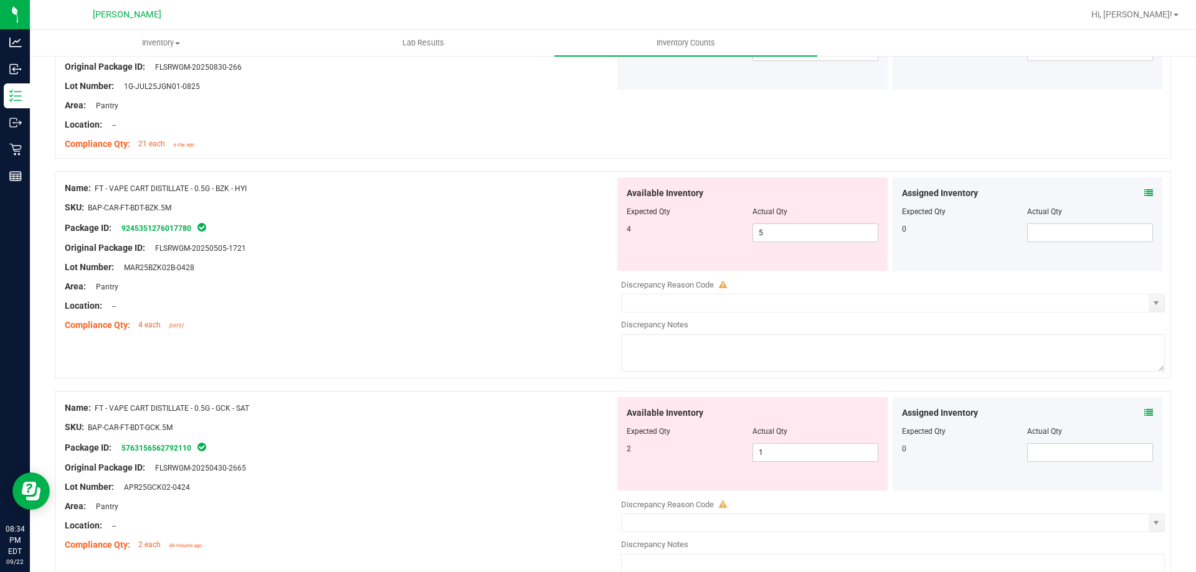
scroll to position [1121, 0]
click at [1144, 191] on icon at bounding box center [1148, 190] width 9 height 9
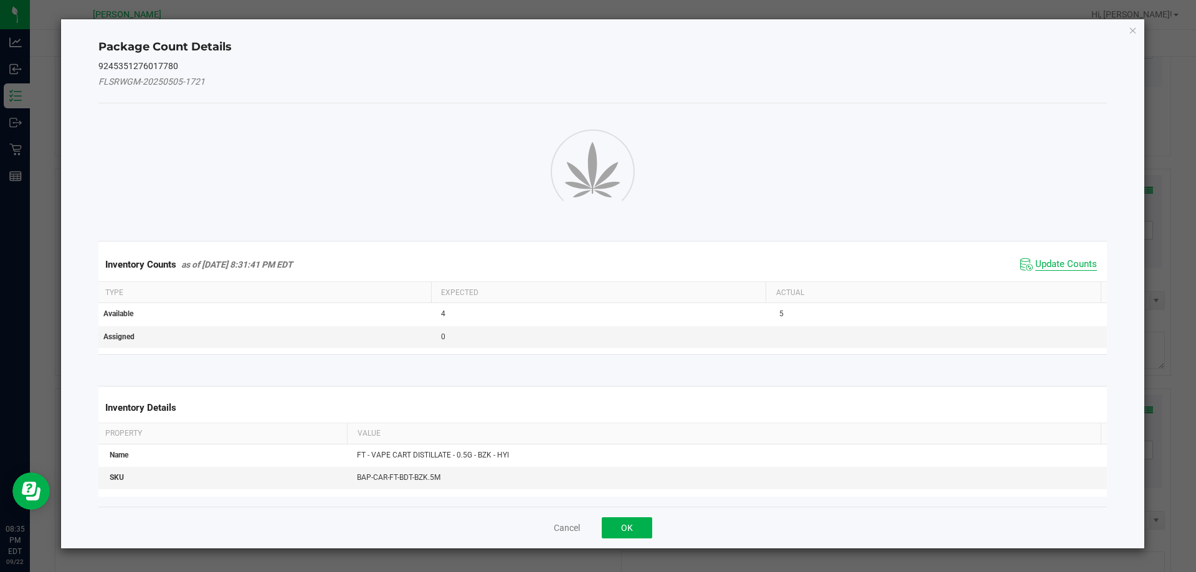
click at [1064, 268] on span "Update Counts" at bounding box center [1066, 264] width 62 height 12
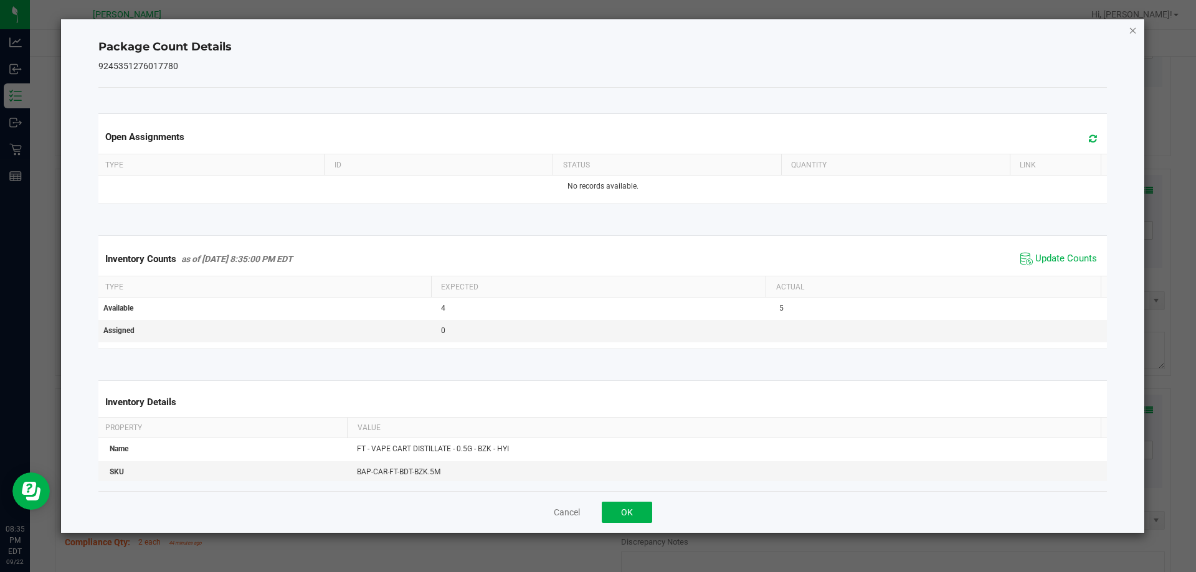
click at [1131, 28] on icon "Close" at bounding box center [1132, 29] width 9 height 15
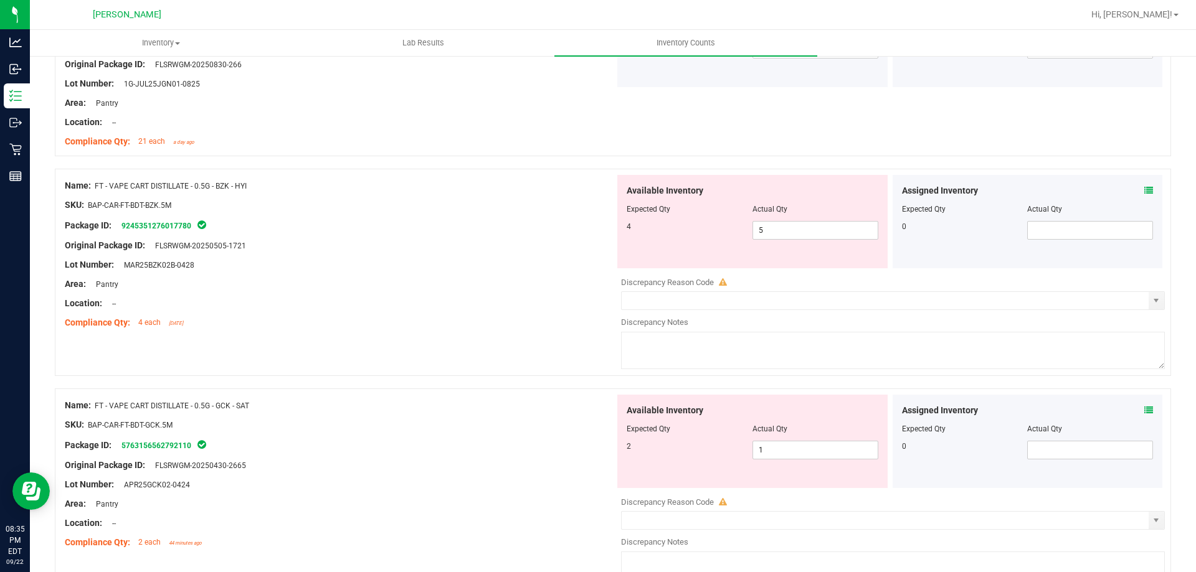
click at [457, 289] on div "Area: Pantry" at bounding box center [340, 284] width 550 height 13
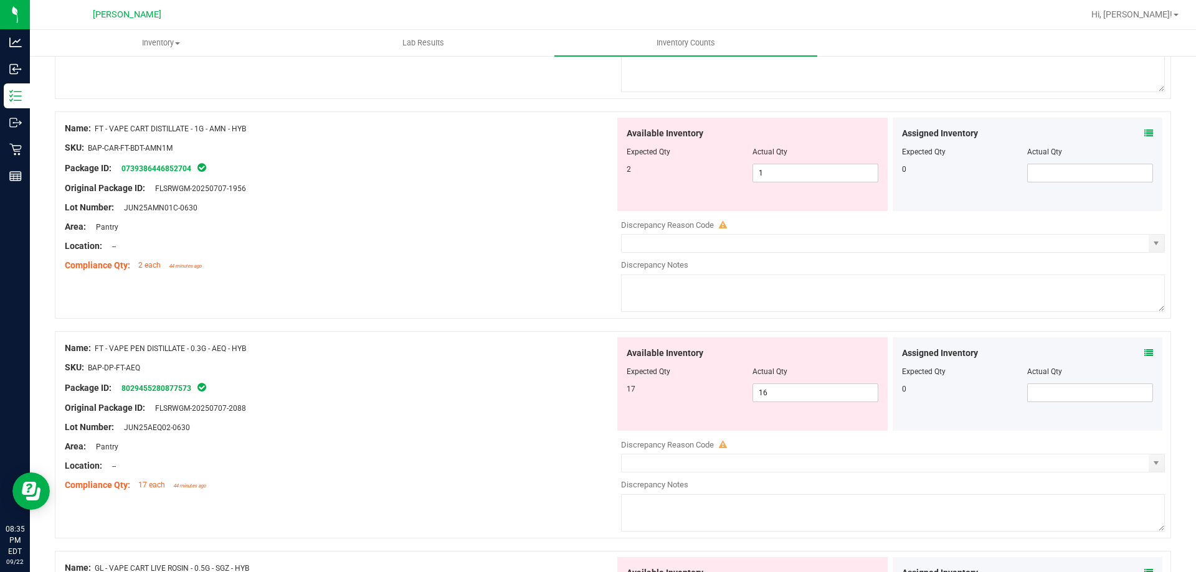
scroll to position [1619, 0]
click at [814, 173] on span "1 1" at bounding box center [815, 172] width 126 height 19
type input "2"
click at [472, 181] on div "Original Package ID: FLSRWGM-20250707-1956" at bounding box center [340, 187] width 550 height 13
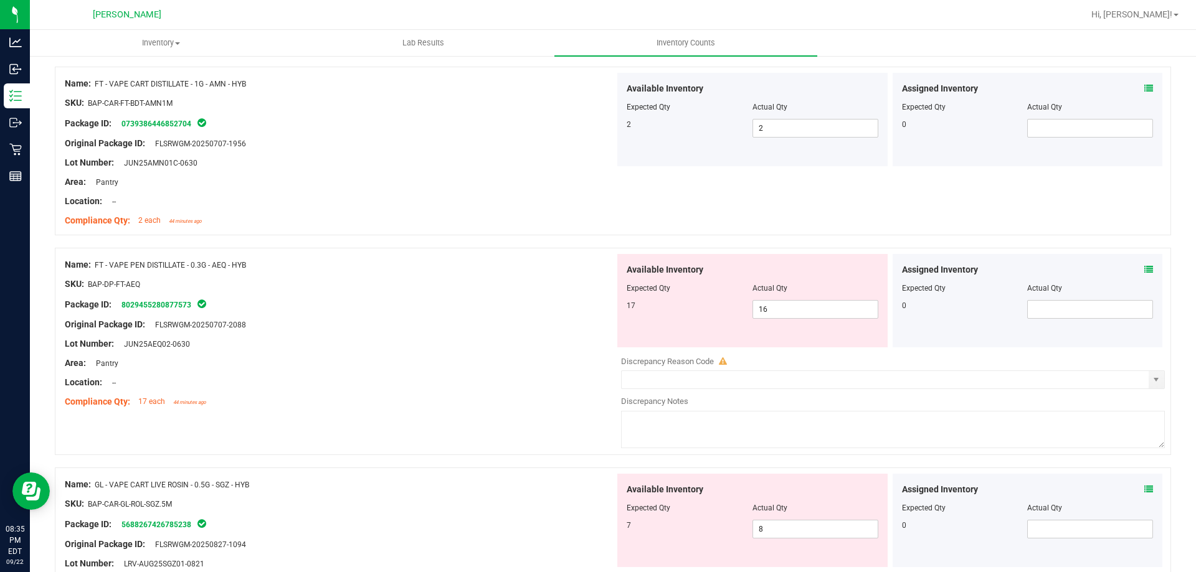
scroll to position [1681, 0]
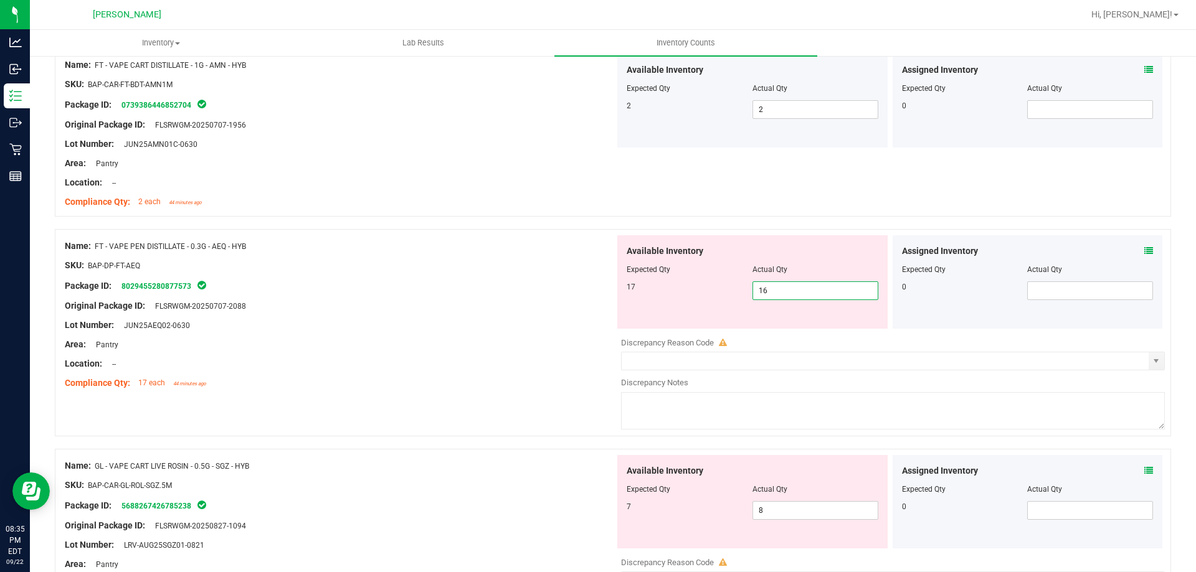
click at [802, 291] on span "16 16" at bounding box center [815, 290] width 126 height 19
type input "17"
click at [397, 338] on div "Area: Pantry" at bounding box center [340, 344] width 550 height 13
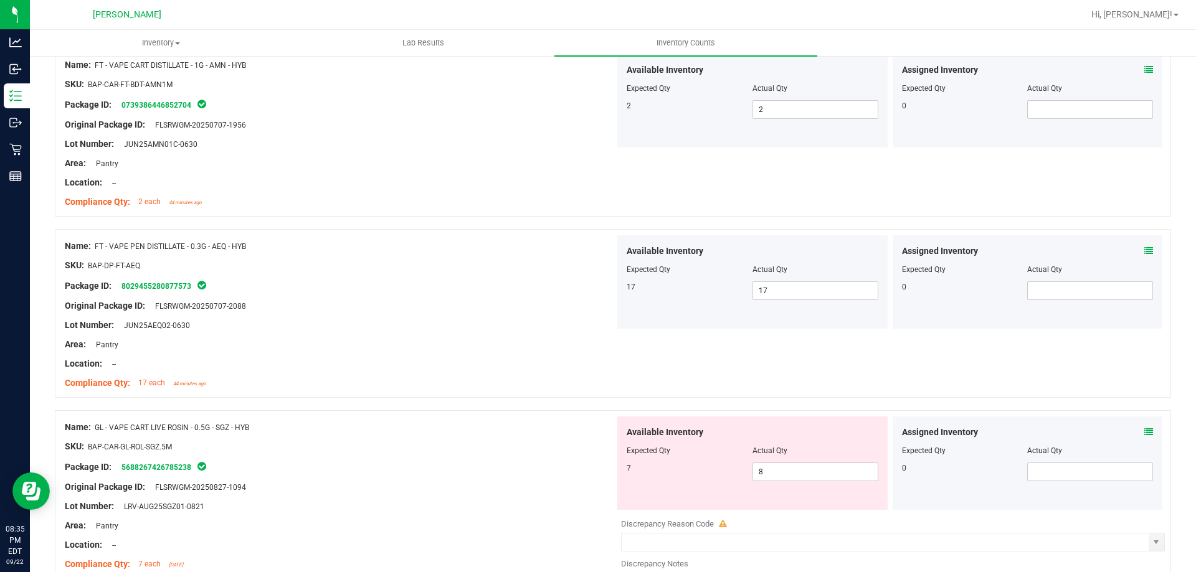
scroll to position [1930, 0]
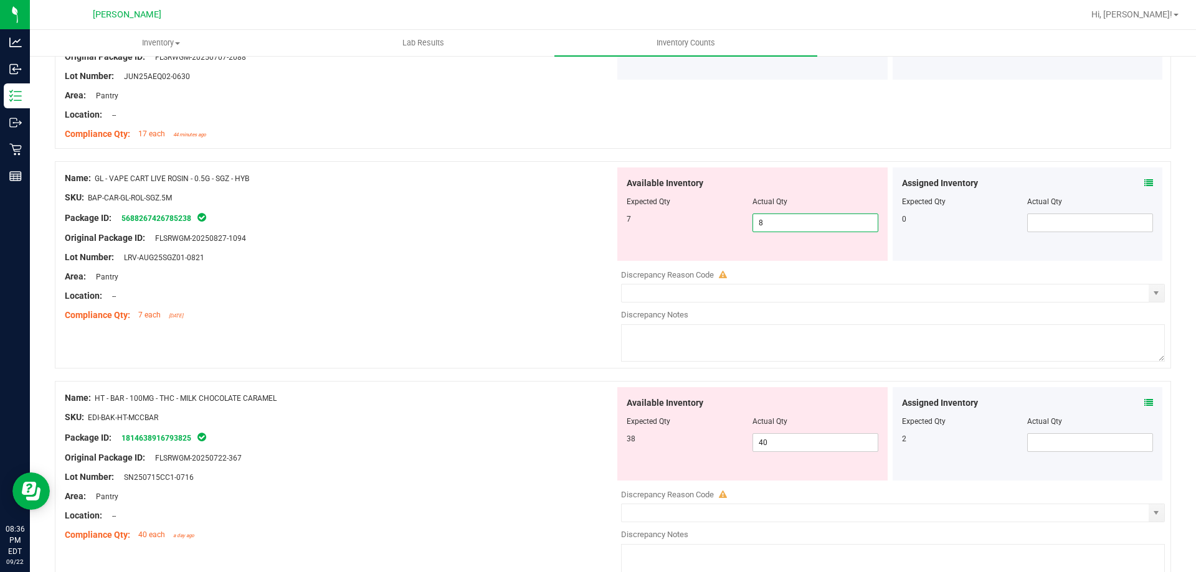
click at [859, 222] on span "8 8" at bounding box center [815, 223] width 126 height 19
type input "7"
click at [550, 220] on div "Package ID: 5688267426785238" at bounding box center [340, 217] width 550 height 15
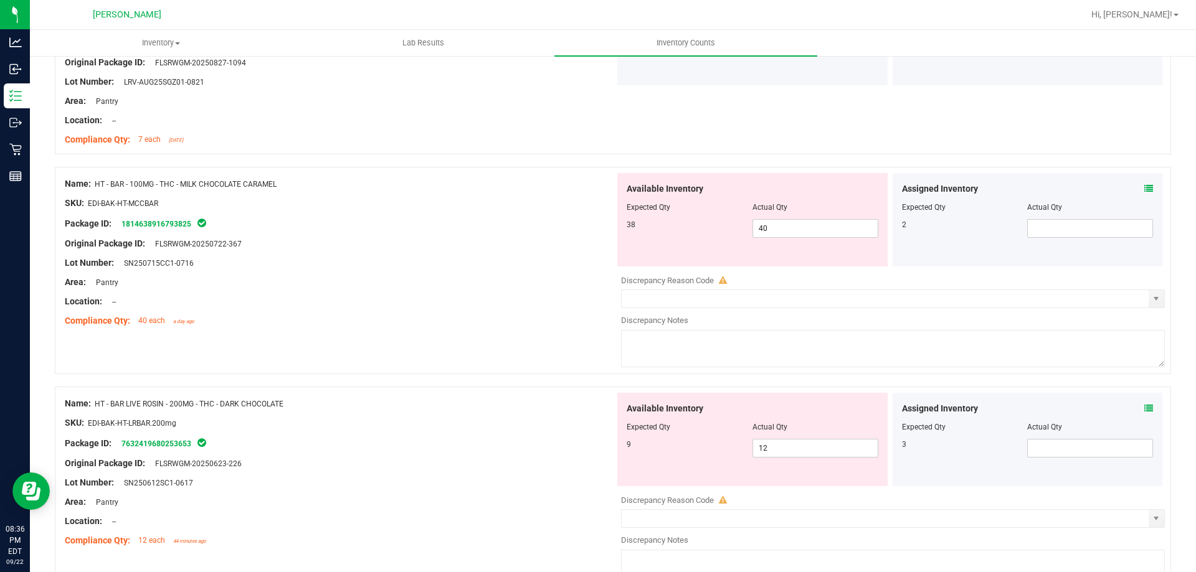
scroll to position [2117, 0]
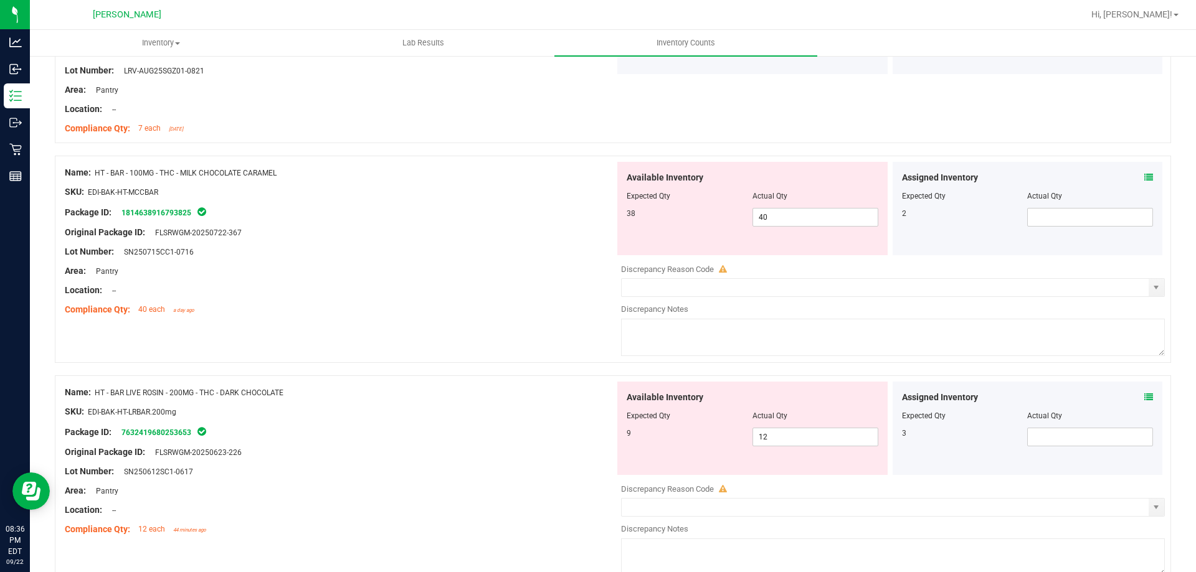
click at [1144, 173] on icon at bounding box center [1148, 177] width 9 height 9
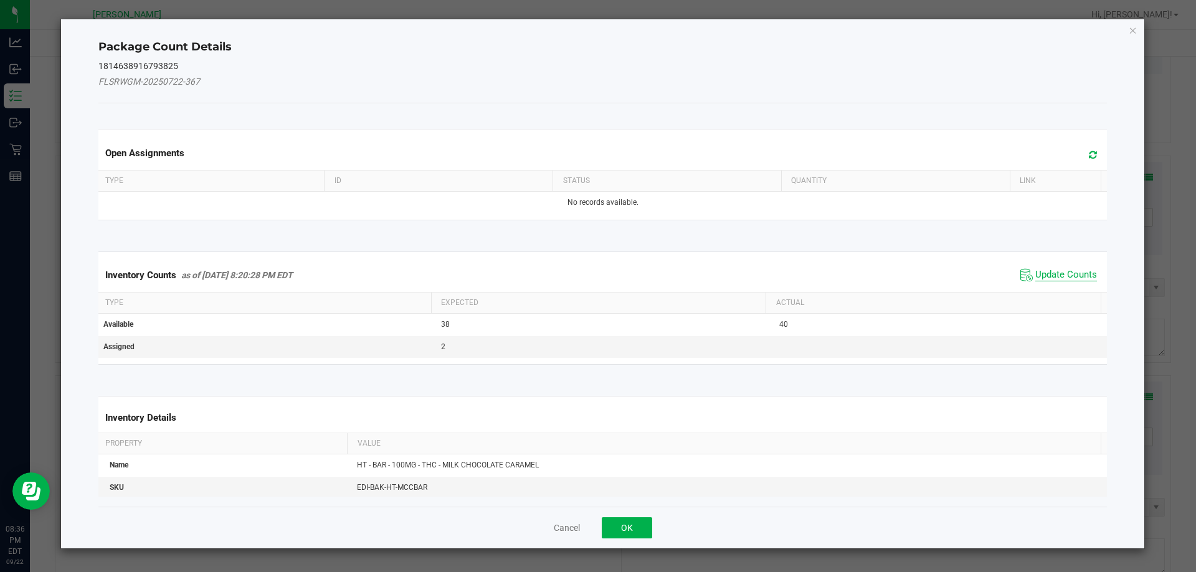
click at [1041, 274] on span "Update Counts" at bounding box center [1066, 275] width 62 height 12
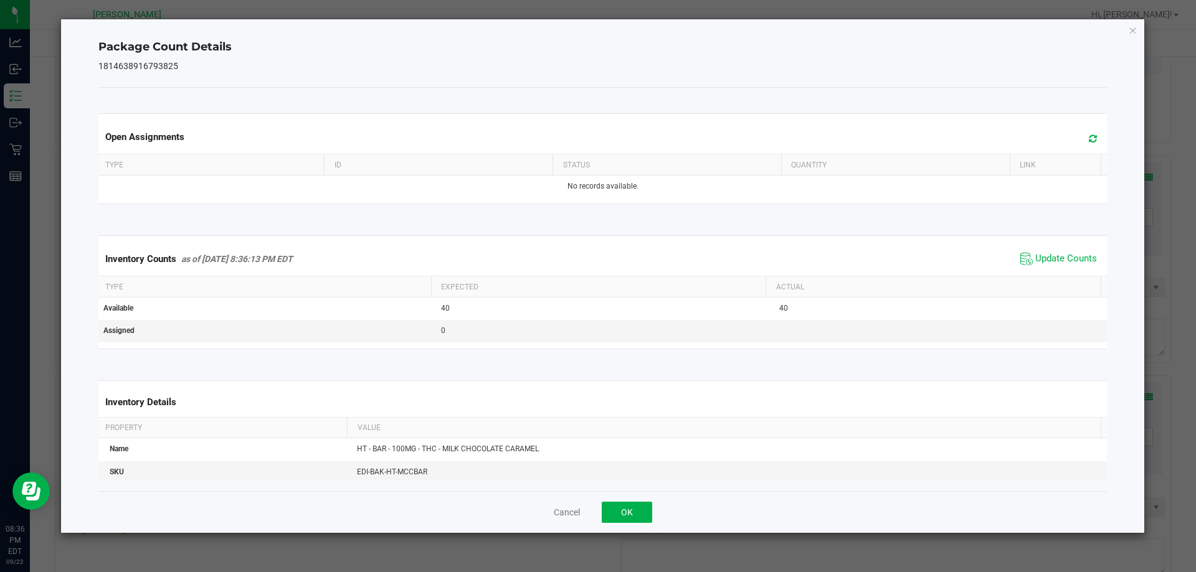
click at [649, 500] on div "Cancel OK" at bounding box center [602, 512] width 1009 height 42
click at [646, 500] on div "Cancel OK" at bounding box center [602, 512] width 1009 height 42
click at [645, 500] on div "Cancel OK" at bounding box center [602, 512] width 1009 height 42
click at [643, 503] on button "OK" at bounding box center [627, 512] width 50 height 21
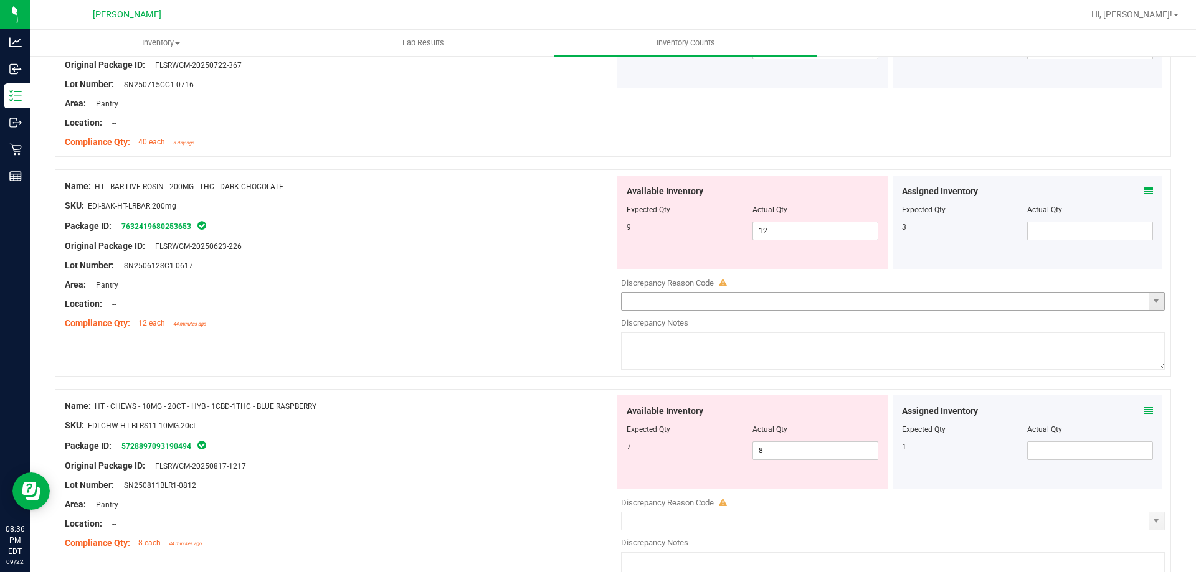
scroll to position [2304, 0]
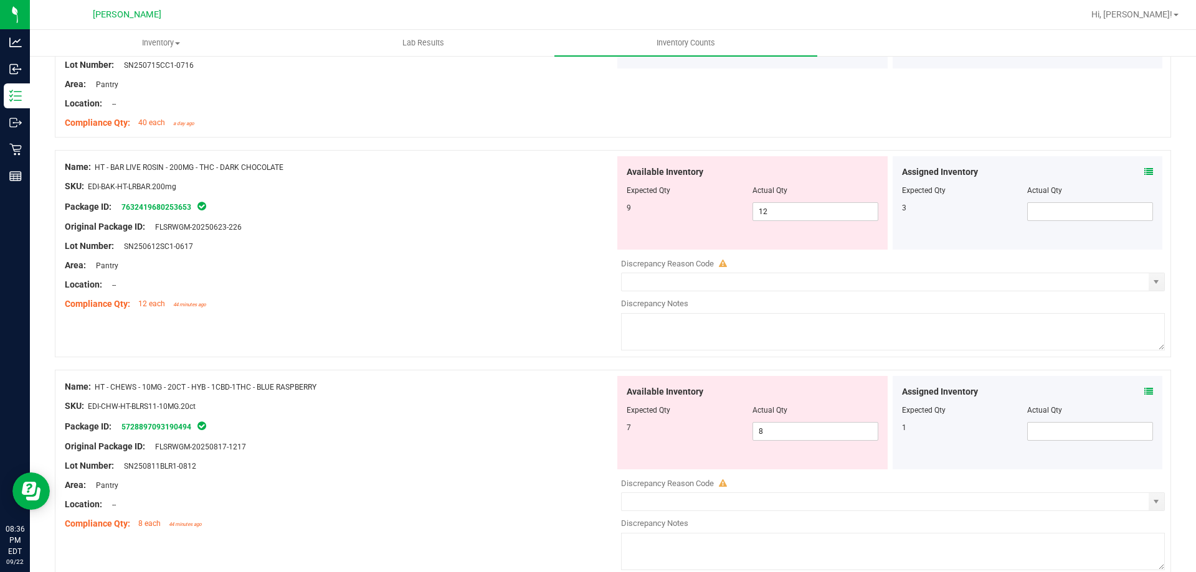
click at [1144, 176] on icon at bounding box center [1148, 172] width 9 height 9
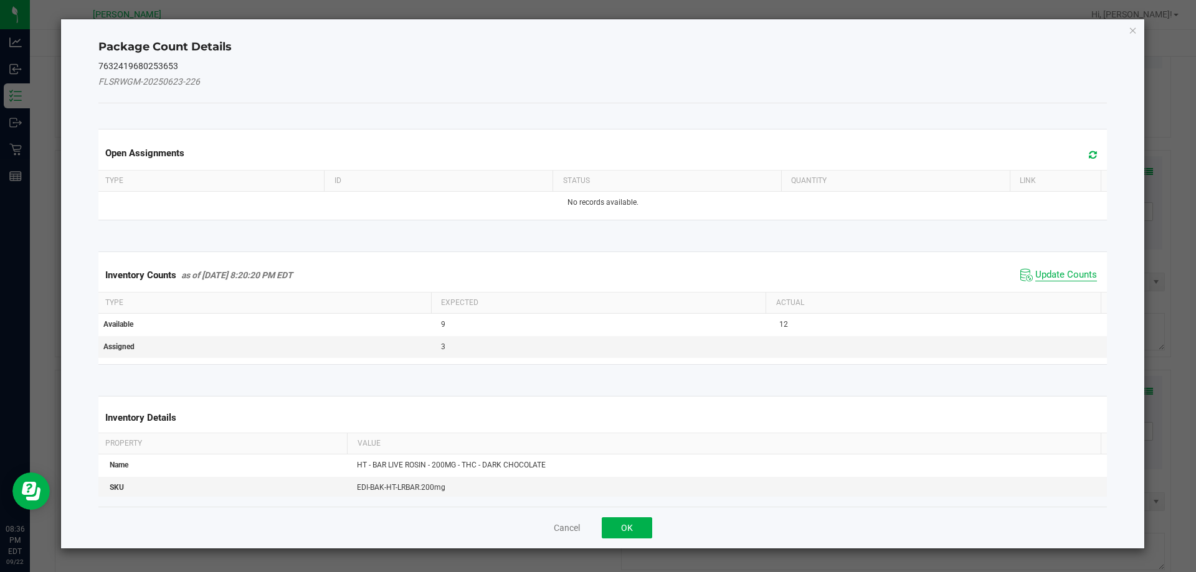
click at [1039, 283] on span "Update Counts" at bounding box center [1058, 275] width 83 height 19
click at [1037, 269] on span "Update Counts" at bounding box center [1066, 274] width 62 height 11
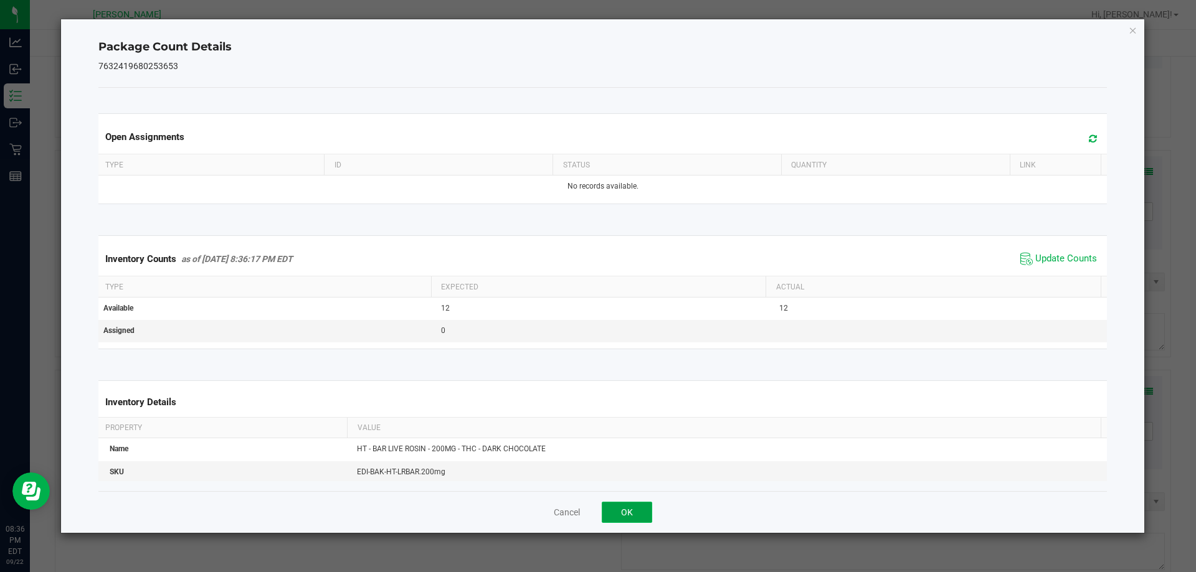
drag, startPoint x: 645, startPoint y: 513, endPoint x: 679, endPoint y: 394, distance: 124.5
click at [644, 511] on button "OK" at bounding box center [627, 512] width 50 height 21
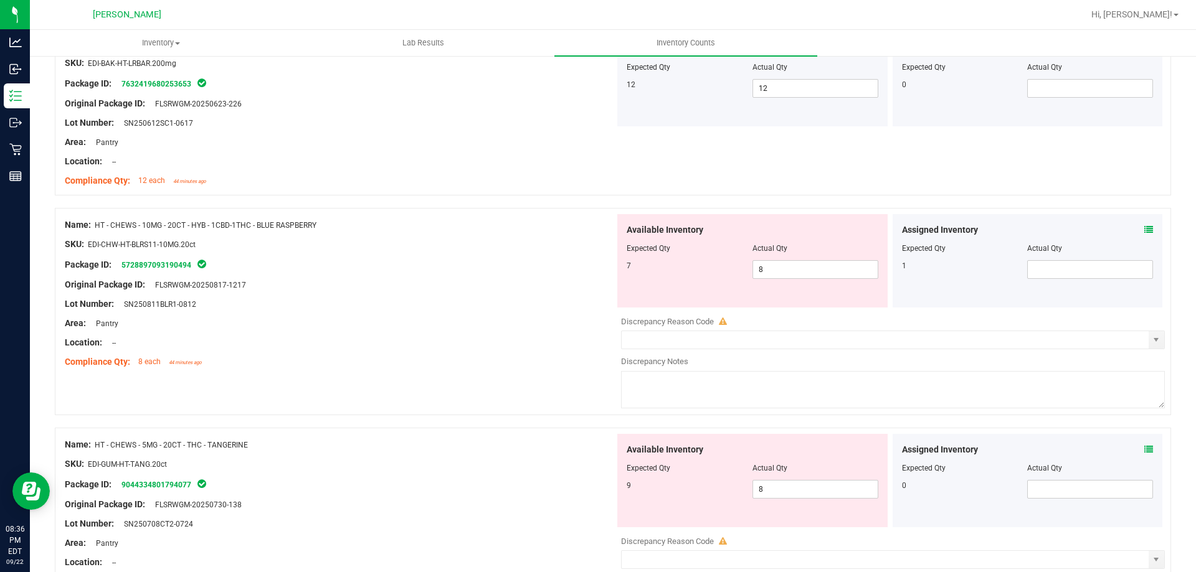
scroll to position [2429, 0]
click at [1144, 229] on icon at bounding box center [1148, 228] width 9 height 9
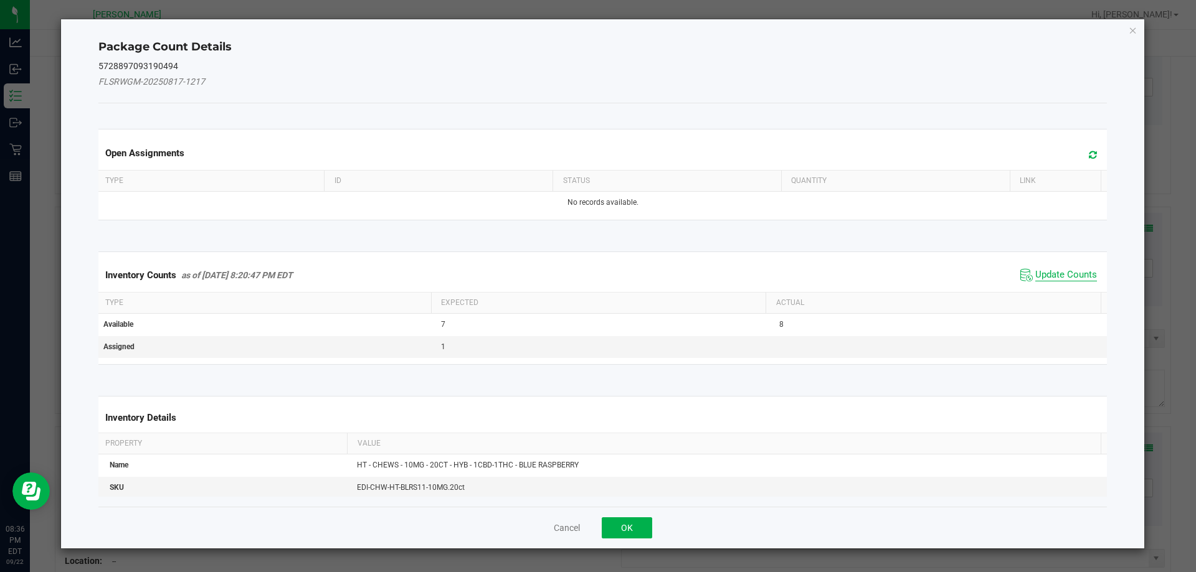
click at [1036, 278] on span "Update Counts" at bounding box center [1066, 275] width 62 height 12
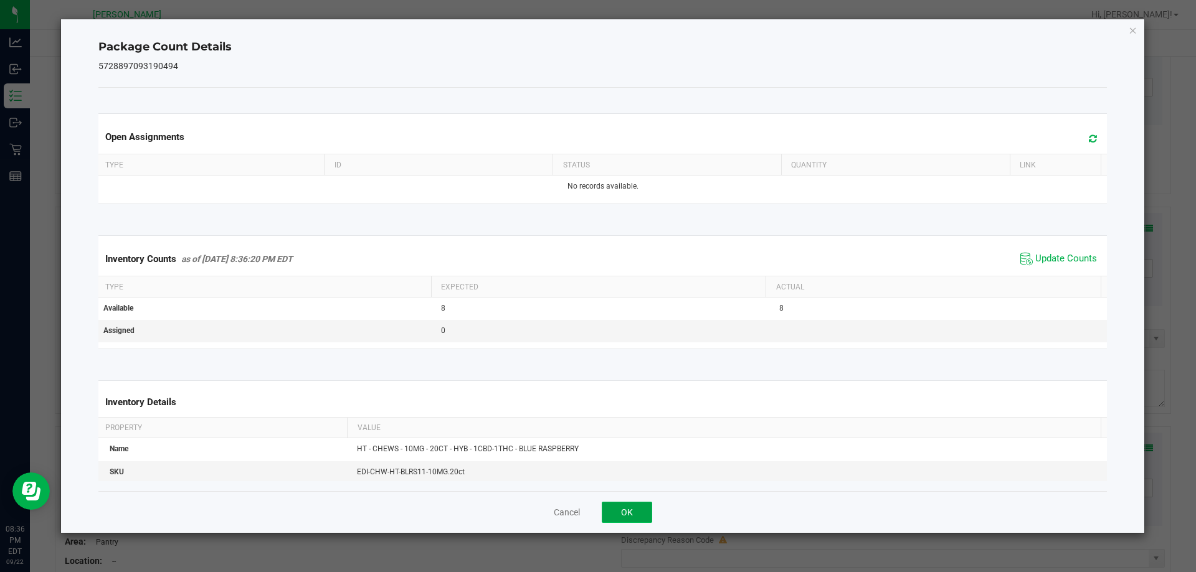
click at [633, 516] on button "OK" at bounding box center [627, 512] width 50 height 21
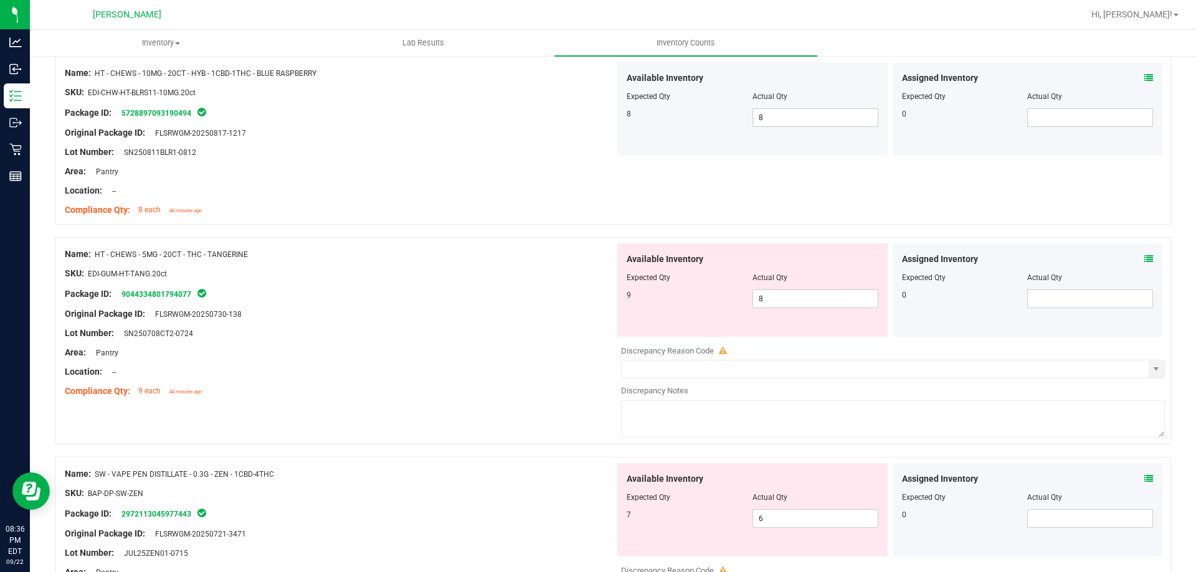
scroll to position [2615, 0]
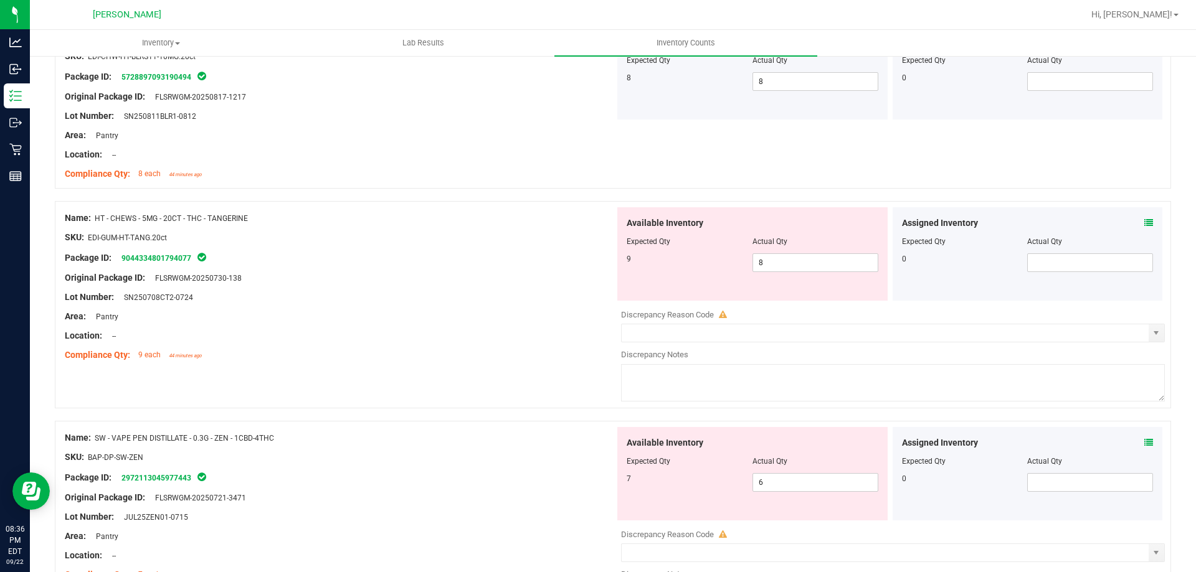
click at [1131, 224] on div "Assigned Inventory" at bounding box center [1028, 223] width 252 height 13
click at [1144, 223] on icon at bounding box center [1148, 223] width 9 height 9
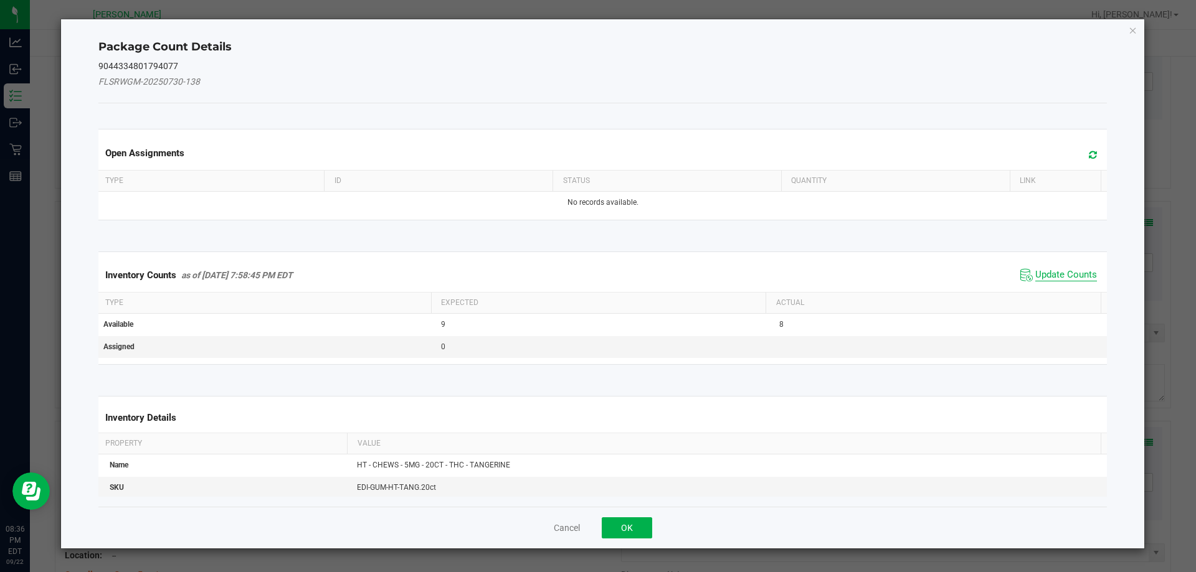
click at [1042, 278] on span "Update Counts" at bounding box center [1066, 275] width 62 height 12
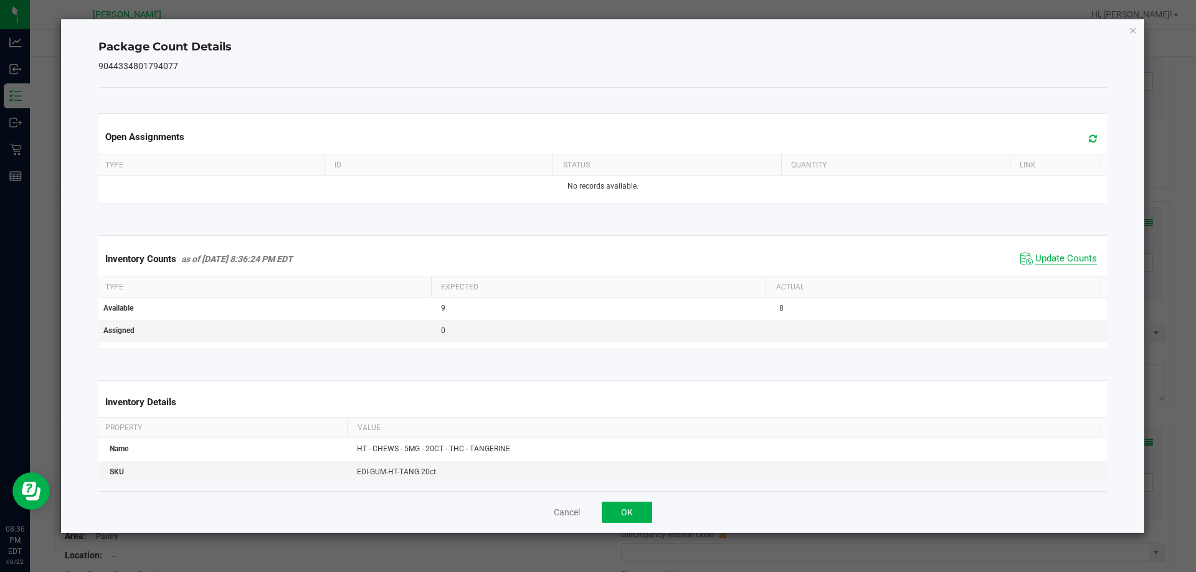
click at [1064, 262] on span "Update Counts" at bounding box center [1066, 259] width 62 height 12
click at [635, 508] on button "OK" at bounding box center [627, 512] width 50 height 21
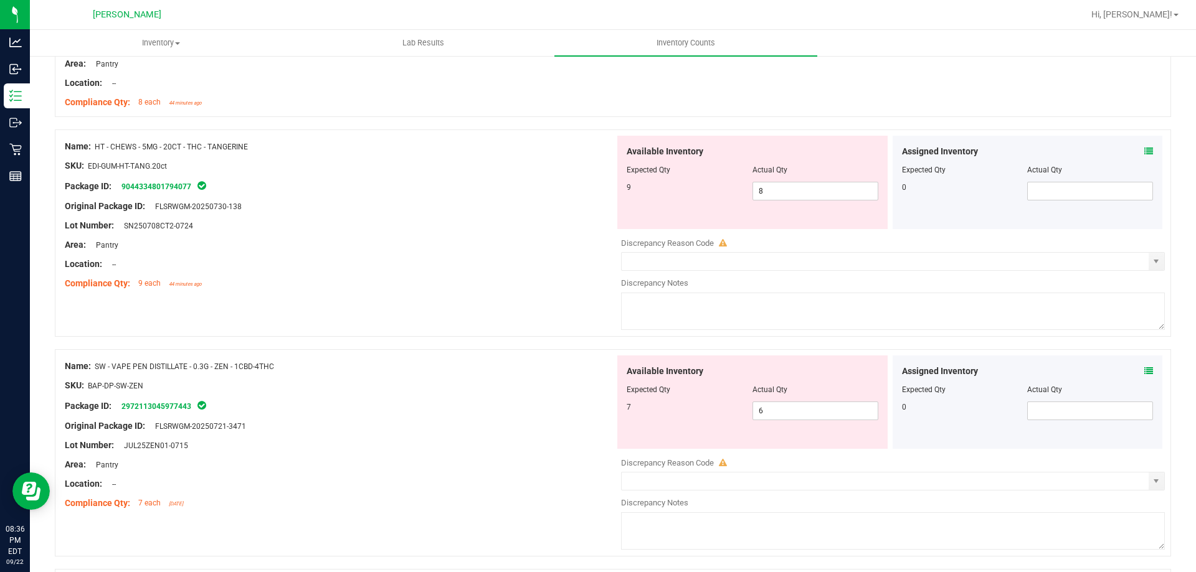
scroll to position [2802, 0]
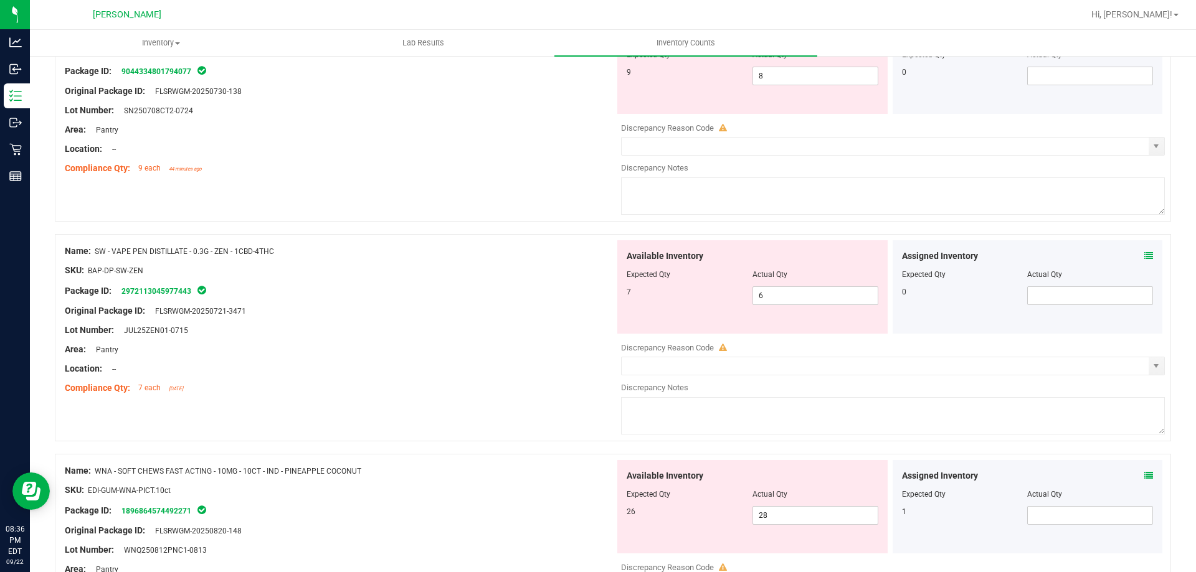
click at [1130, 257] on div "Assigned Inventory" at bounding box center [1028, 256] width 252 height 13
click at [1133, 256] on div "Assigned Inventory" at bounding box center [1028, 256] width 252 height 13
click at [1144, 255] on icon at bounding box center [1148, 256] width 9 height 9
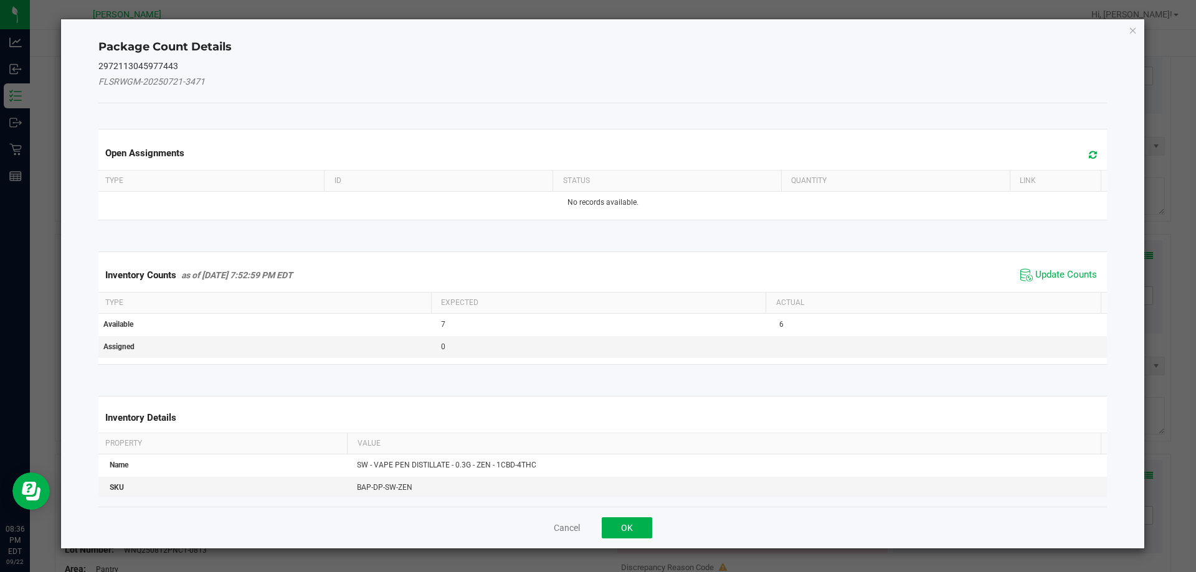
click at [1076, 263] on div "Inventory Counts as of [DATE] 7:52:59 PM EDT Update Counts" at bounding box center [603, 275] width 1014 height 34
click at [1063, 285] on div "Inventory Counts as of [DATE] 7:52:59 PM EDT Update Counts" at bounding box center [603, 275] width 1014 height 34
click at [1056, 275] on span "Update Counts" at bounding box center [1066, 275] width 62 height 12
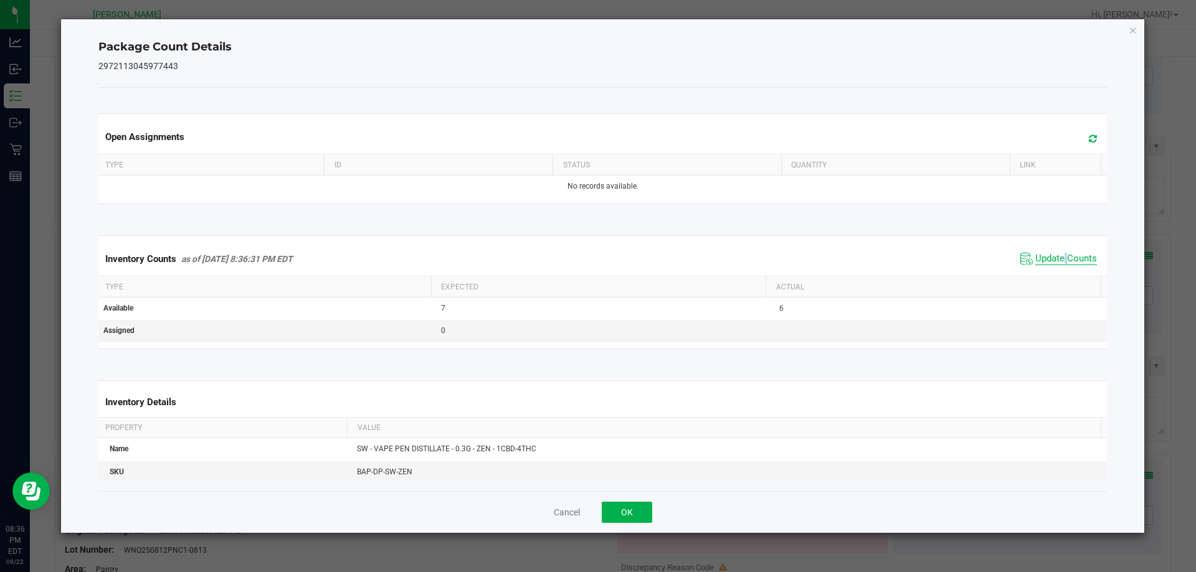
click at [1056, 275] on div "Inventory Counts as of [DATE] 8:36:31 PM EDT Update Counts" at bounding box center [603, 259] width 1014 height 34
click at [632, 504] on button "OK" at bounding box center [627, 512] width 50 height 21
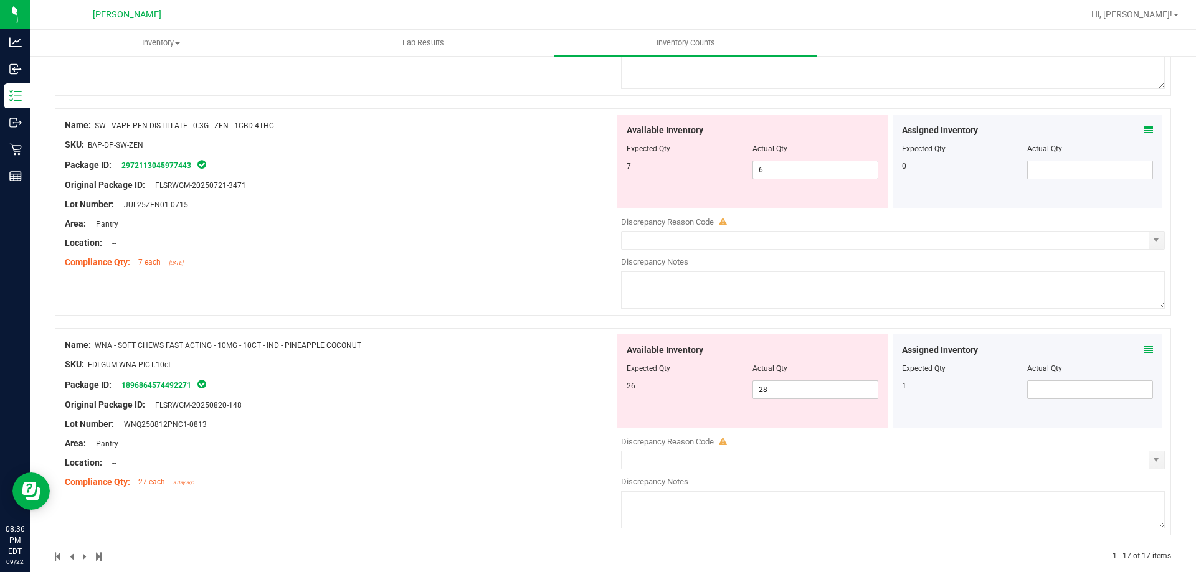
scroll to position [2946, 0]
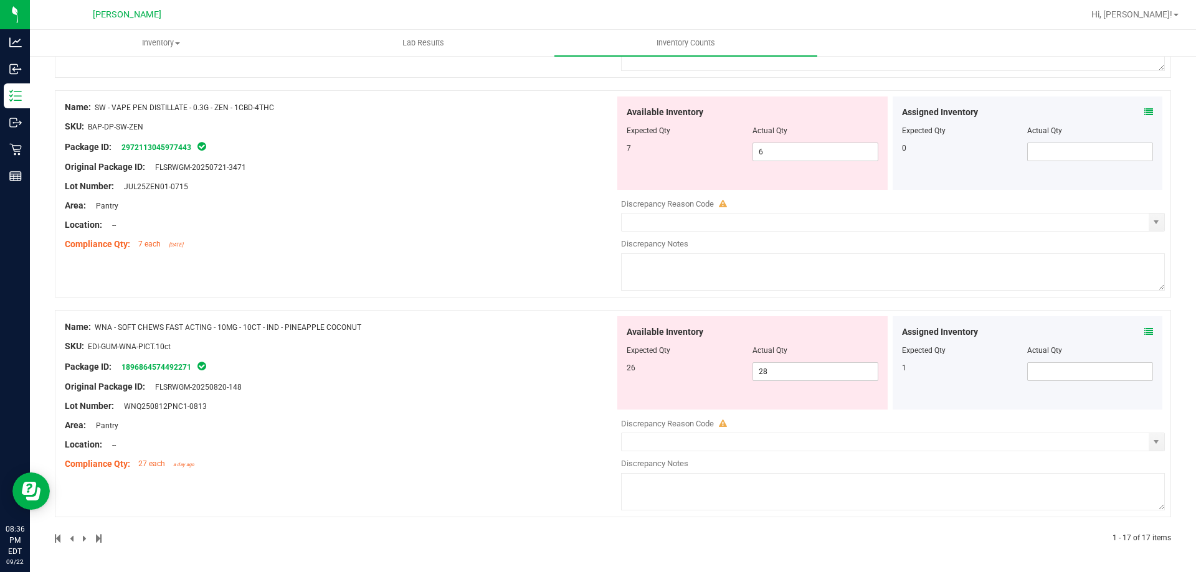
click at [1129, 332] on div "Assigned Inventory" at bounding box center [1028, 332] width 252 height 13
click at [1144, 333] on icon at bounding box center [1148, 332] width 9 height 9
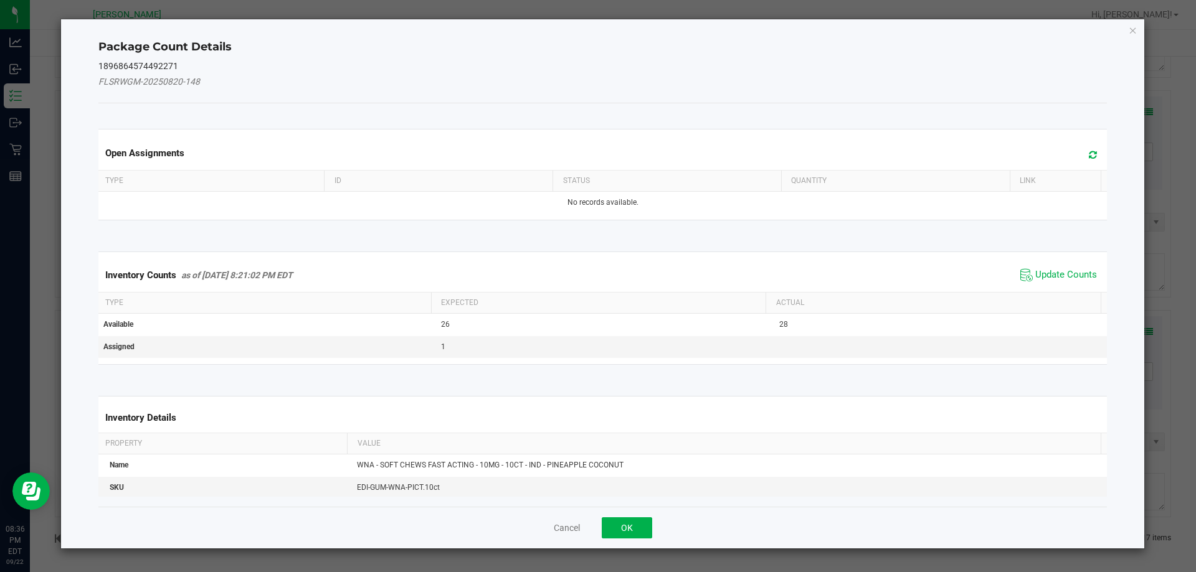
click at [1032, 263] on div "Inventory Counts as of [DATE] 8:21:02 PM EDT Update Counts" at bounding box center [603, 275] width 1014 height 34
click at [1036, 272] on span "Update Counts" at bounding box center [1066, 275] width 62 height 12
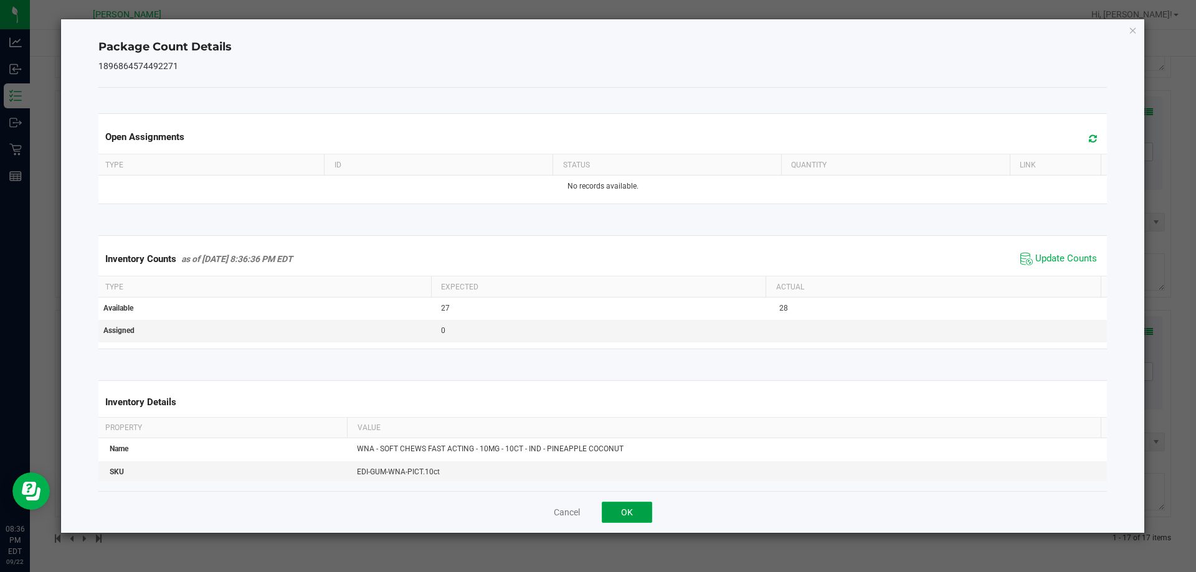
click at [645, 511] on button "OK" at bounding box center [627, 512] width 50 height 21
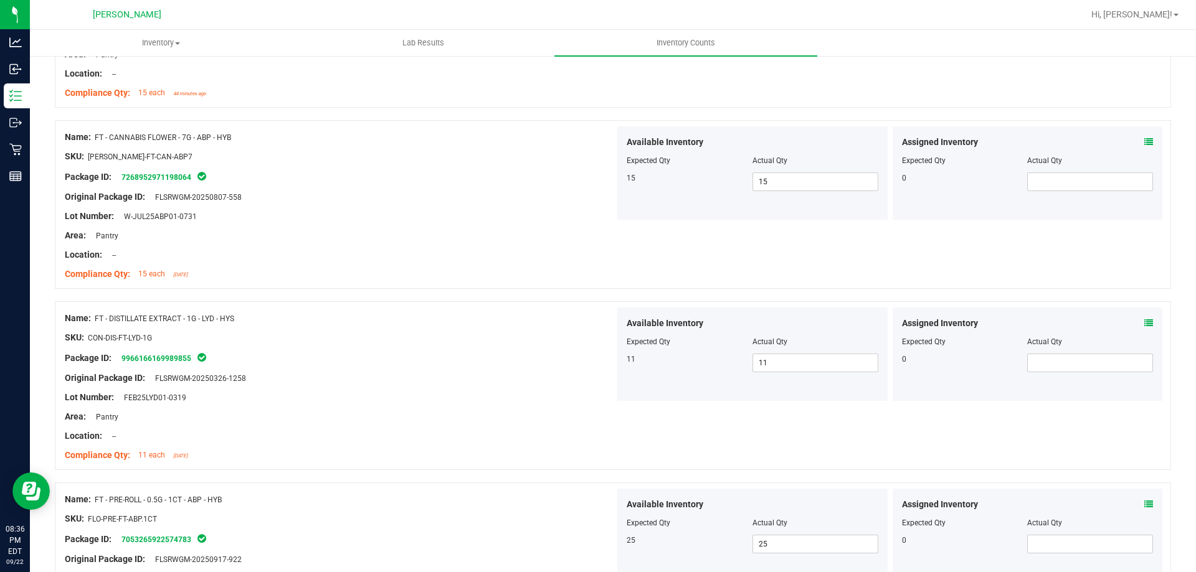
scroll to position [0, 0]
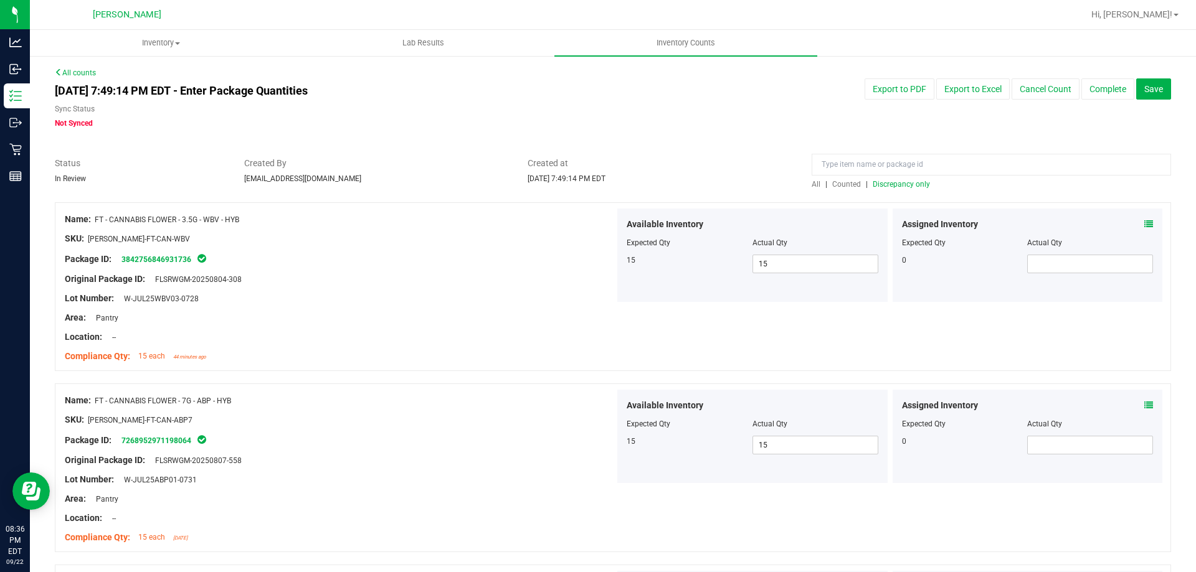
click at [897, 184] on span "Discrepancy only" at bounding box center [900, 184] width 57 height 9
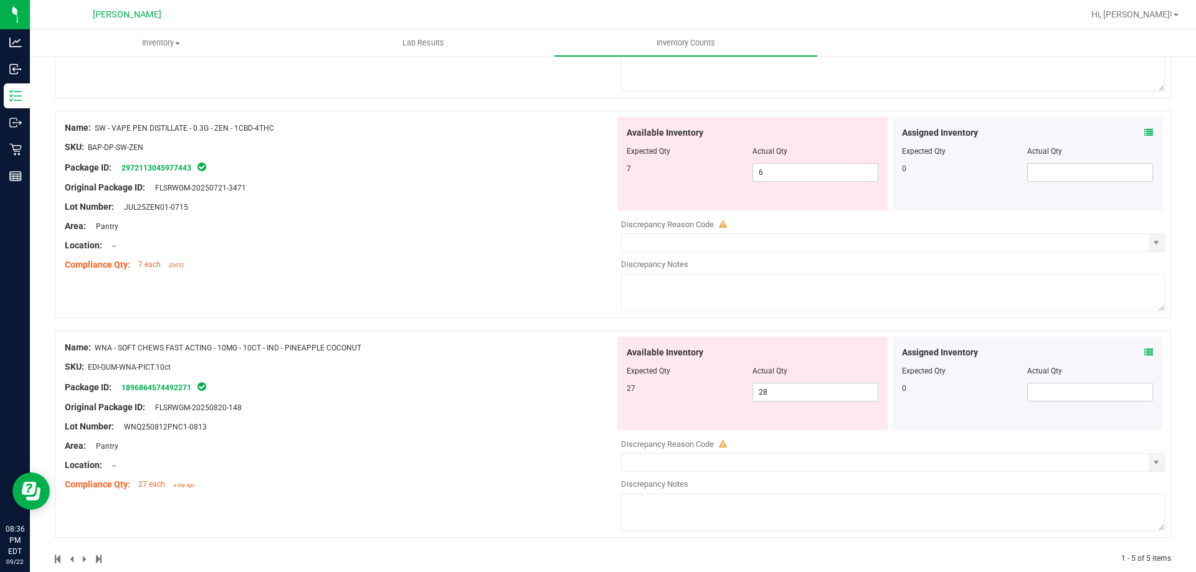
scroll to position [772, 0]
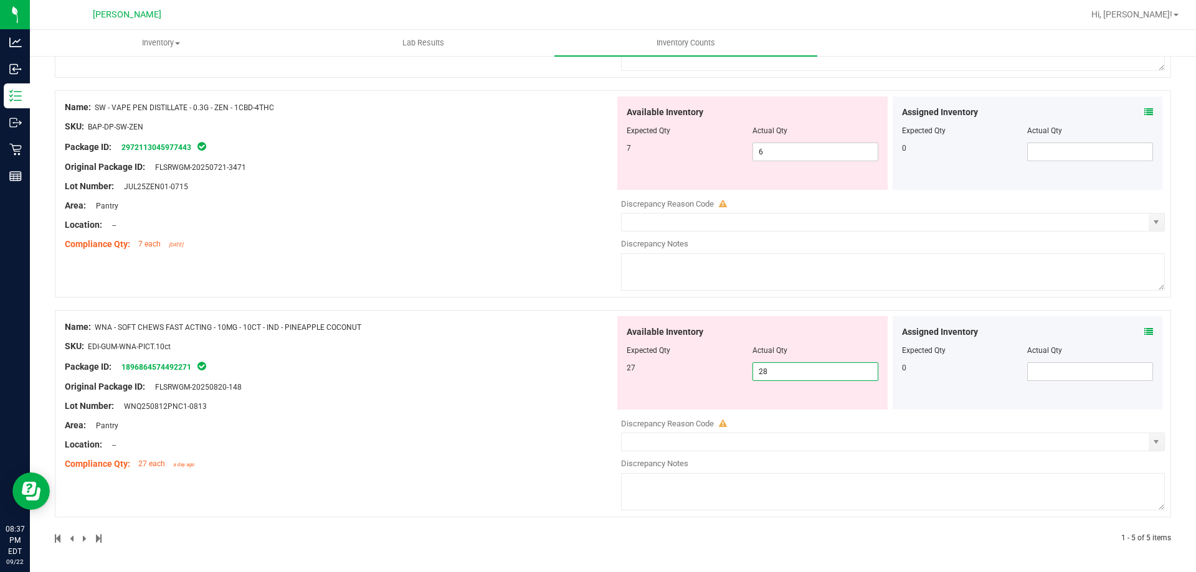
click at [857, 372] on span "28 28" at bounding box center [815, 371] width 126 height 19
type input "27"
click at [436, 309] on div "Name: SW - VAPE PEN DISTILLATE - 0.3G - ZEN - 1CBD-4THC SKU: BAP-DP-SW-ZEN Pack…" at bounding box center [613, 200] width 1116 height 220
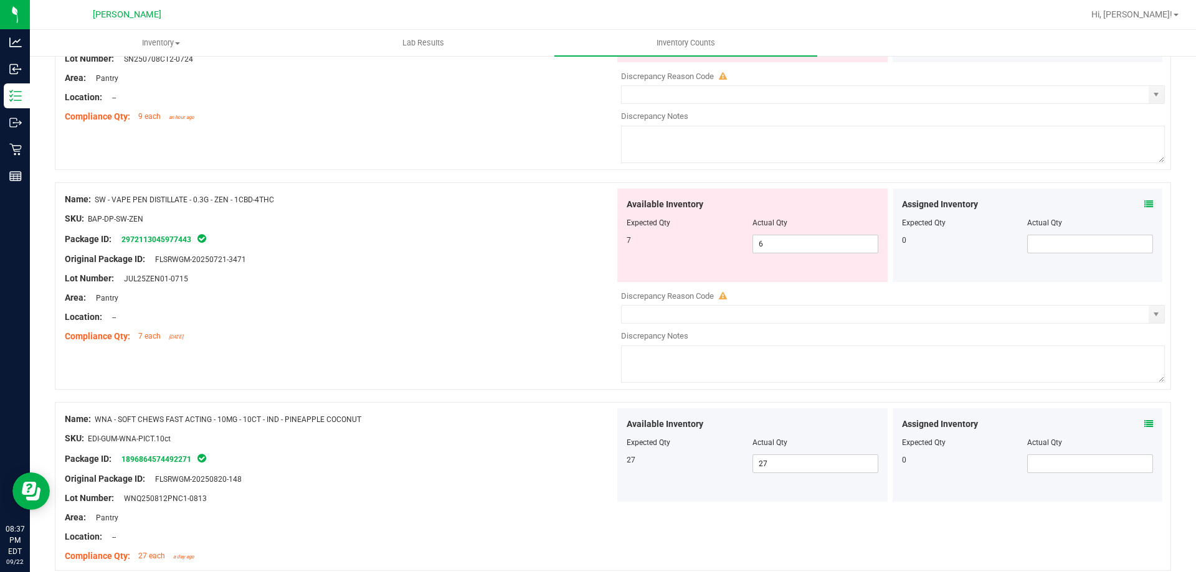
scroll to position [608, 0]
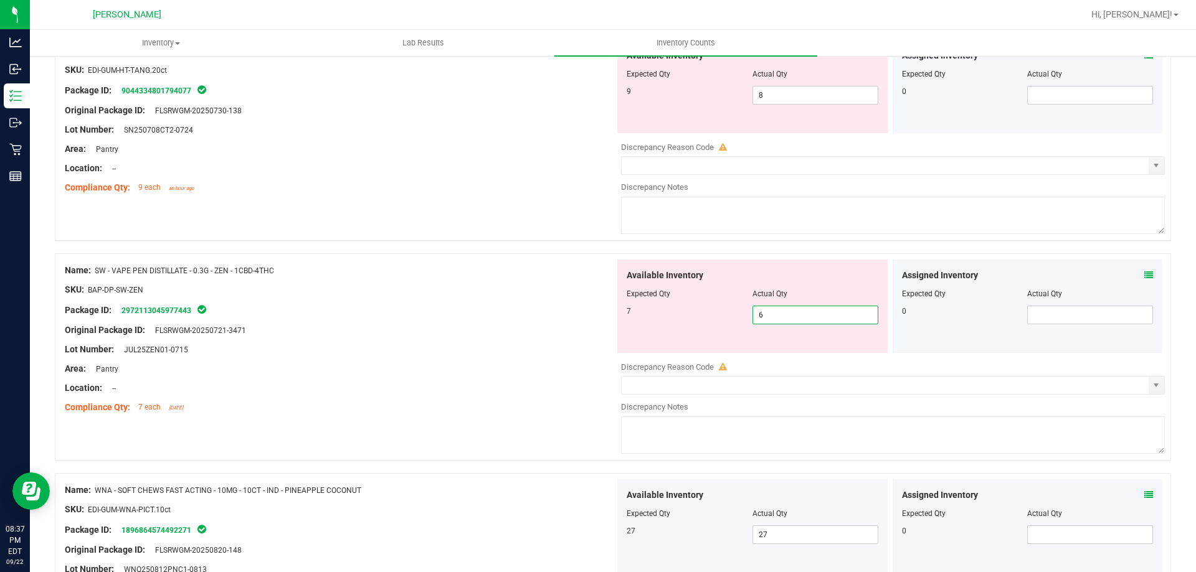
click at [808, 319] on span "6 6" at bounding box center [815, 315] width 126 height 19
type input "7"
click at [592, 184] on div "Compliance Qty: 9 each an hour ago" at bounding box center [340, 187] width 550 height 13
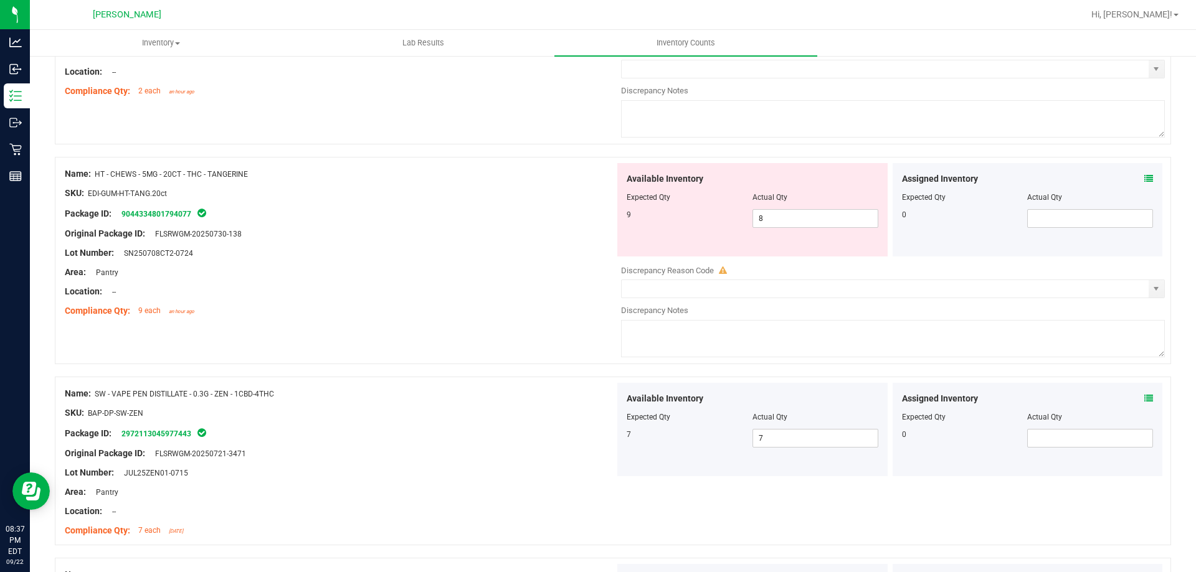
scroll to position [484, 0]
click at [784, 220] on span "8 8" at bounding box center [815, 219] width 126 height 19
type input "9"
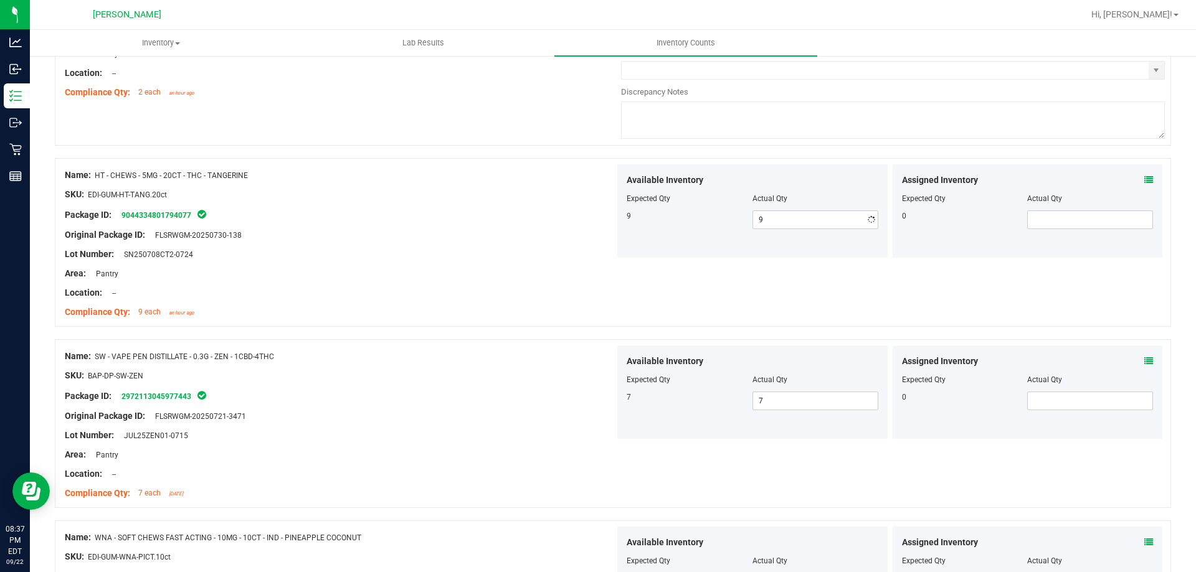
click at [536, 279] on div "Area: Pantry" at bounding box center [340, 273] width 550 height 13
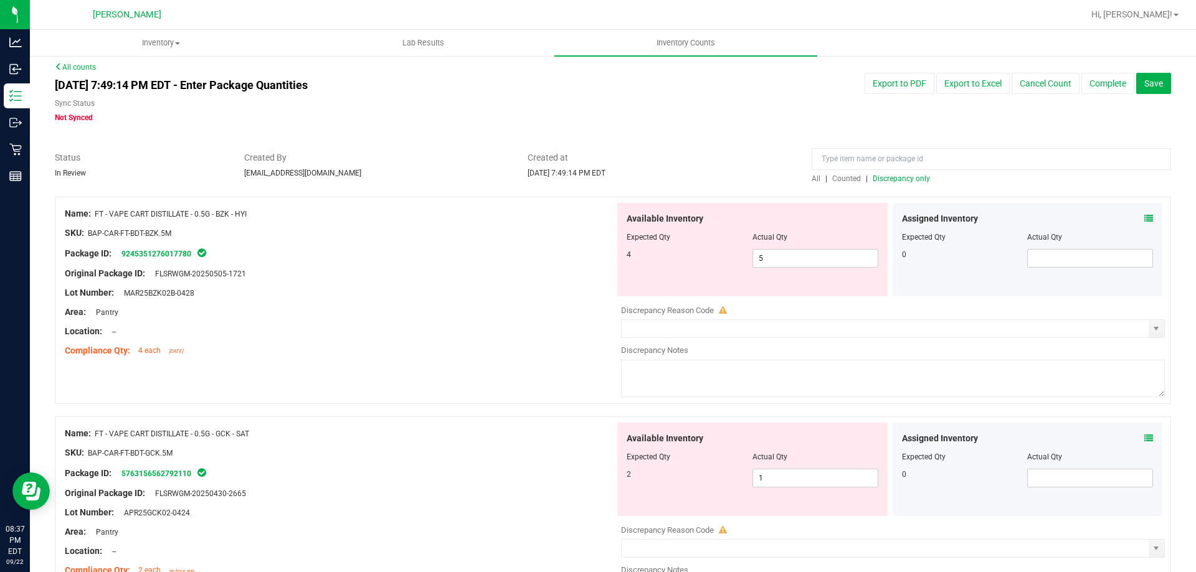
scroll to position [0, 0]
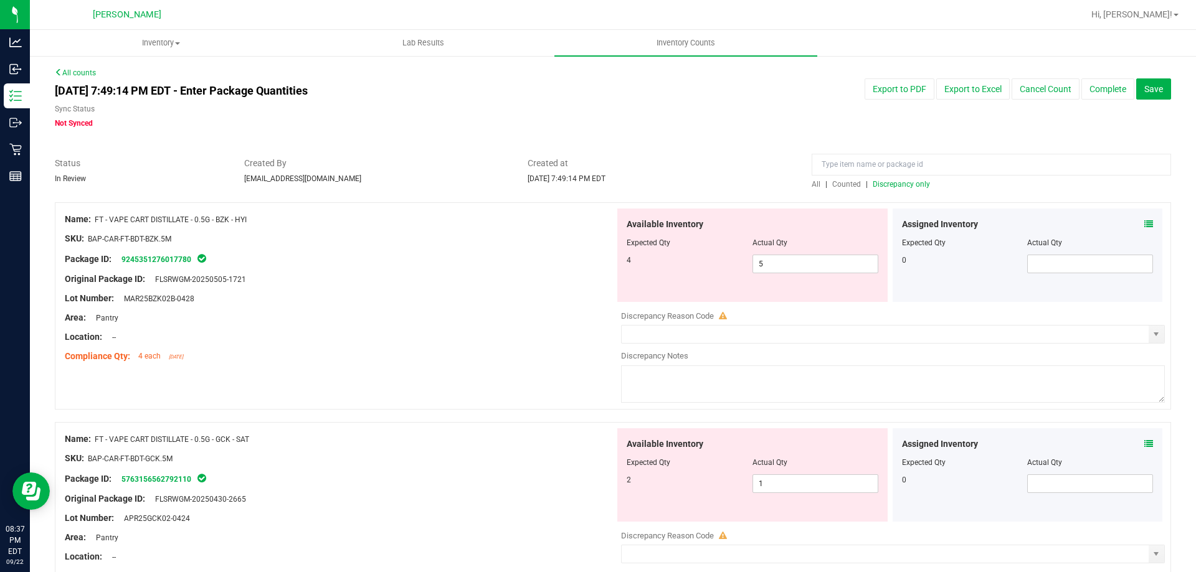
click at [918, 186] on span "Discrepancy only" at bounding box center [900, 184] width 57 height 9
click at [521, 273] on div "Original Package ID: FLSRWGM-20250505-1721" at bounding box center [340, 279] width 550 height 13
click at [1151, 86] on span "Save" at bounding box center [1153, 89] width 19 height 10
